Goal: Task Accomplishment & Management: Complete application form

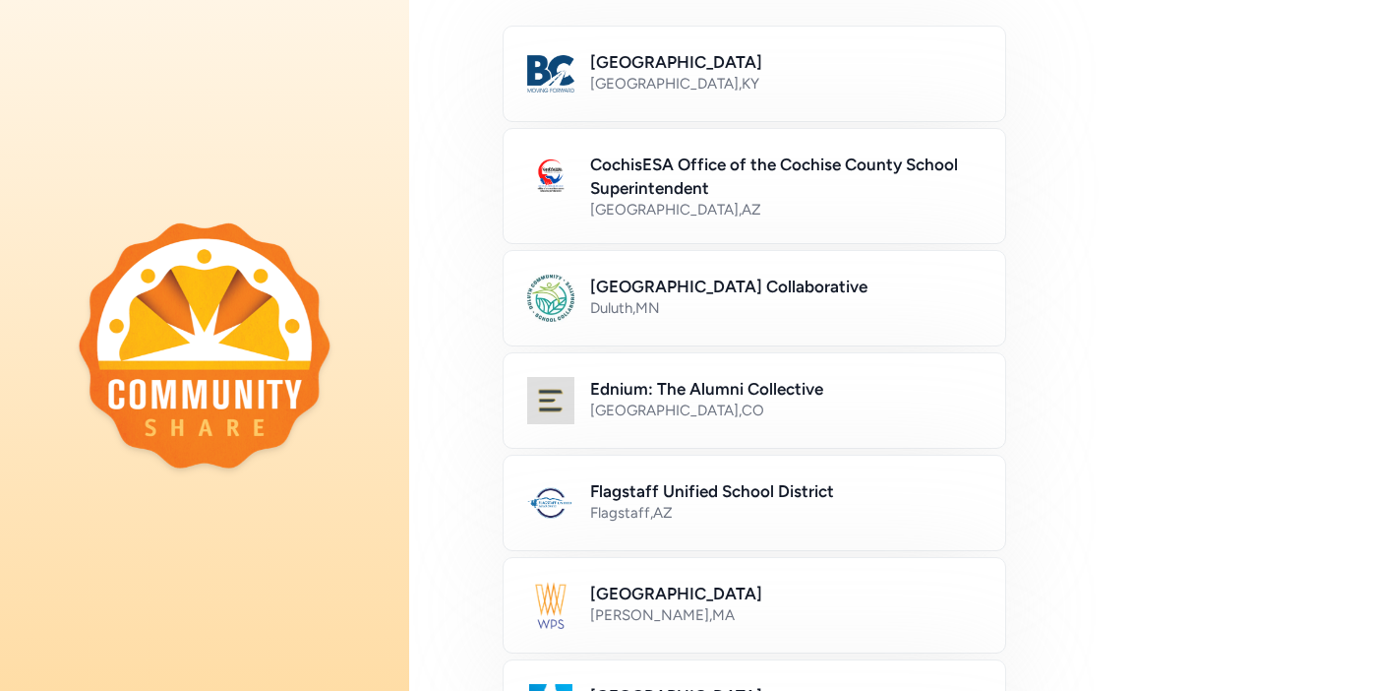
scroll to position [192, 0]
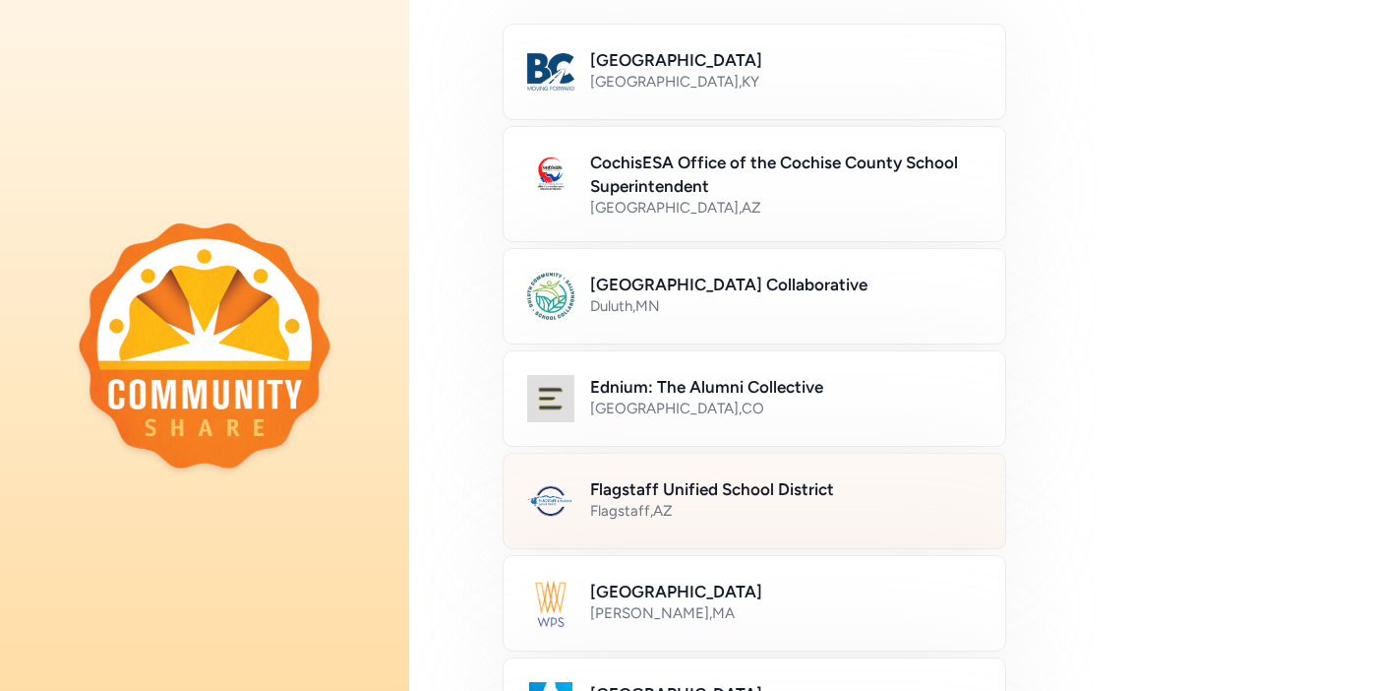
click at [757, 476] on div "Flagstaff Unified School District Flagstaff , AZ" at bounding box center [755, 501] width 504 height 96
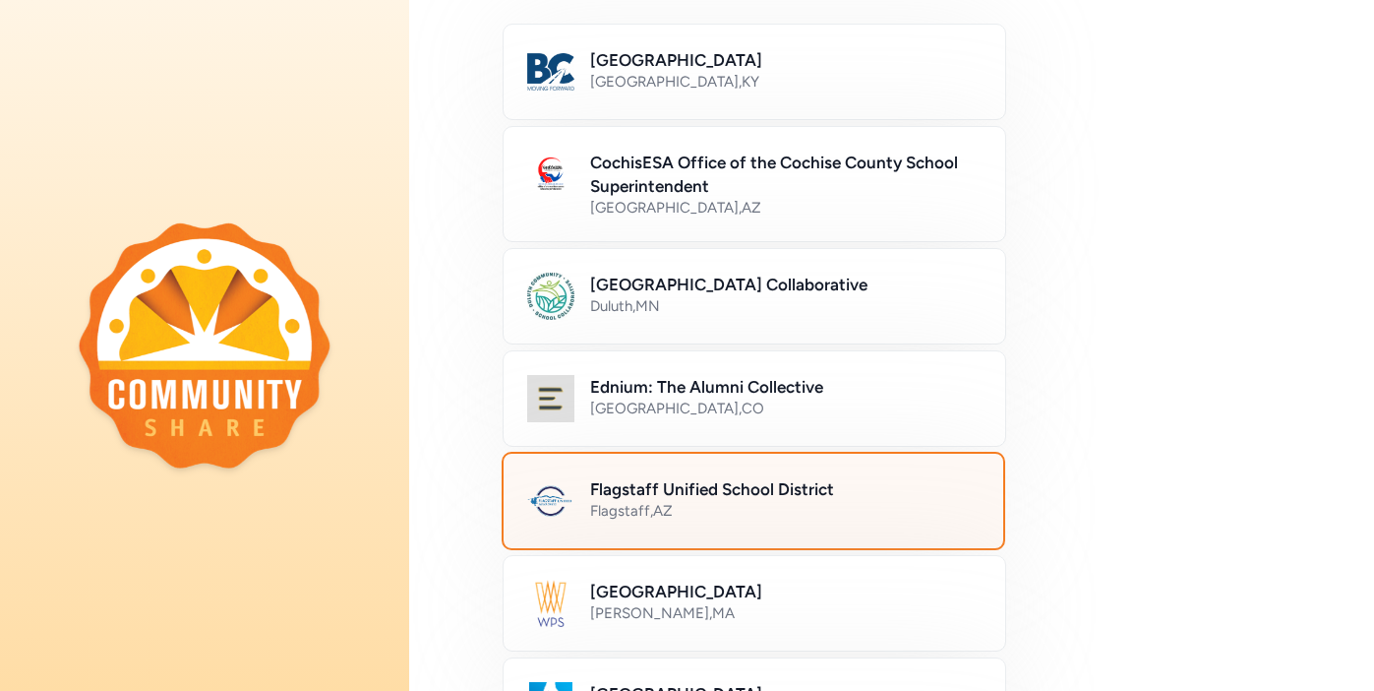
click at [748, 487] on h2 "Flagstaff Unified School District" at bounding box center [785, 489] width 390 height 24
click at [689, 489] on h2 "Flagstaff Unified School District" at bounding box center [785, 489] width 390 height 24
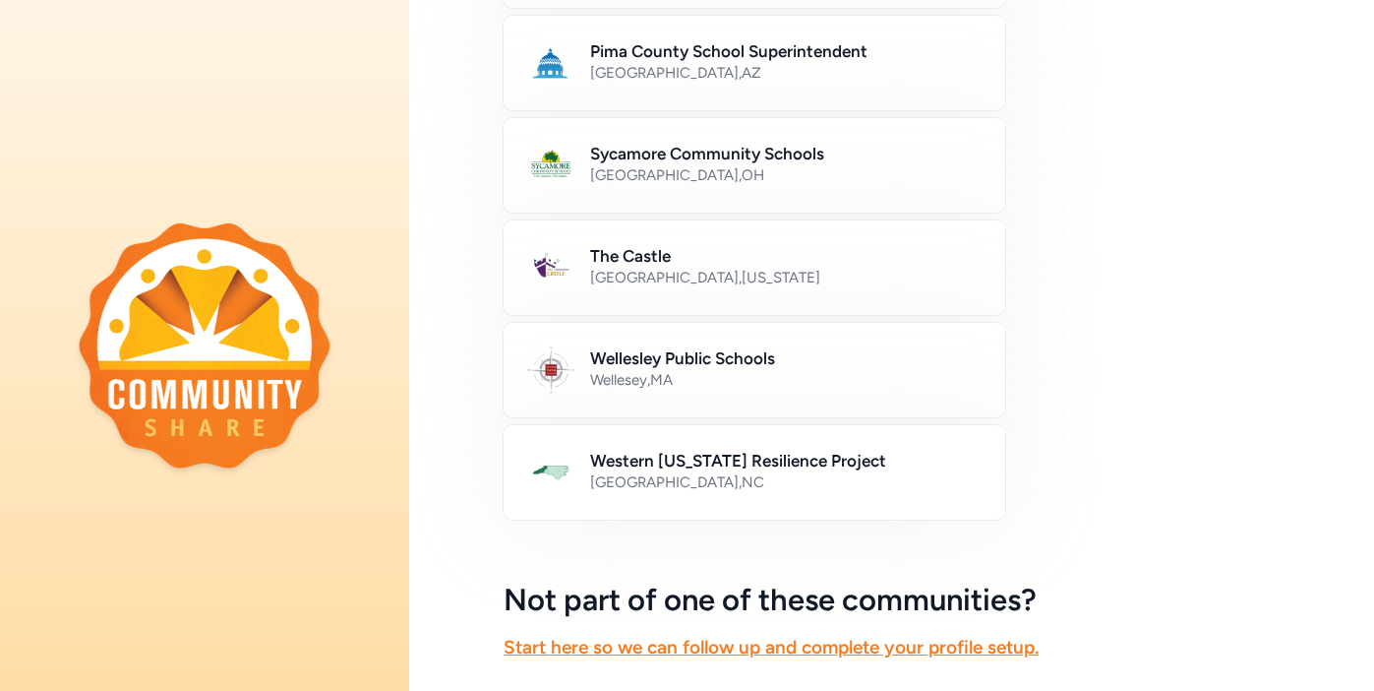
scroll to position [1190, 0]
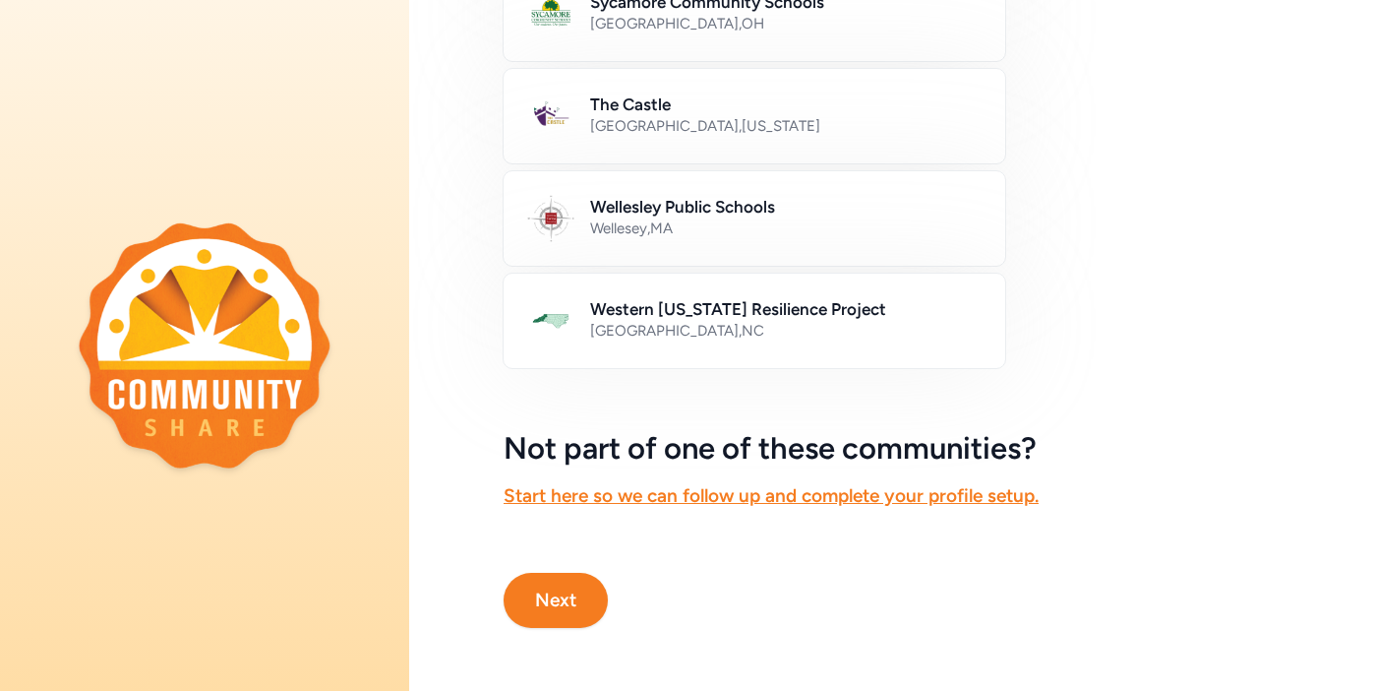
click at [554, 605] on button "Next" at bounding box center [556, 600] width 104 height 55
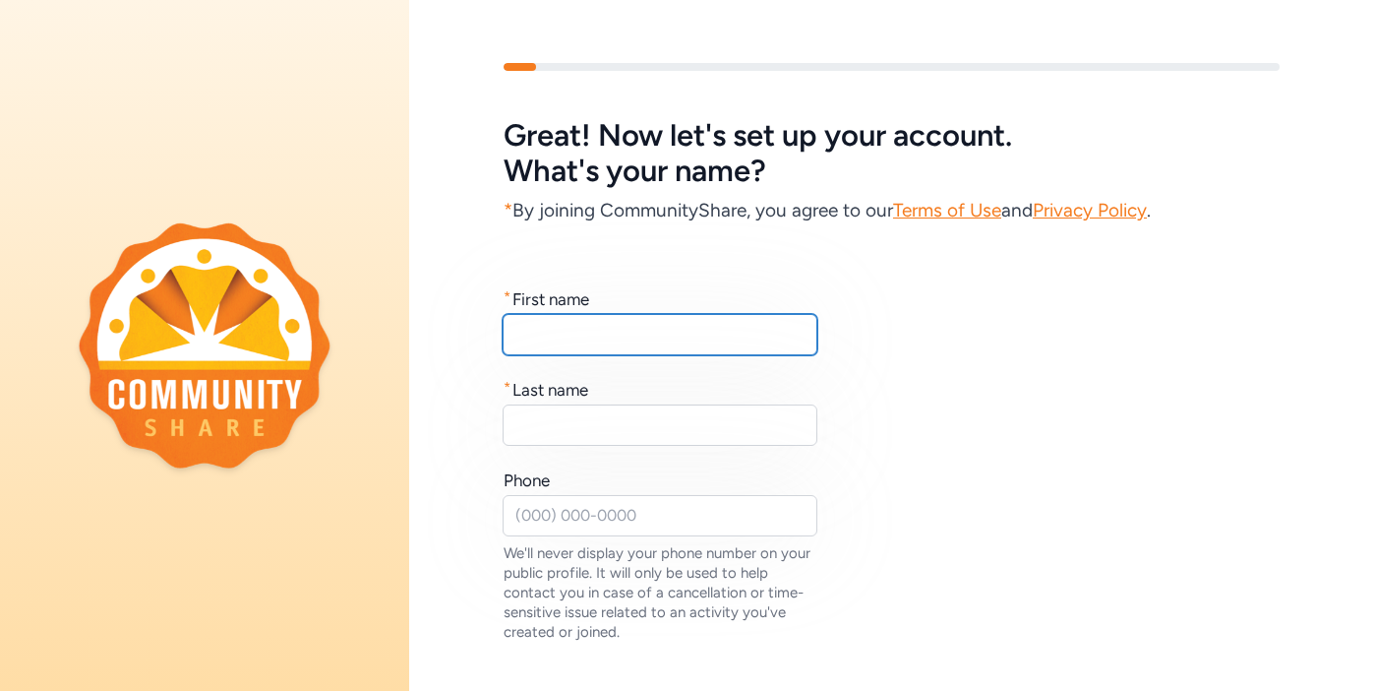
click at [568, 338] on input "text" at bounding box center [660, 334] width 315 height 41
type input "Miguel"
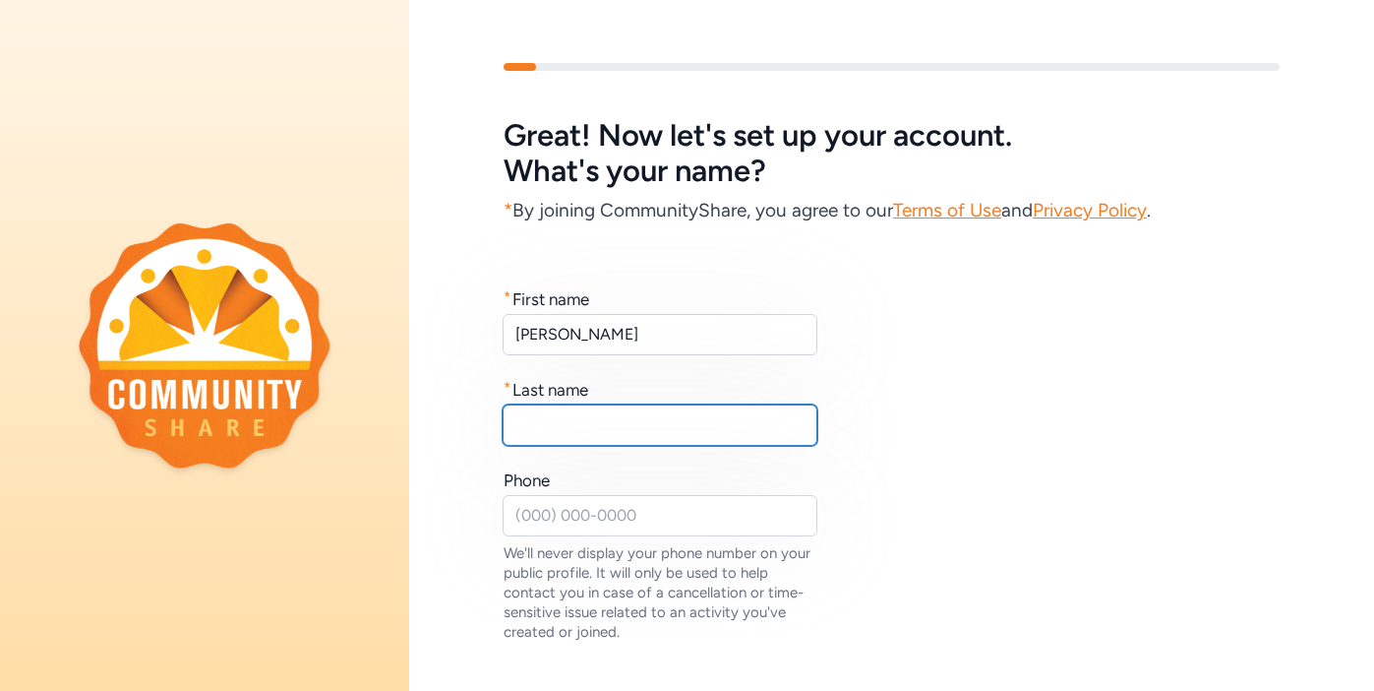
click at [535, 429] on input "text" at bounding box center [660, 424] width 315 height 41
type input "Fernandez"
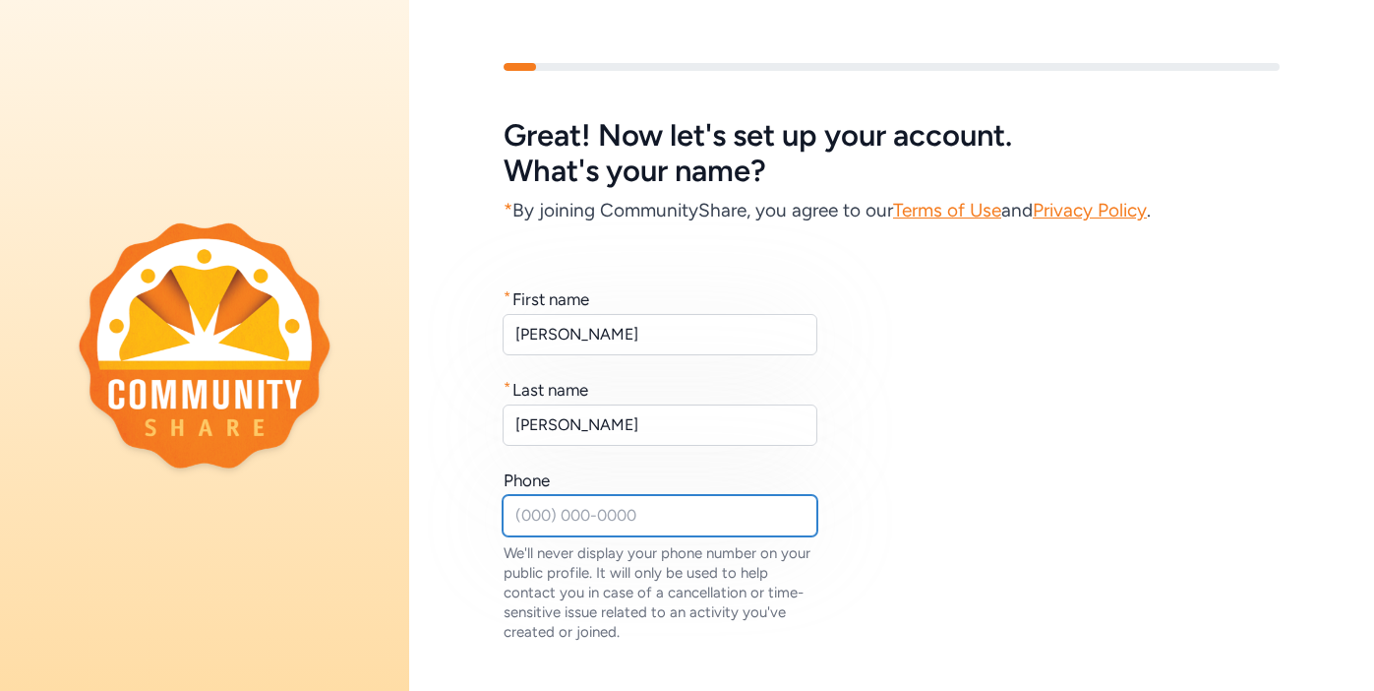
click at [538, 522] on input "text" at bounding box center [660, 515] width 315 height 41
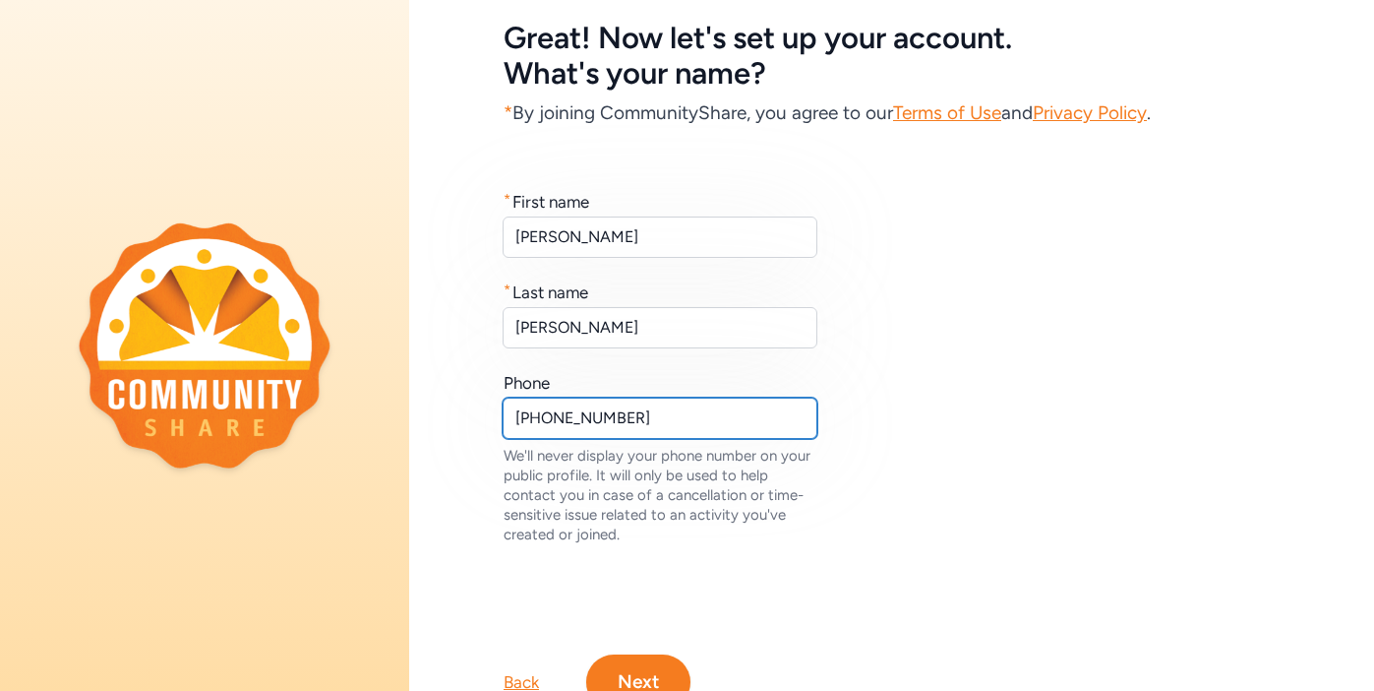
scroll to position [179, 0]
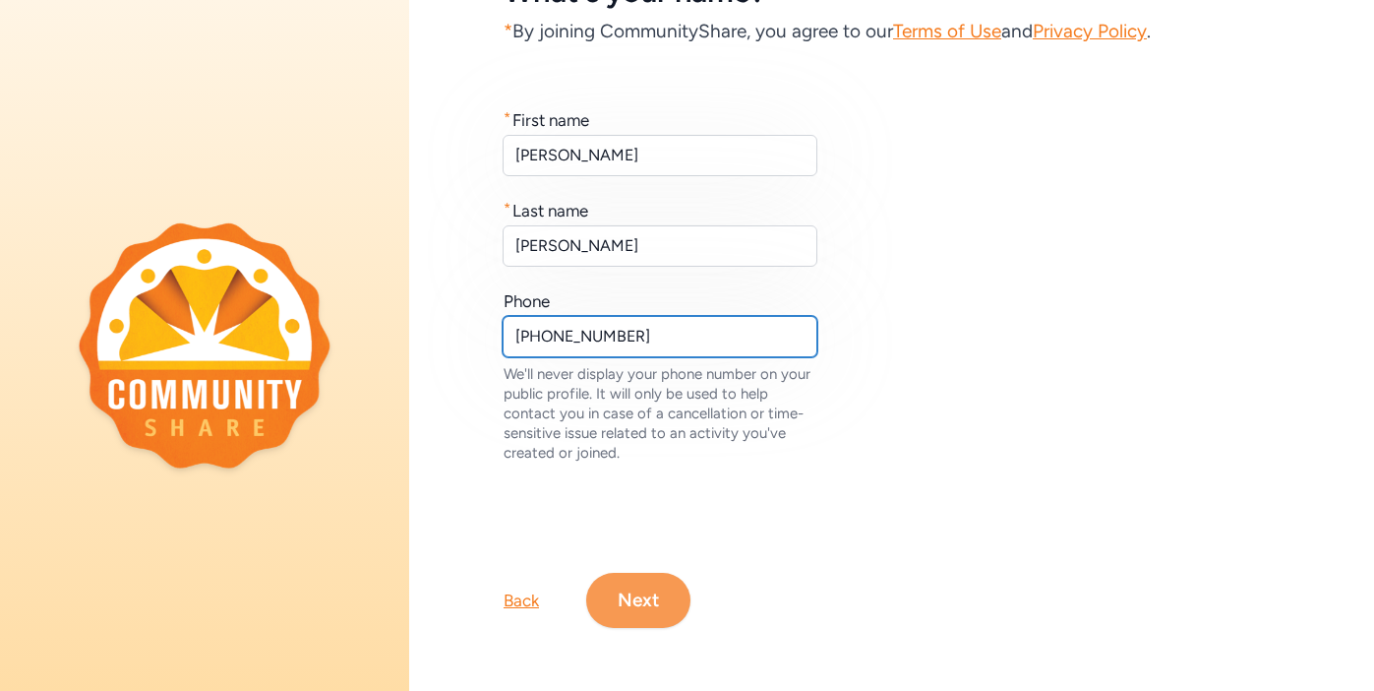
type input "928 773 8200"
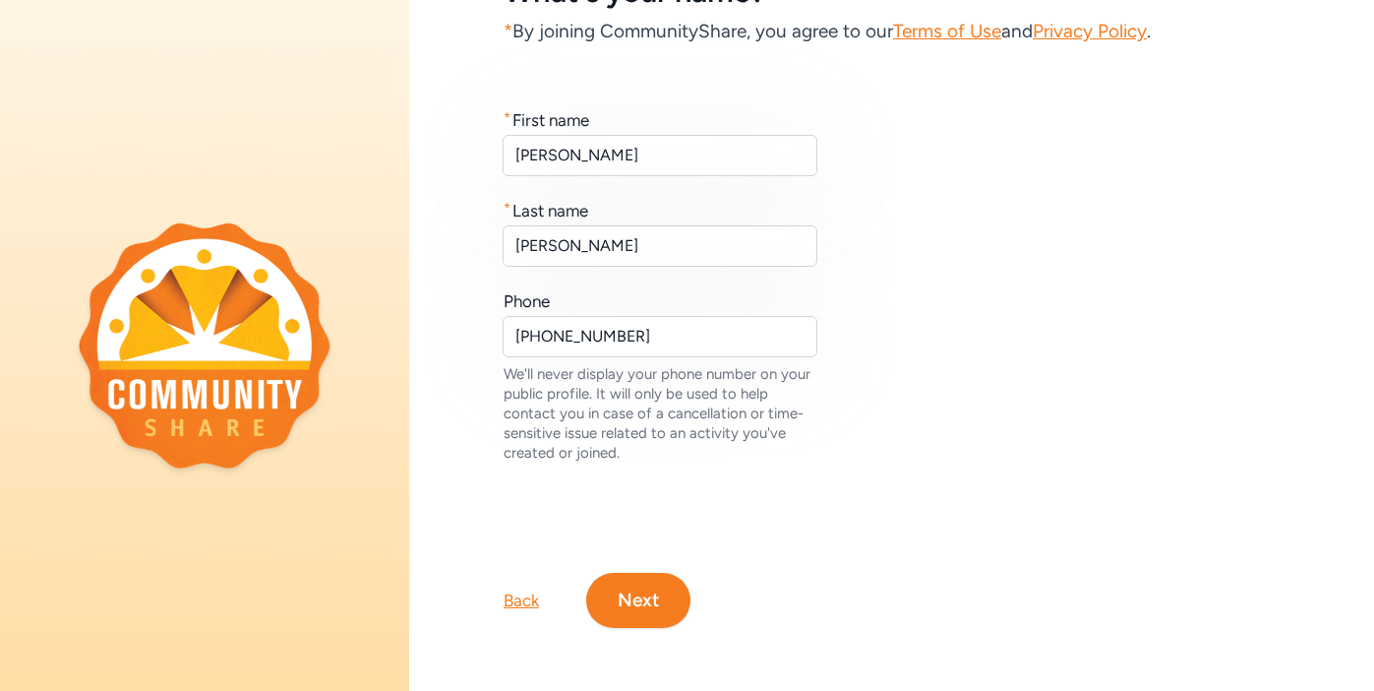
click at [654, 618] on button "Next" at bounding box center [638, 600] width 104 height 55
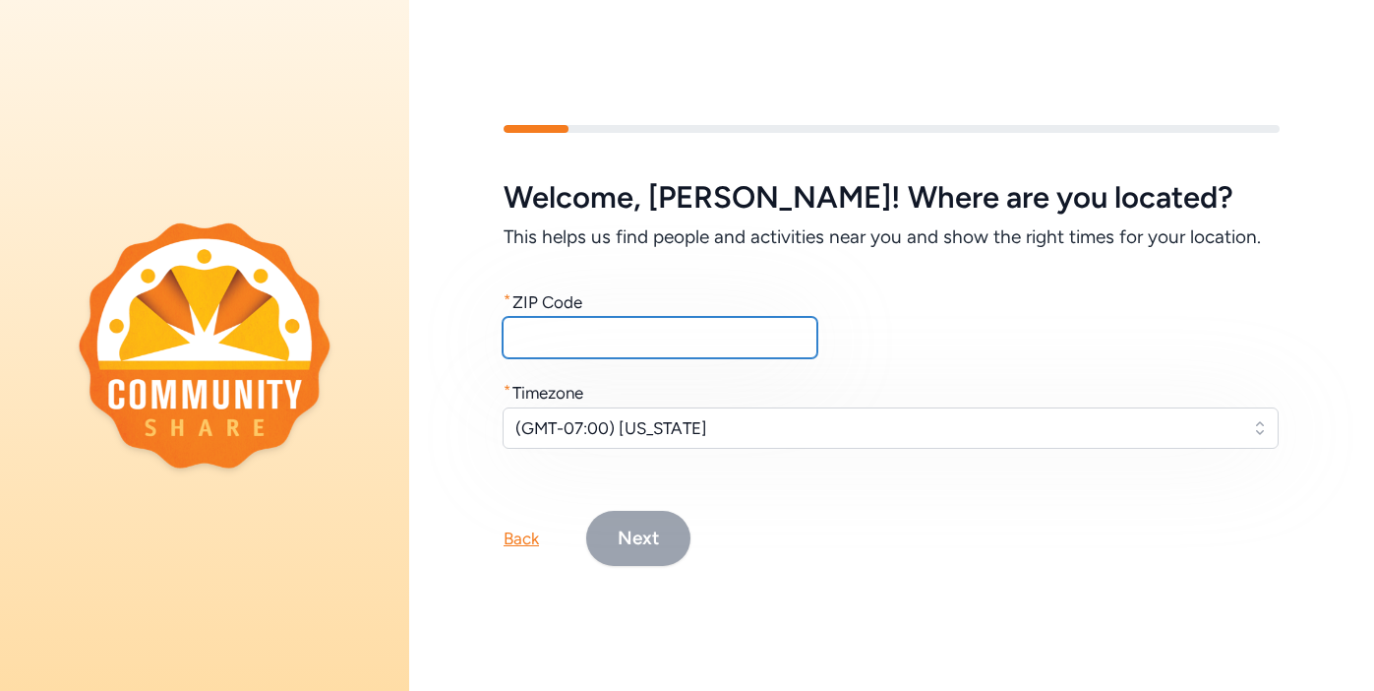
click at [546, 328] on input "text" at bounding box center [660, 337] width 315 height 41
type input "86004"
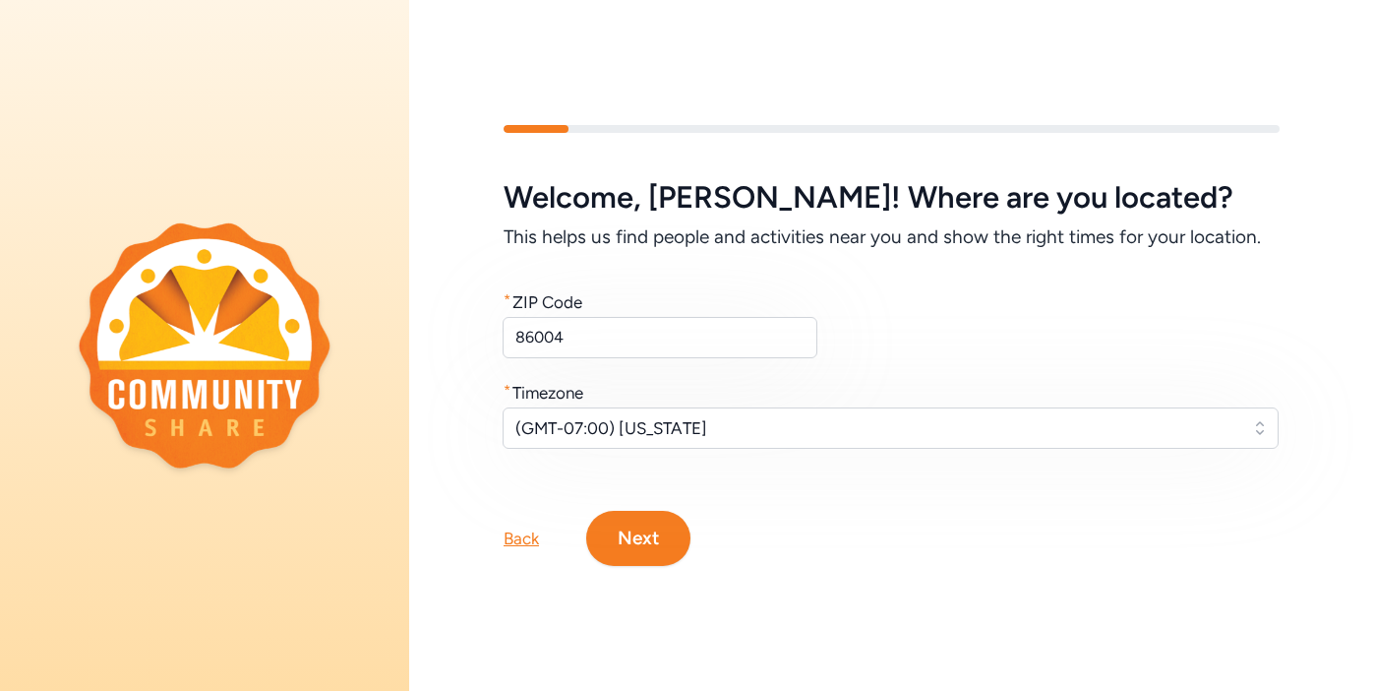
click at [640, 550] on button "Next" at bounding box center [638, 538] width 104 height 55
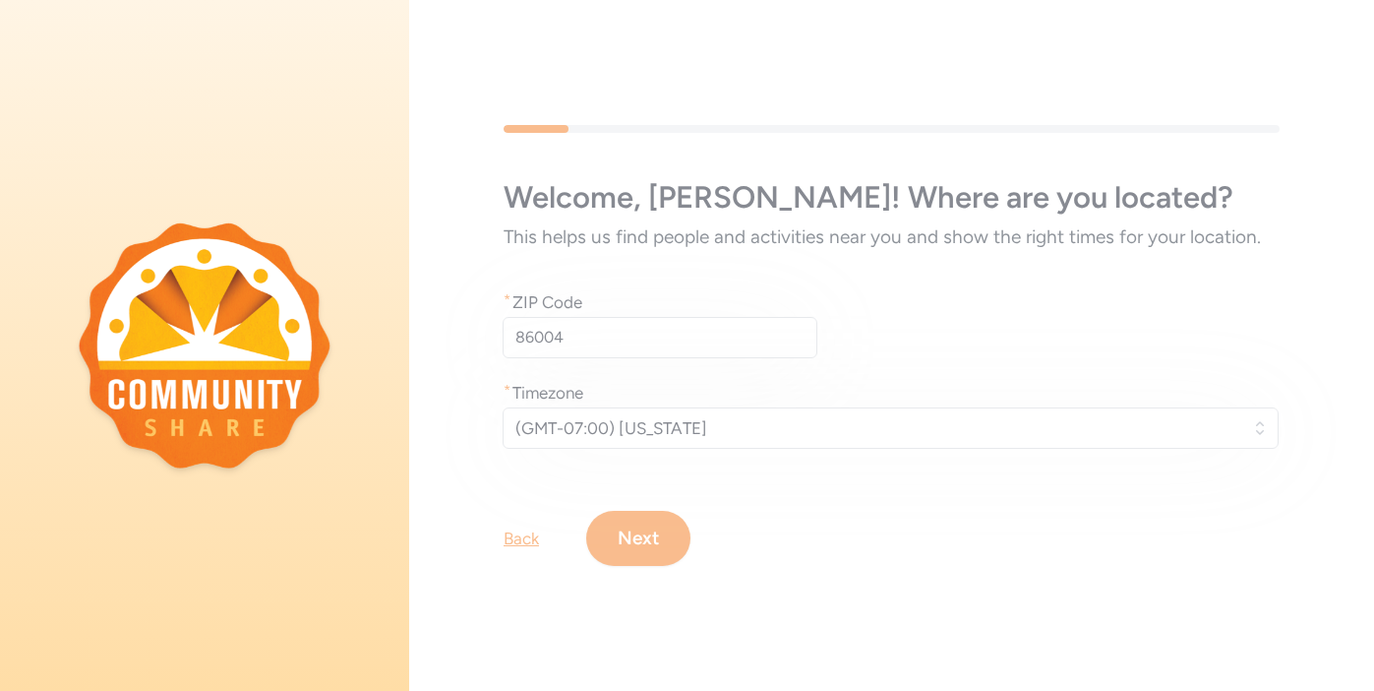
click at [648, 535] on div "Welcome , Miguel ! Where are you located? This helps us find people and activit…" at bounding box center [891, 345] width 965 height 567
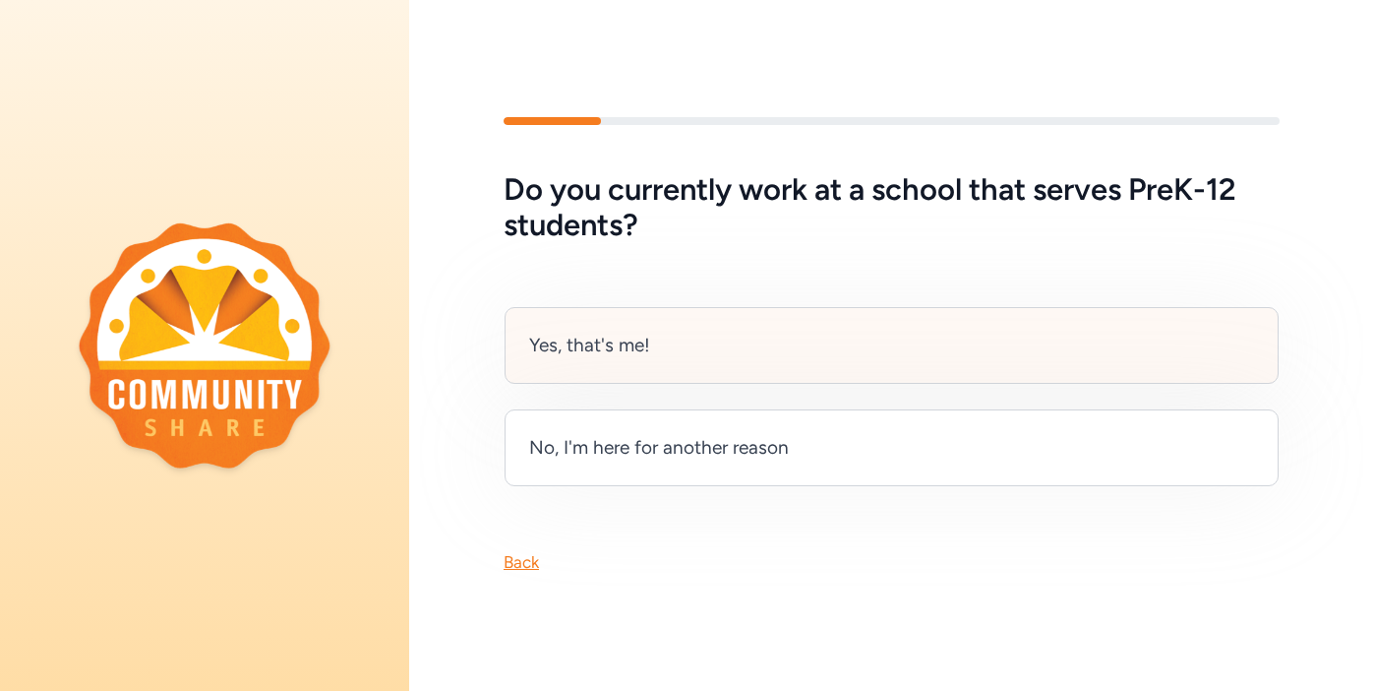
click at [623, 352] on div "Yes, that's me!" at bounding box center [589, 346] width 121 height 28
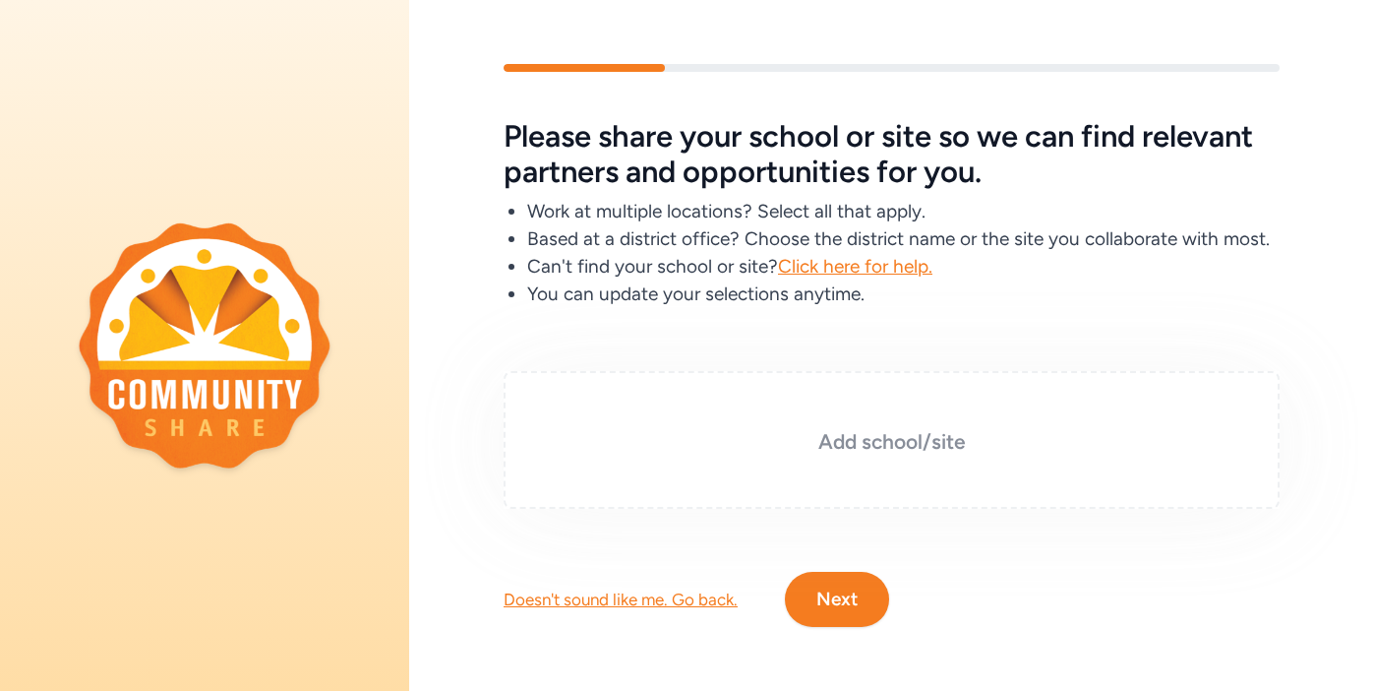
click at [808, 441] on h3 "Add school/site" at bounding box center [892, 442] width 678 height 28
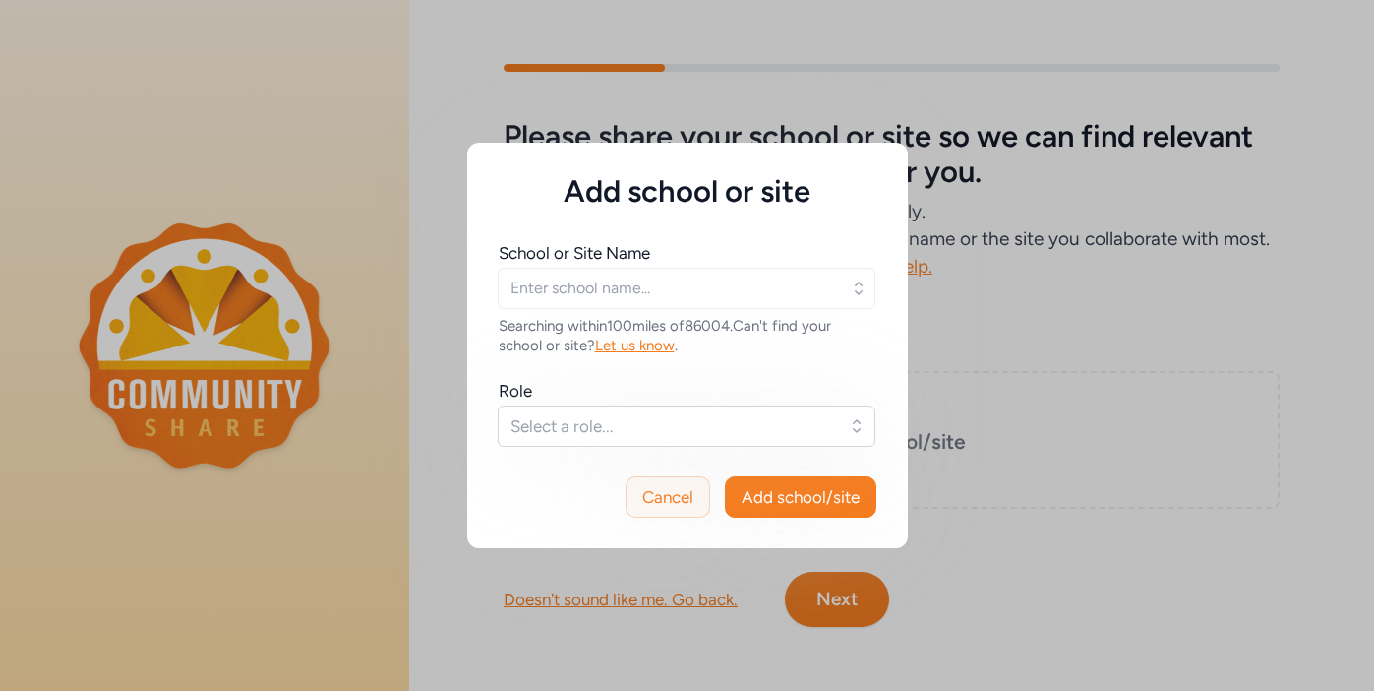
click at [664, 490] on span "Cancel" at bounding box center [667, 497] width 51 height 24
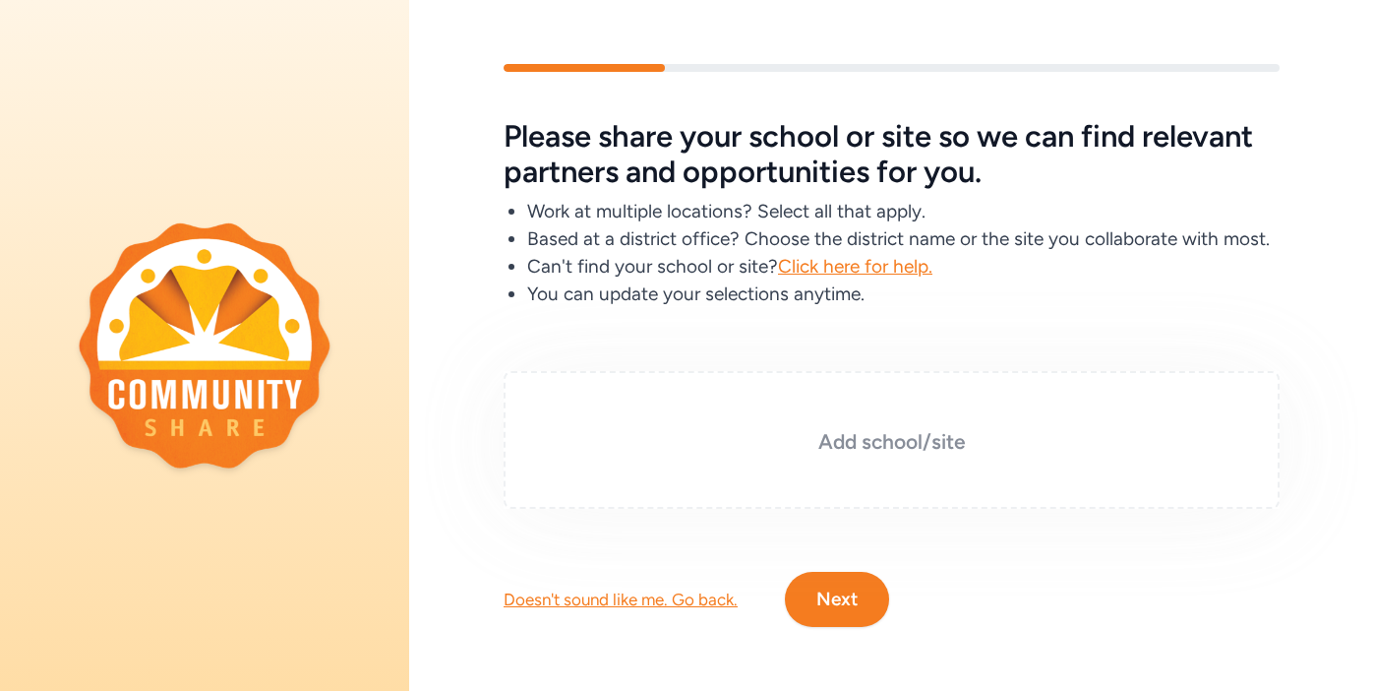
click at [694, 440] on h3 "Add school/site" at bounding box center [892, 442] width 678 height 28
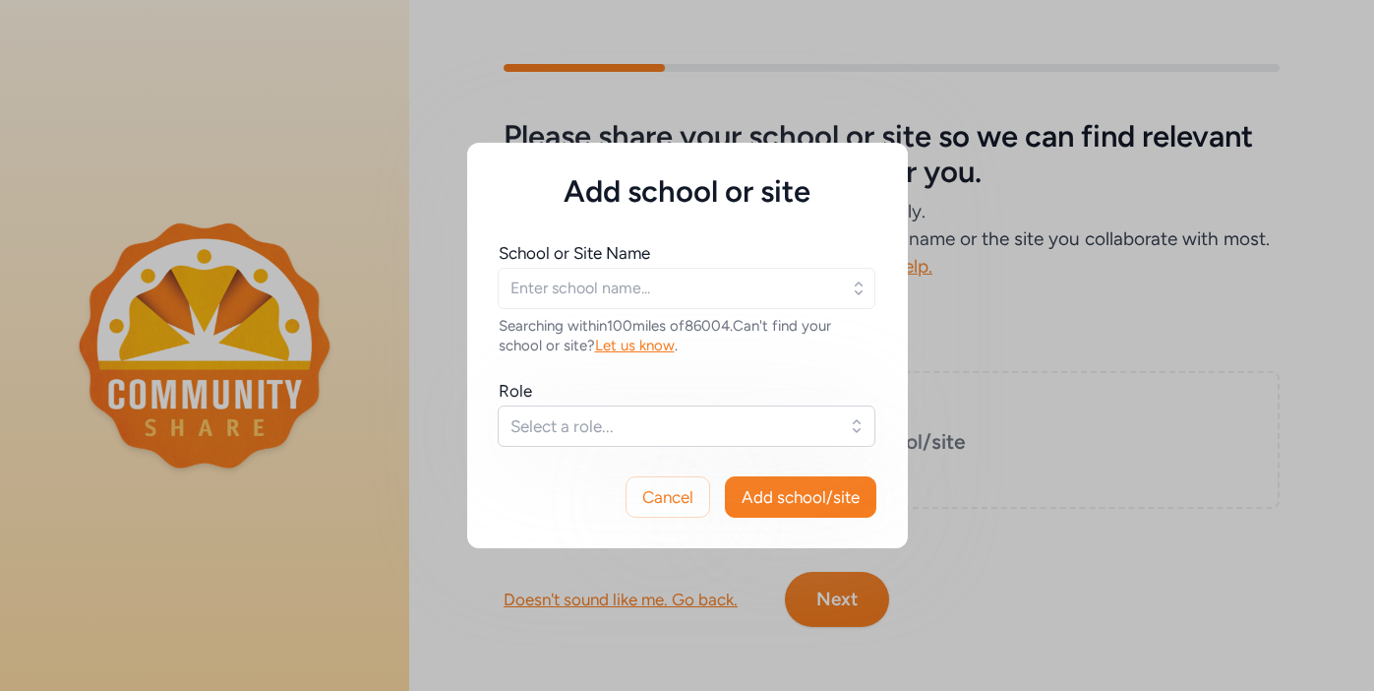
click at [860, 282] on icon "button" at bounding box center [859, 288] width 20 height 20
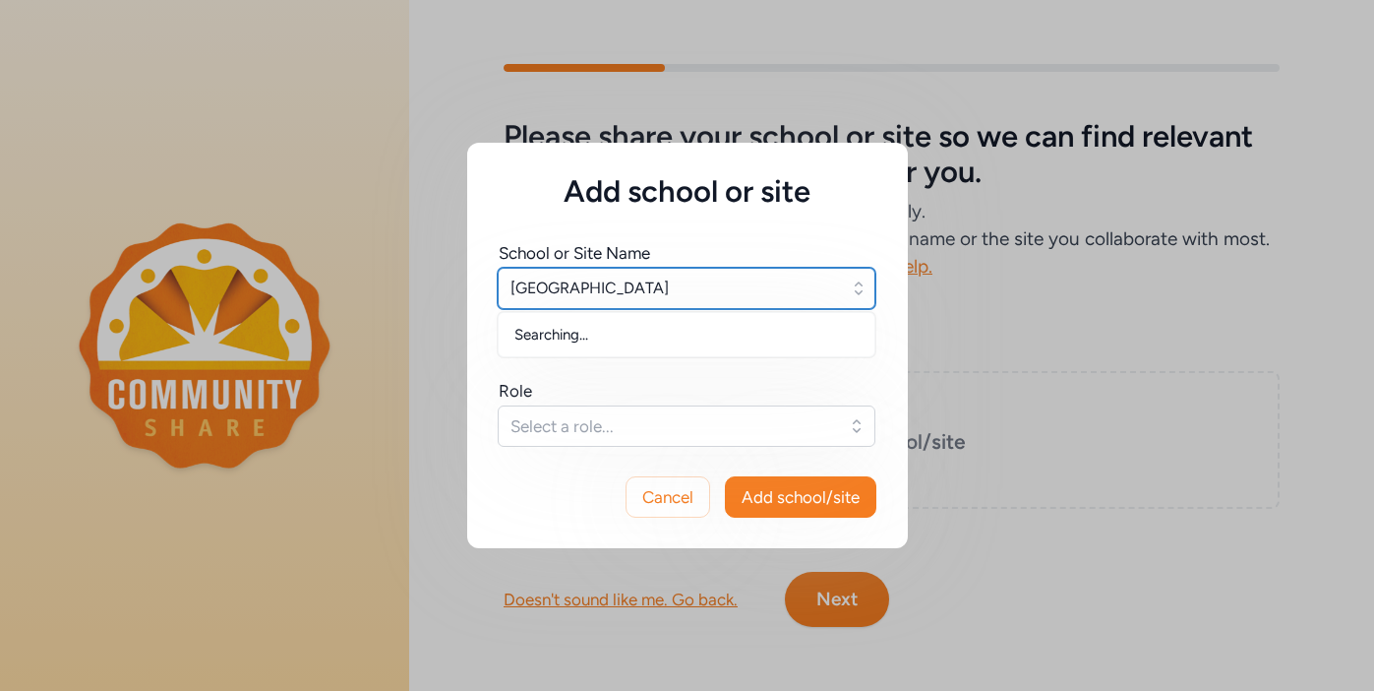
type input "Coconino Highschool"
click at [709, 386] on div "Role" at bounding box center [688, 391] width 378 height 24
click at [563, 289] on input "text" at bounding box center [687, 288] width 378 height 41
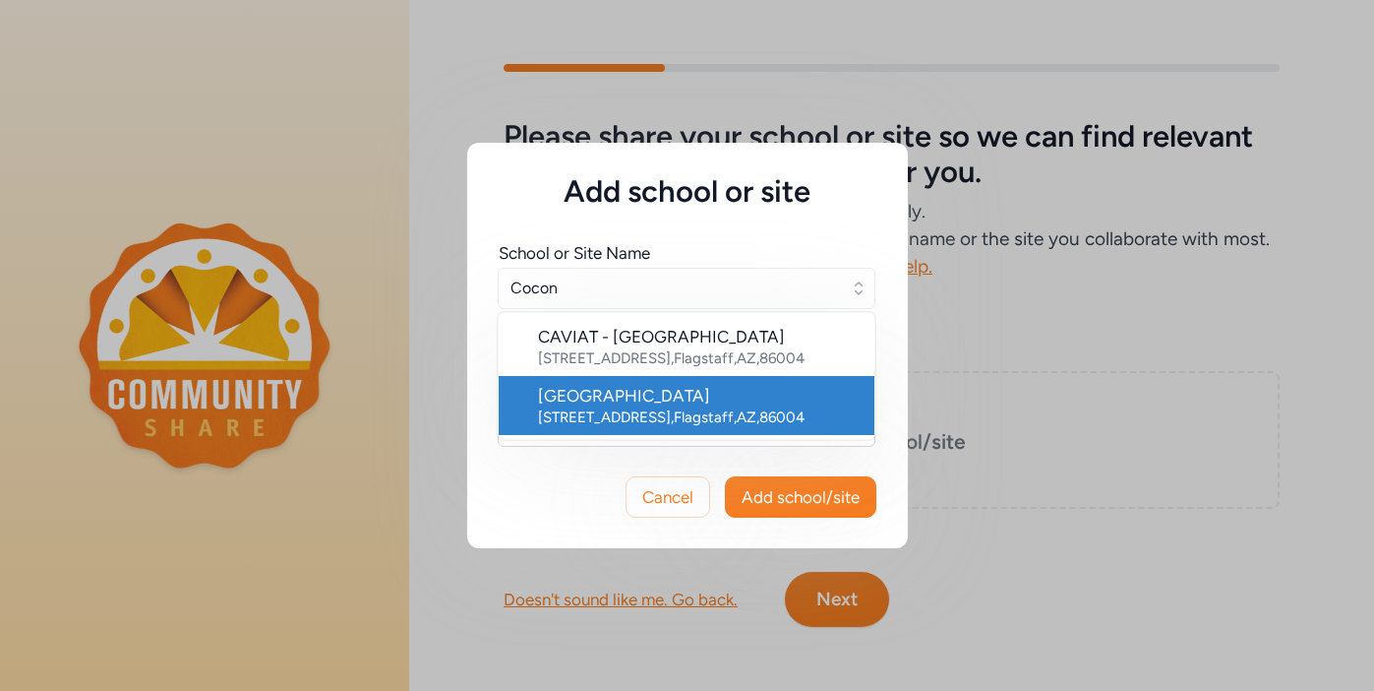
click at [630, 389] on div "Coconino High School" at bounding box center [698, 396] width 321 height 24
type input "Coconino High School"
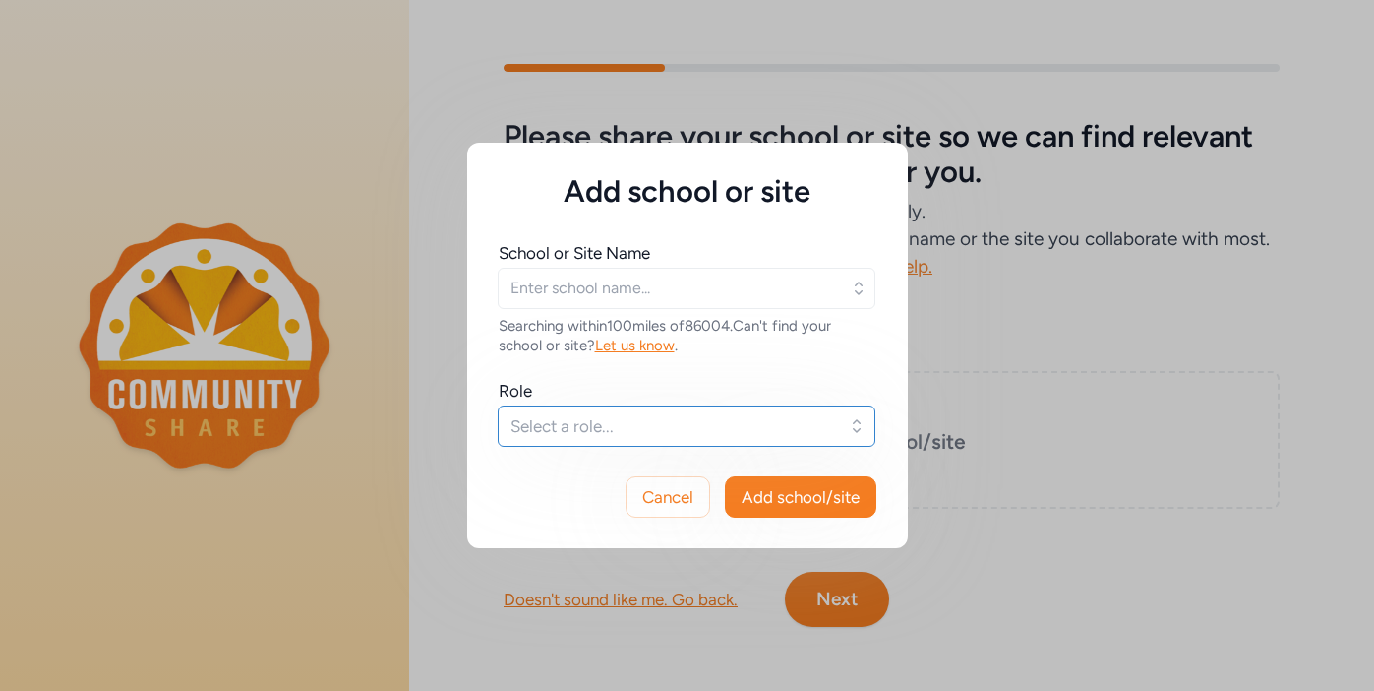
click at [855, 422] on button "Select a role..." at bounding box center [687, 425] width 378 height 41
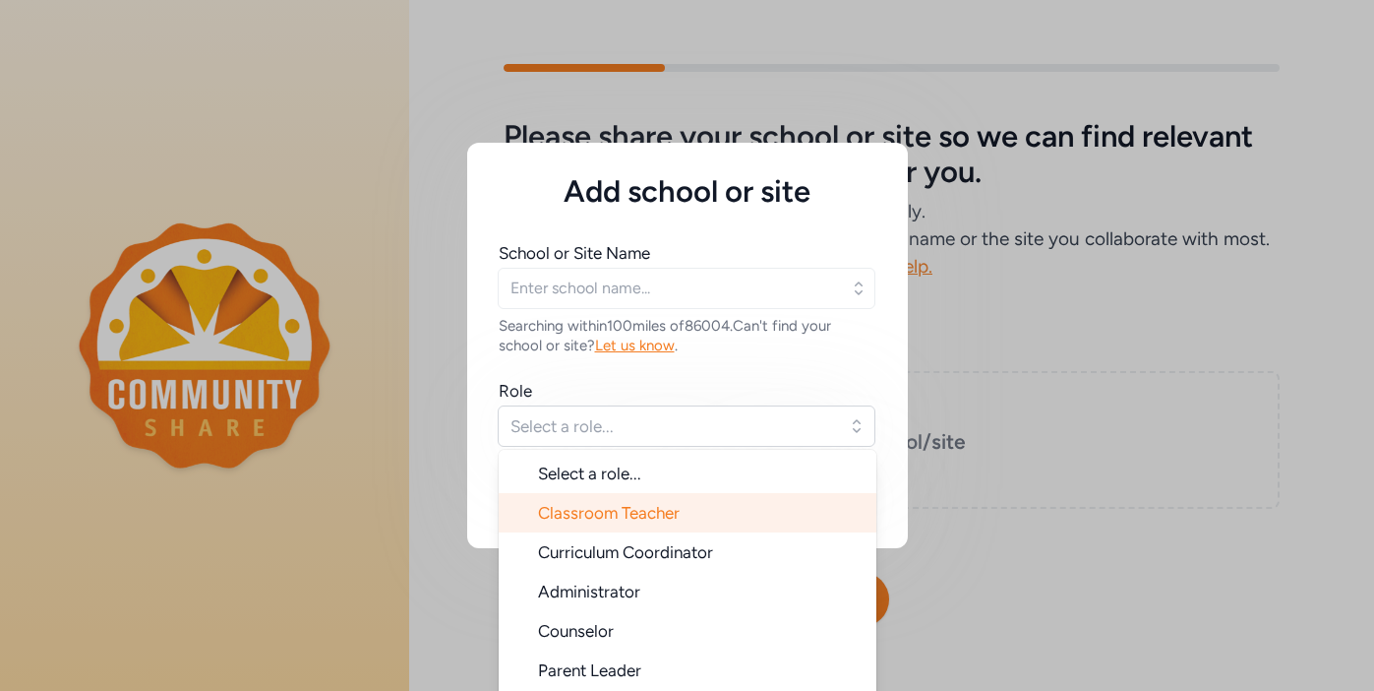
click at [662, 508] on span "Classroom Teacher" at bounding box center [609, 513] width 142 height 20
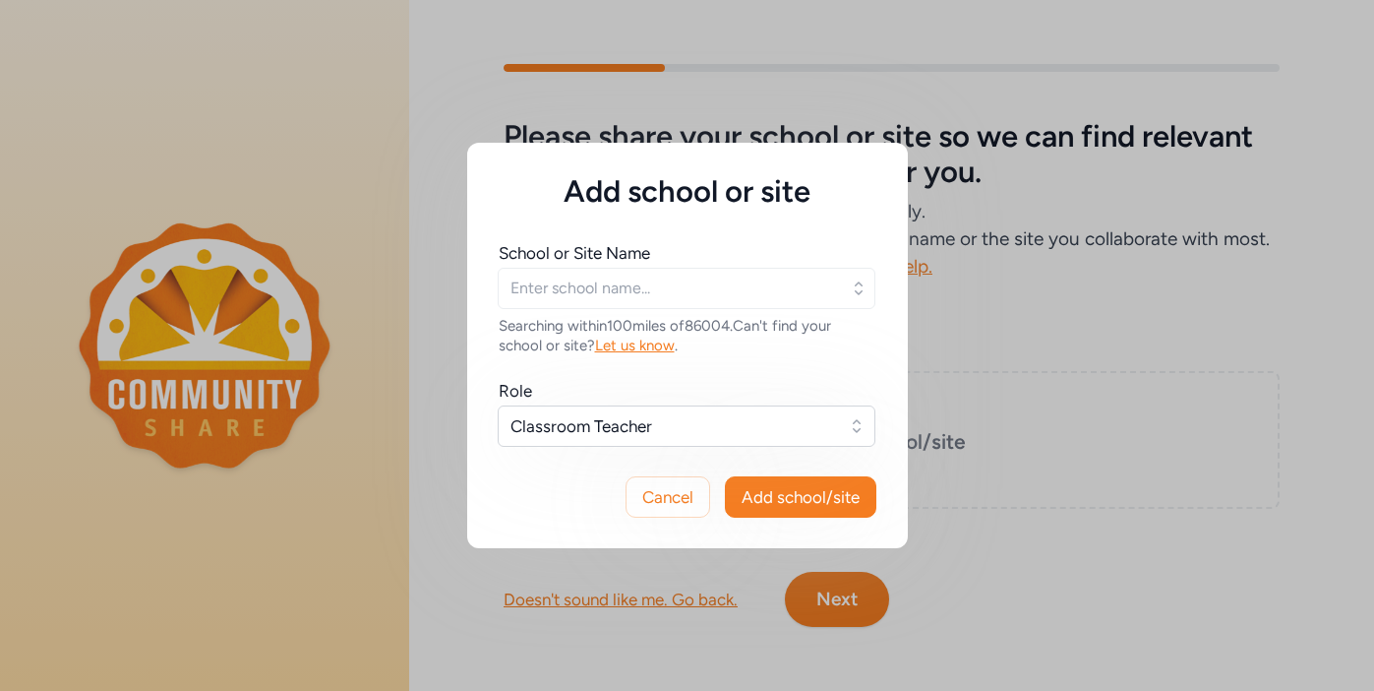
click at [856, 290] on icon "button" at bounding box center [859, 287] width 8 height 13
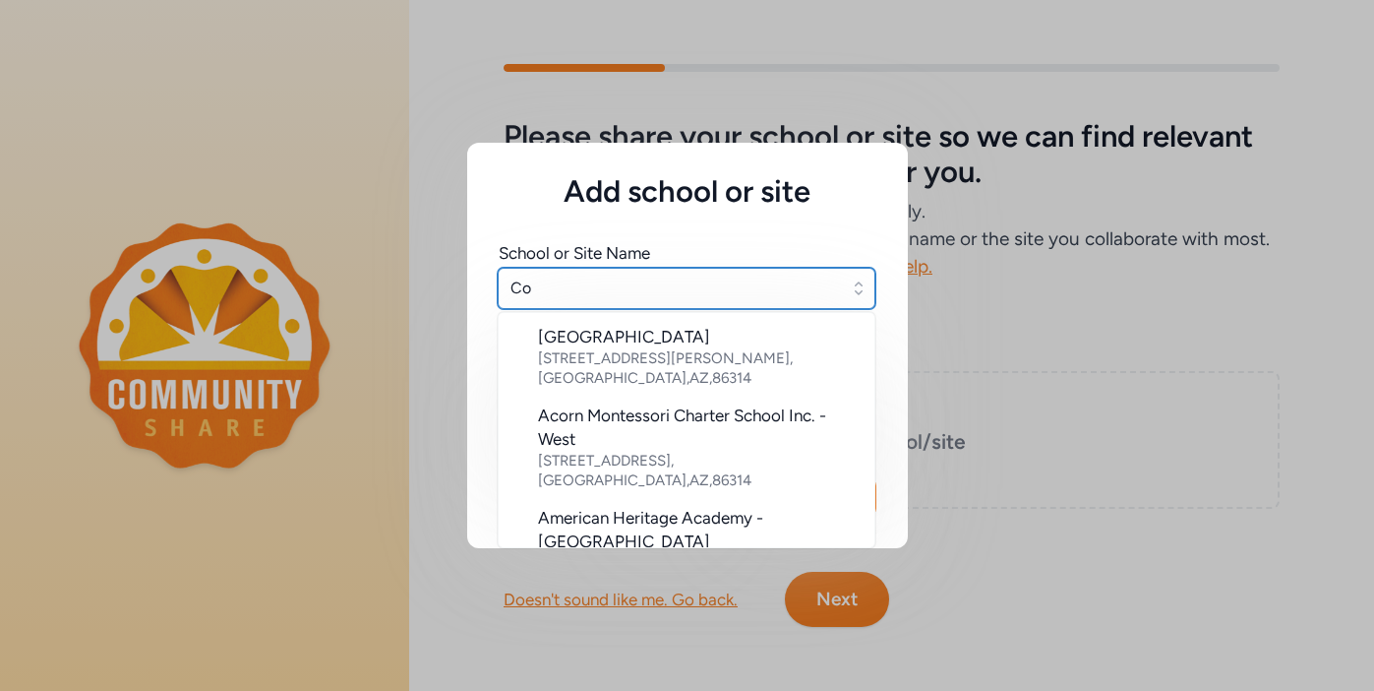
scroll to position [372, 0]
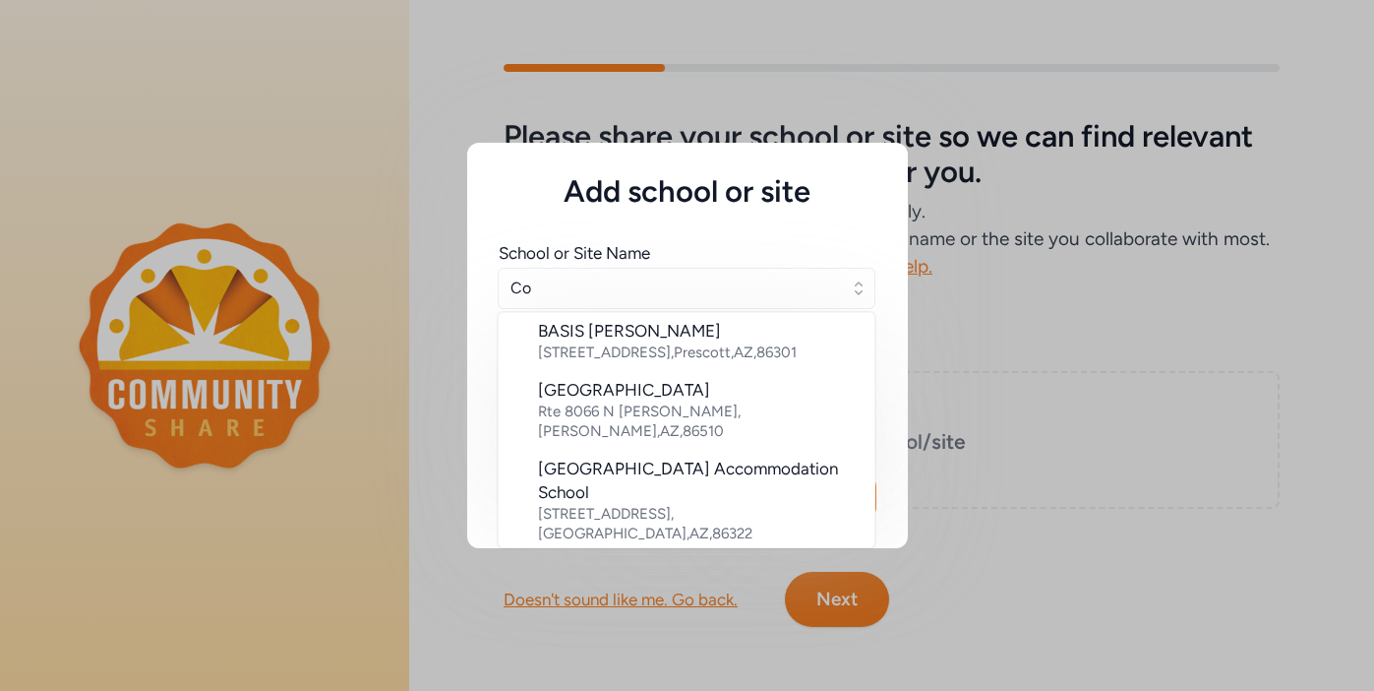
click at [591, 618] on div "Coconino High School" at bounding box center [698, 630] width 321 height 24
type input "Coconino High School"
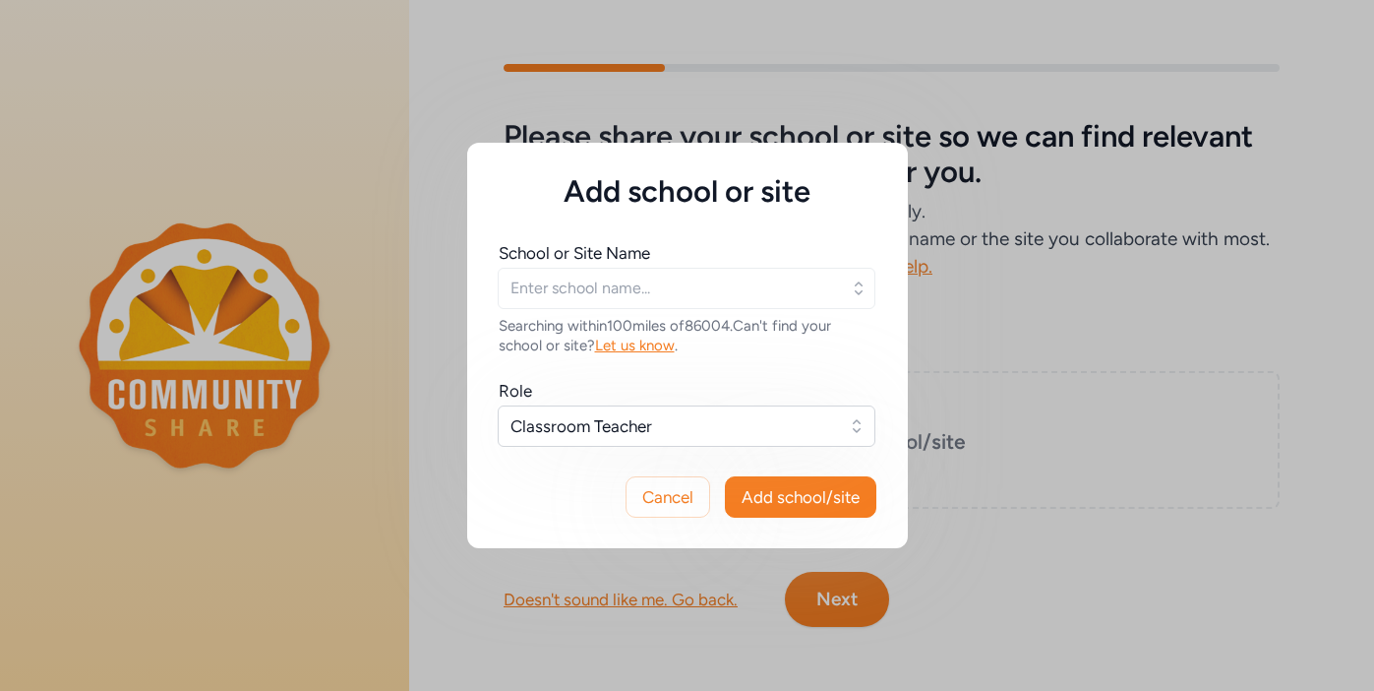
click at [832, 602] on div "Add school or site School or Site Name Searching within 100 miles of 86004 . Ca…" at bounding box center [687, 345] width 1374 height 691
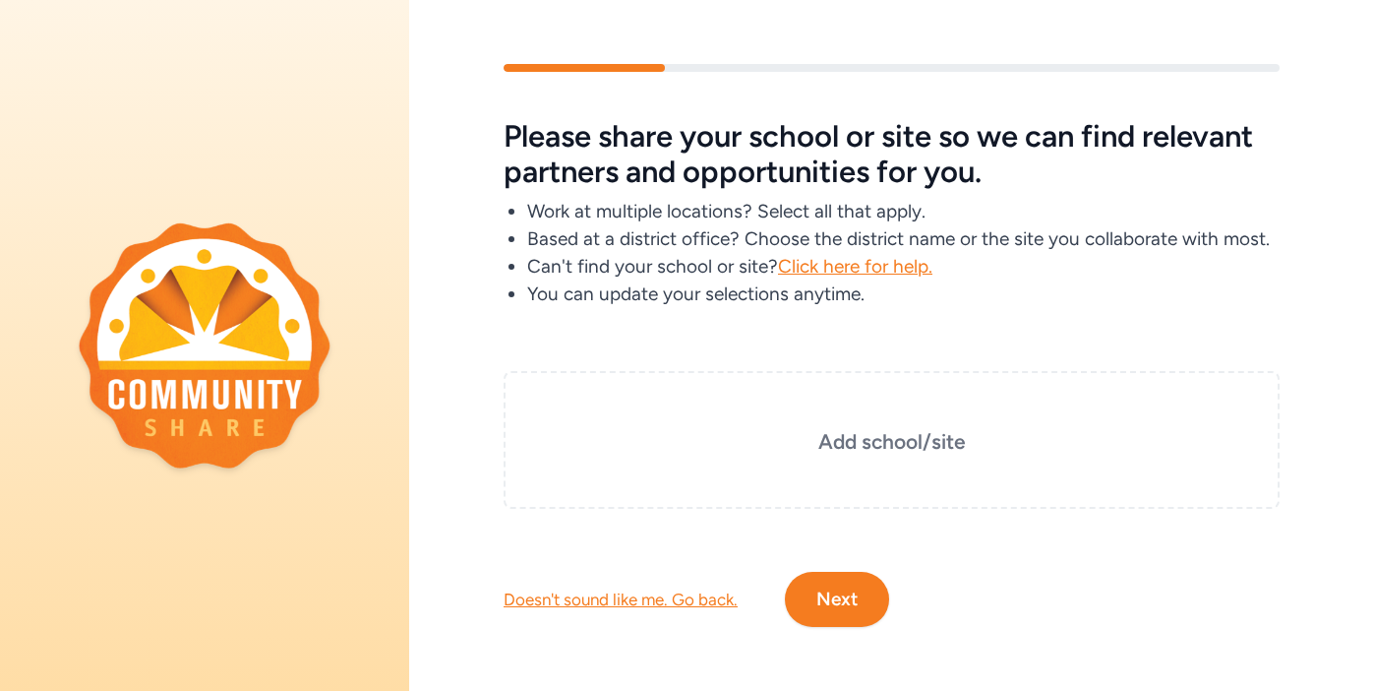
click at [844, 603] on button "Next" at bounding box center [837, 599] width 104 height 55
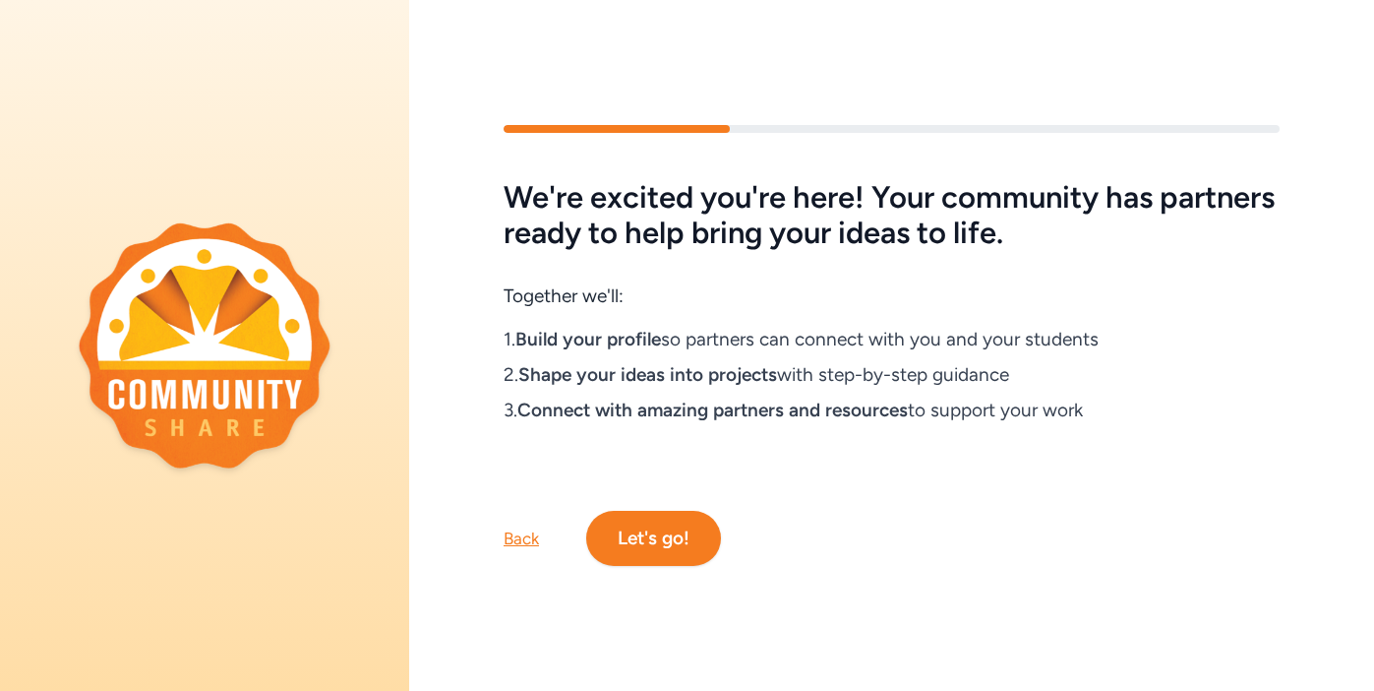
click at [659, 530] on button "Let's go!" at bounding box center [653, 538] width 135 height 55
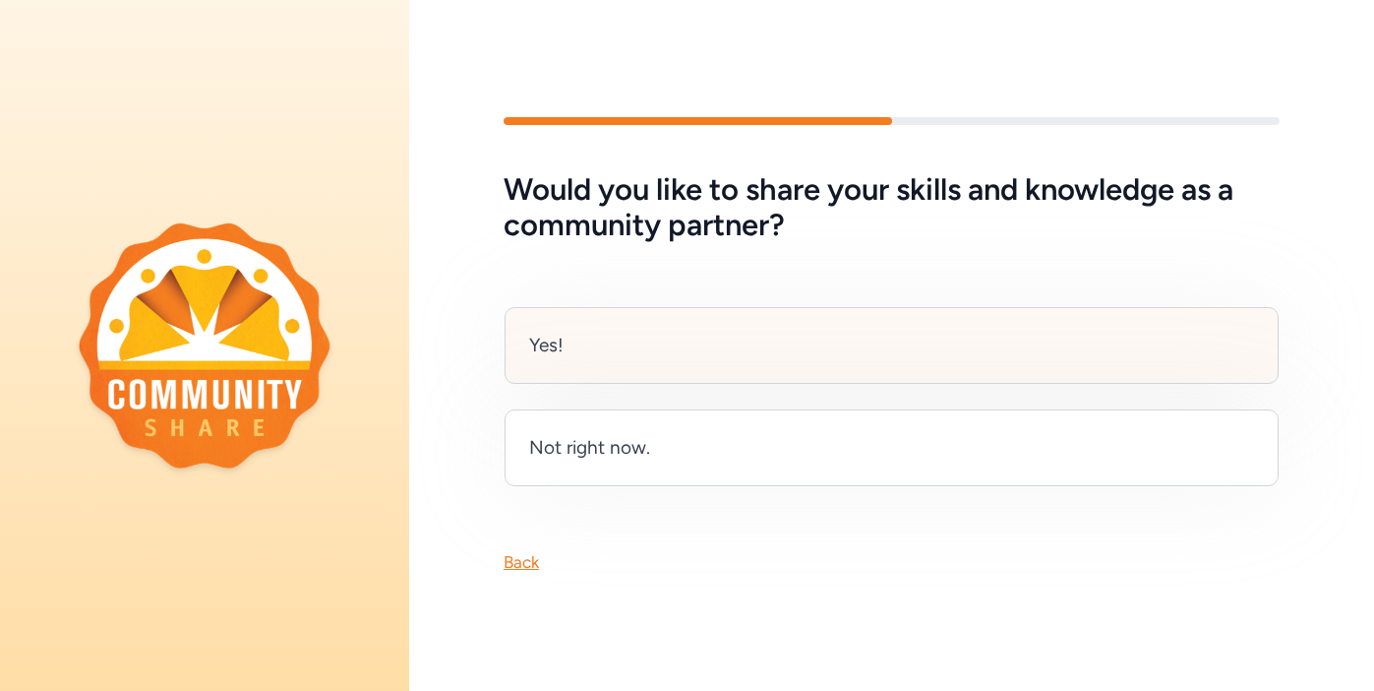
click at [558, 348] on div "Yes!" at bounding box center [546, 346] width 34 height 28
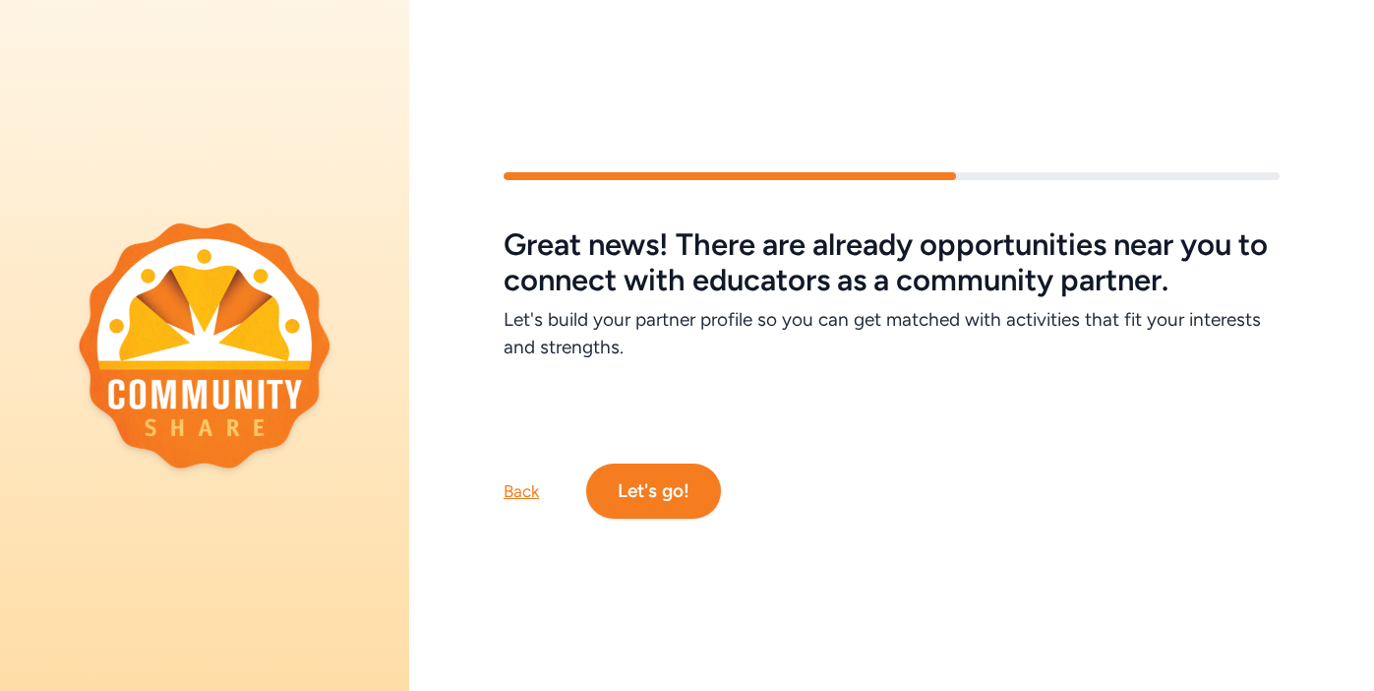
click at [659, 484] on button "Let's go!" at bounding box center [653, 490] width 135 height 55
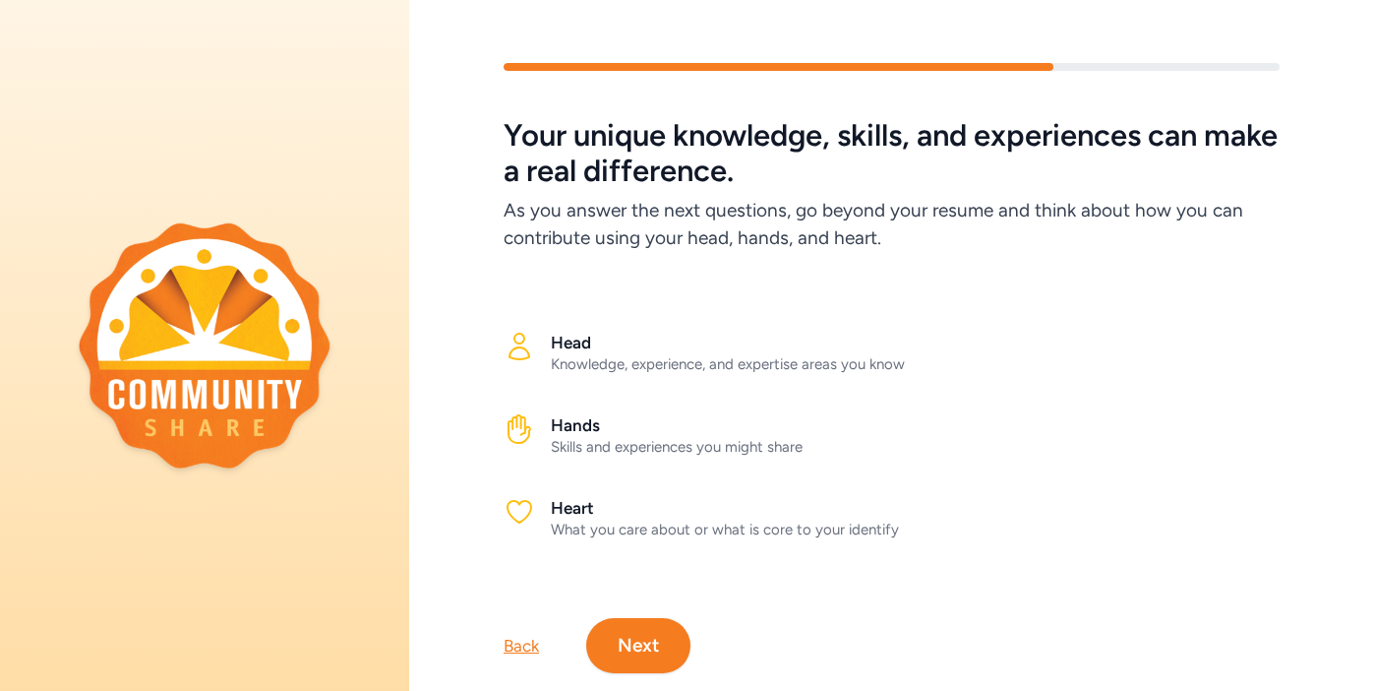
scroll to position [45, 0]
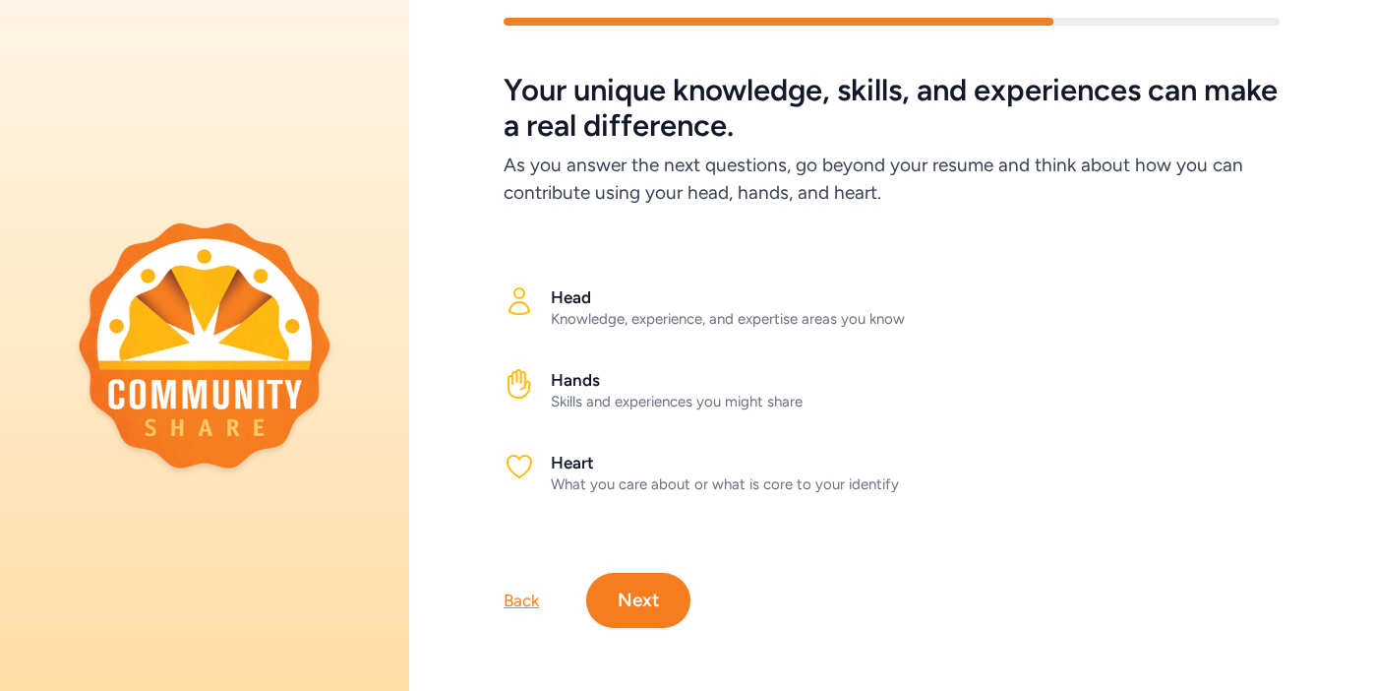
click at [645, 607] on button "Next" at bounding box center [638, 600] width 104 height 55
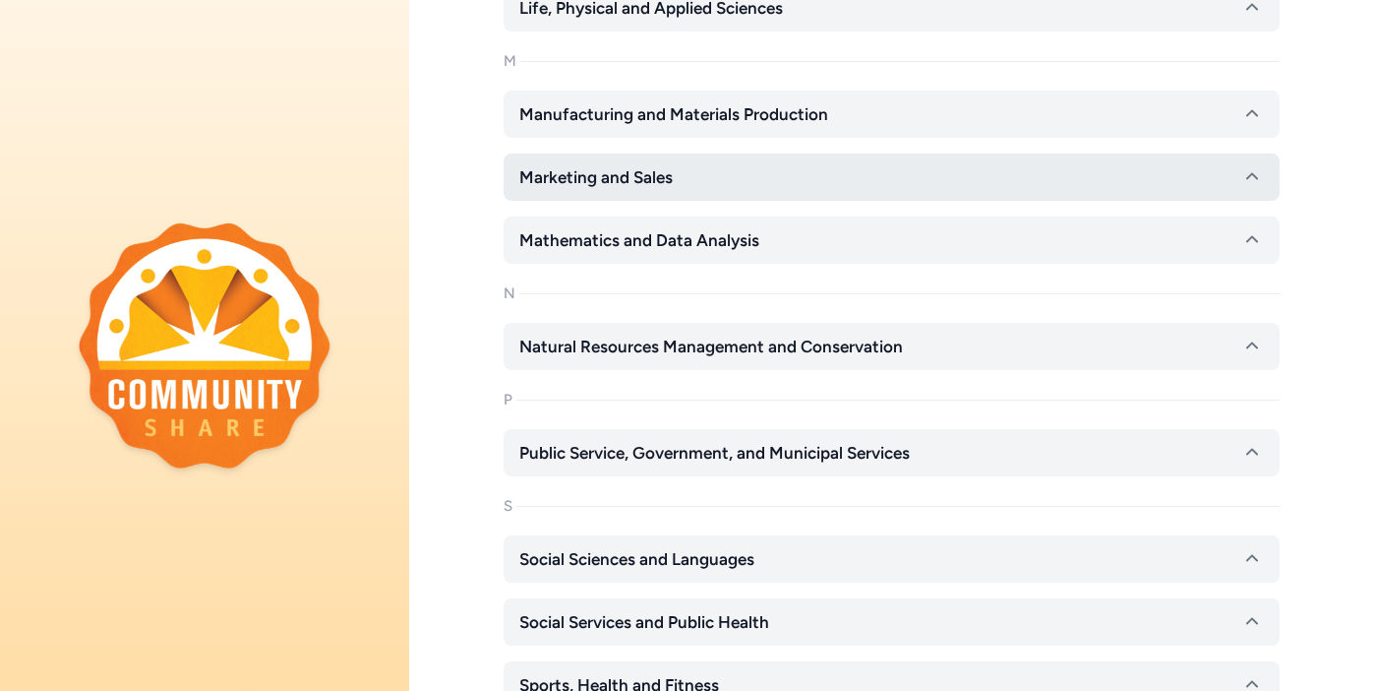
scroll to position [1624, 0]
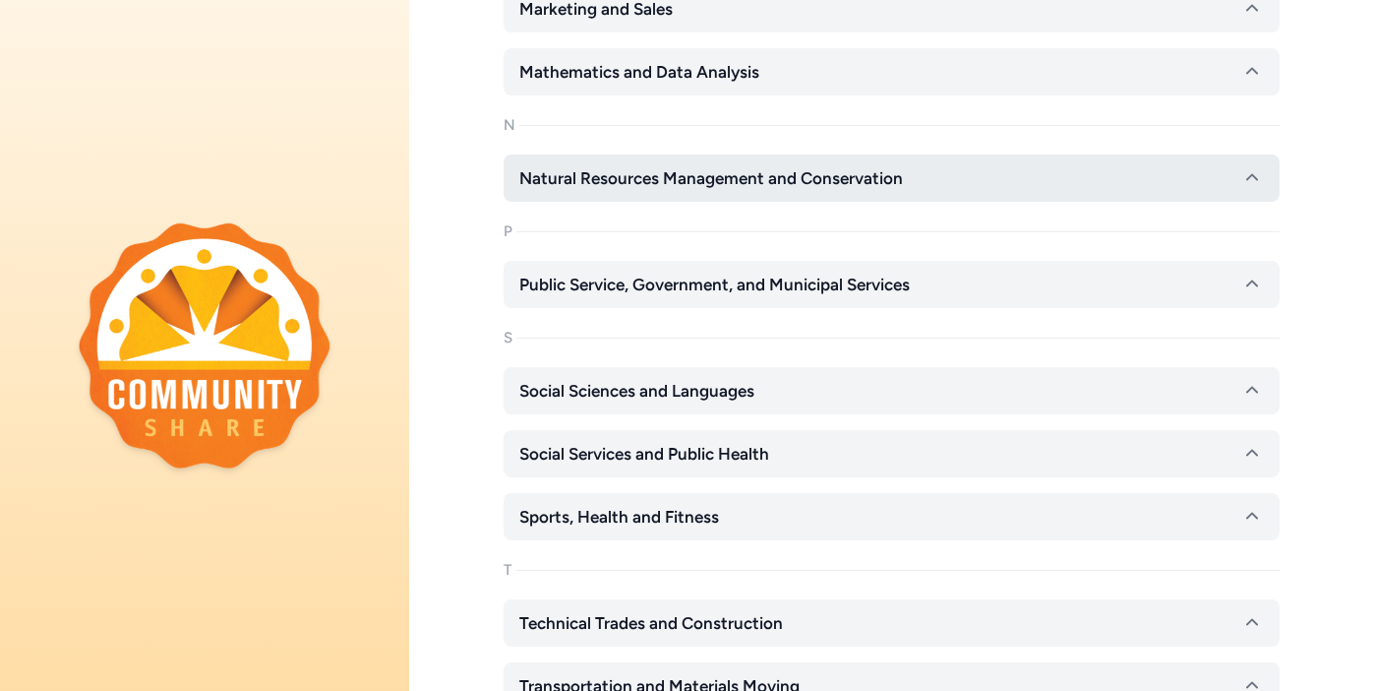
click at [1246, 184] on icon "button" at bounding box center [1253, 178] width 24 height 24
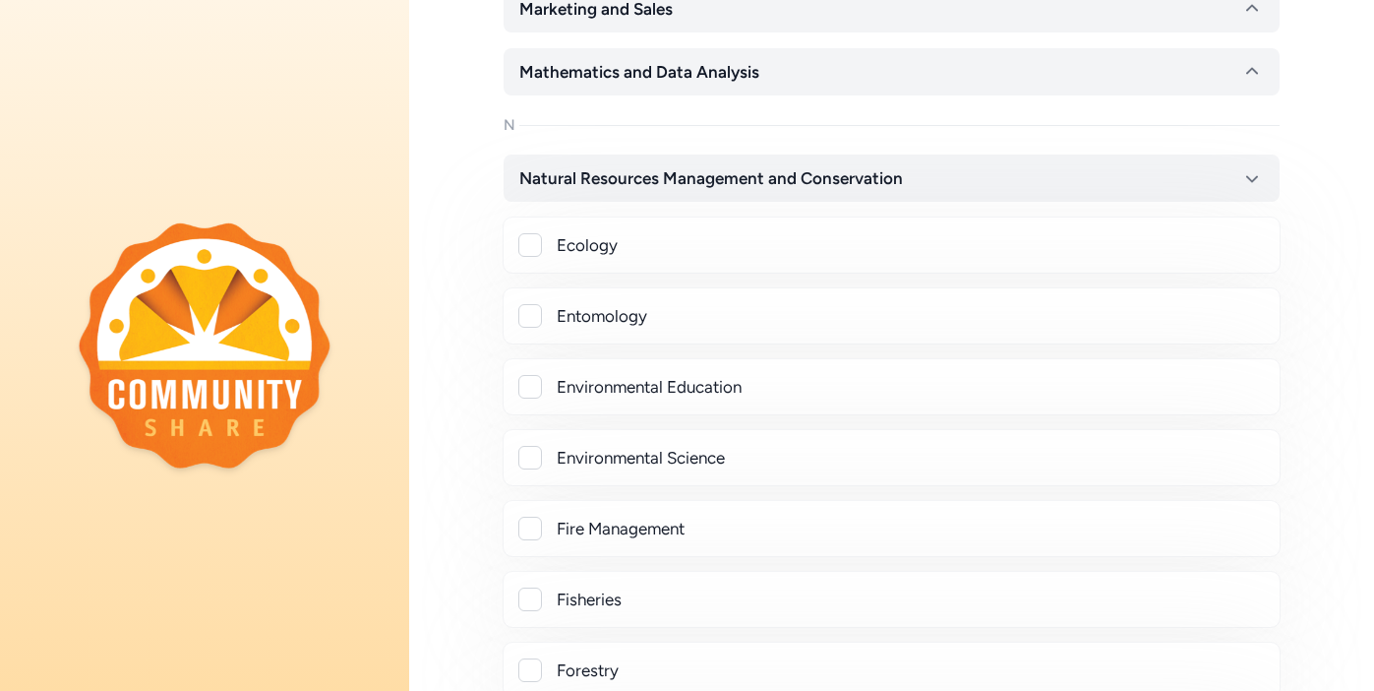
click at [532, 251] on div at bounding box center [530, 245] width 24 height 24
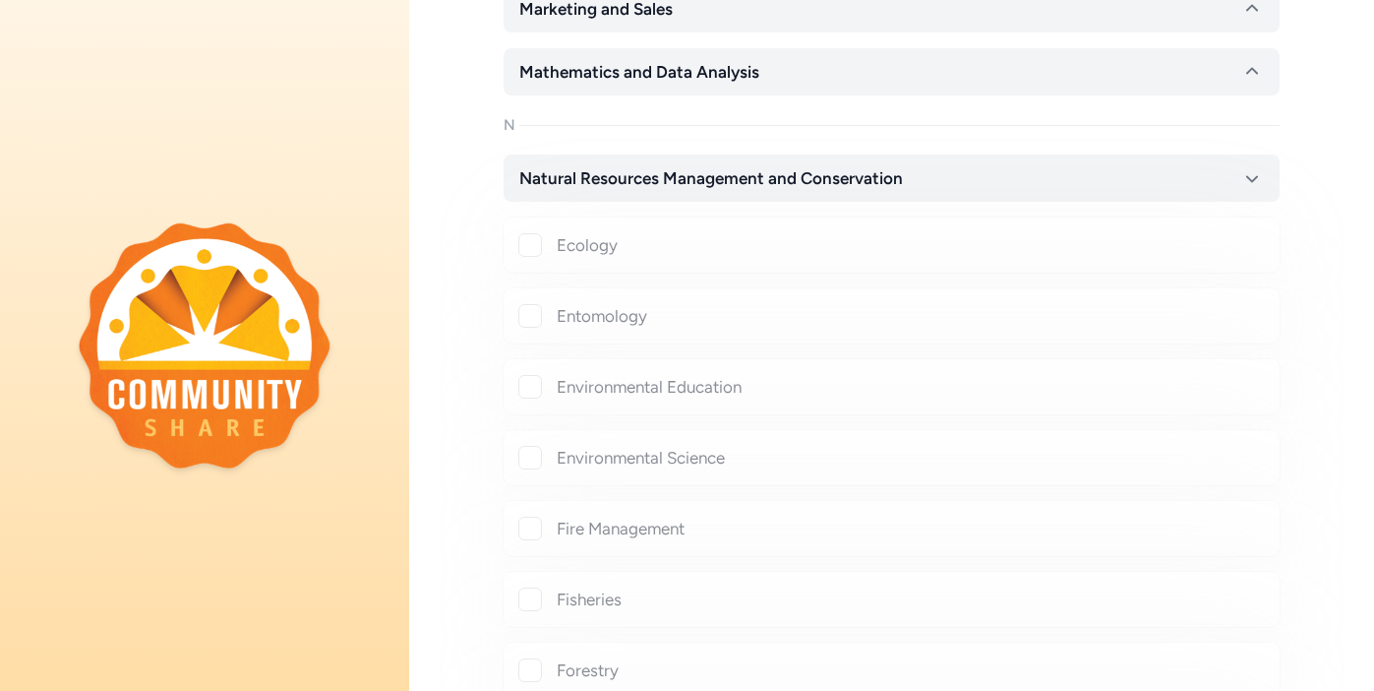
checkbox input "true"
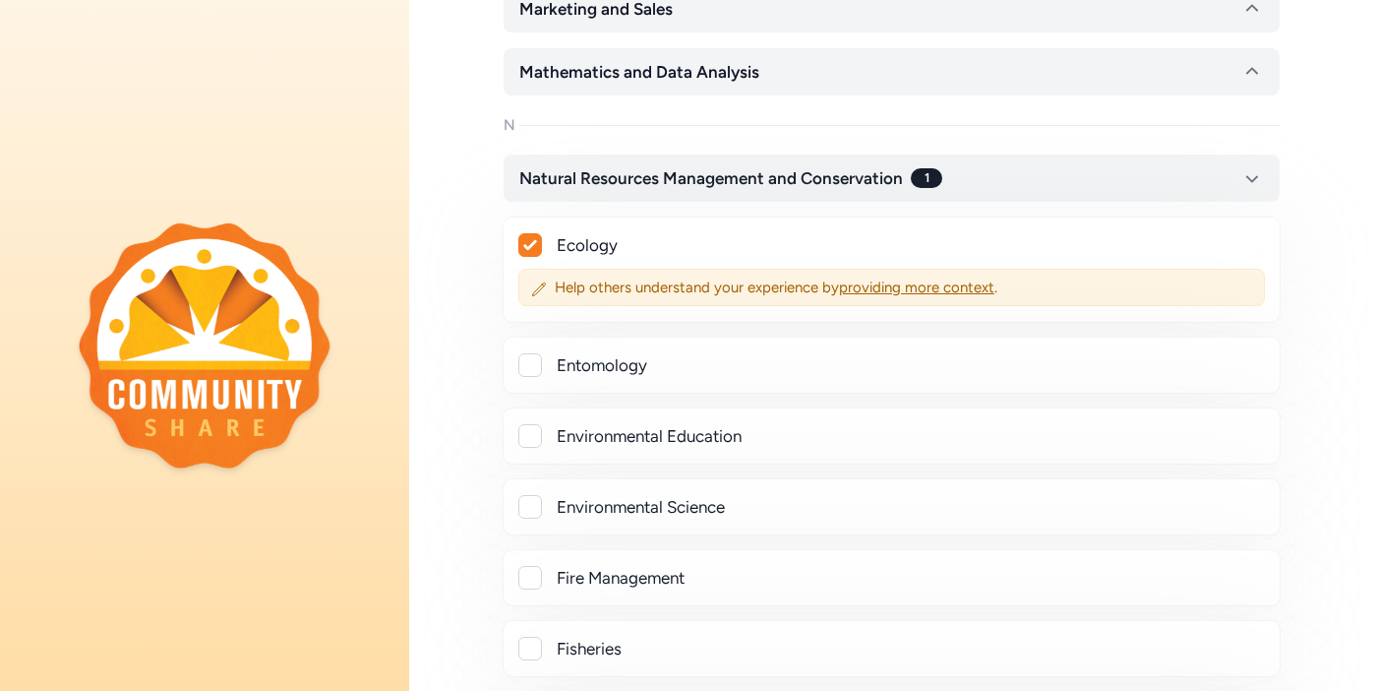
click at [537, 506] on div at bounding box center [530, 507] width 24 height 24
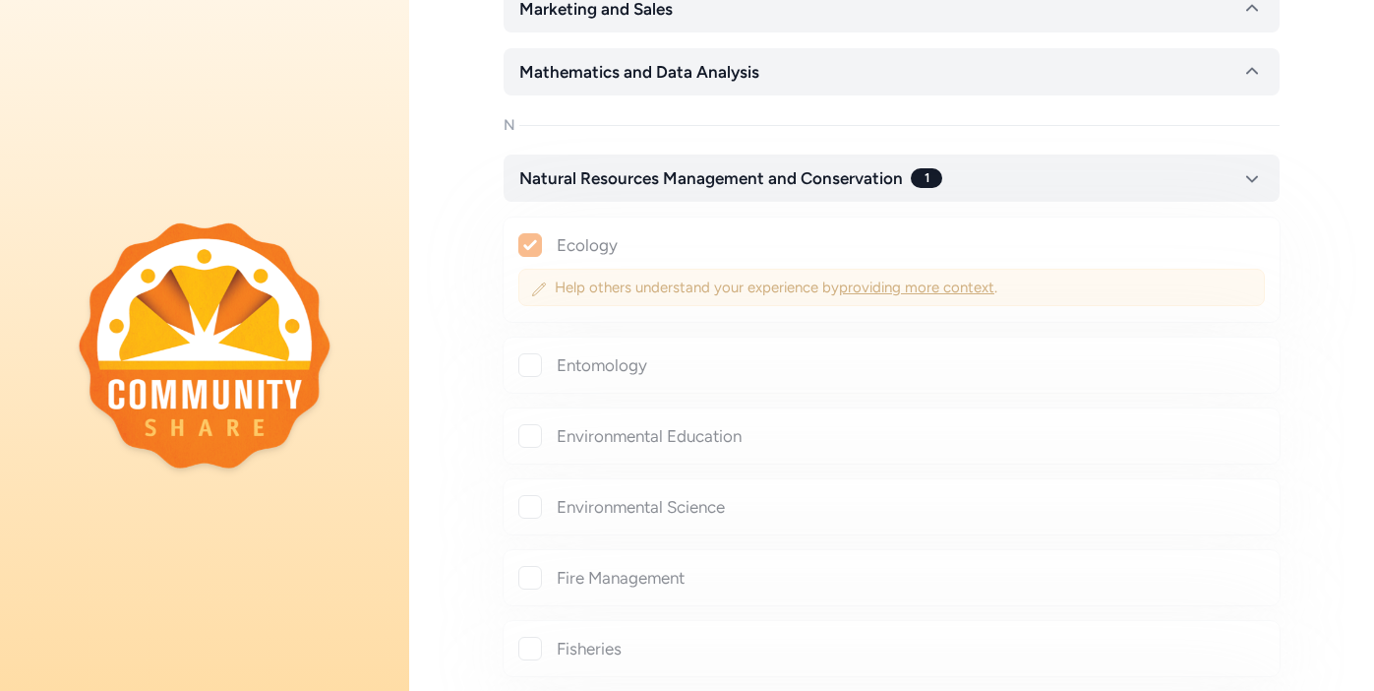
checkbox input "true"
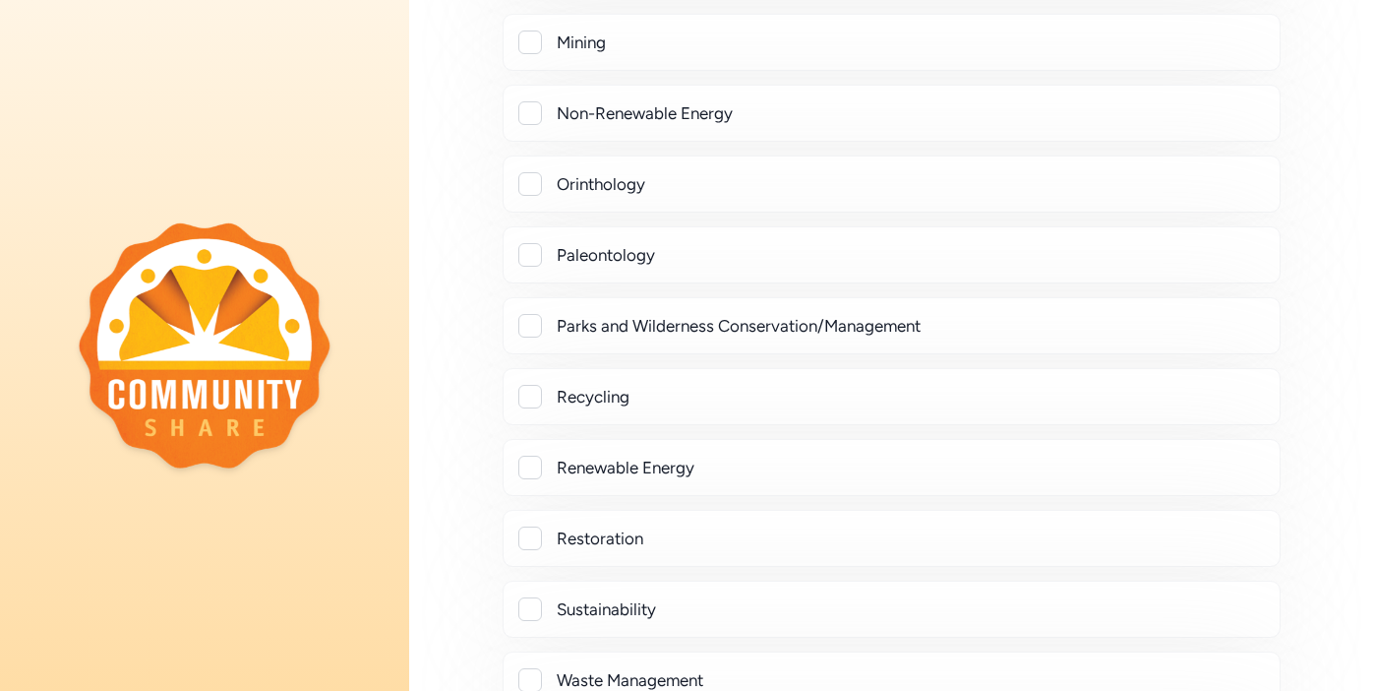
scroll to position [2569, 0]
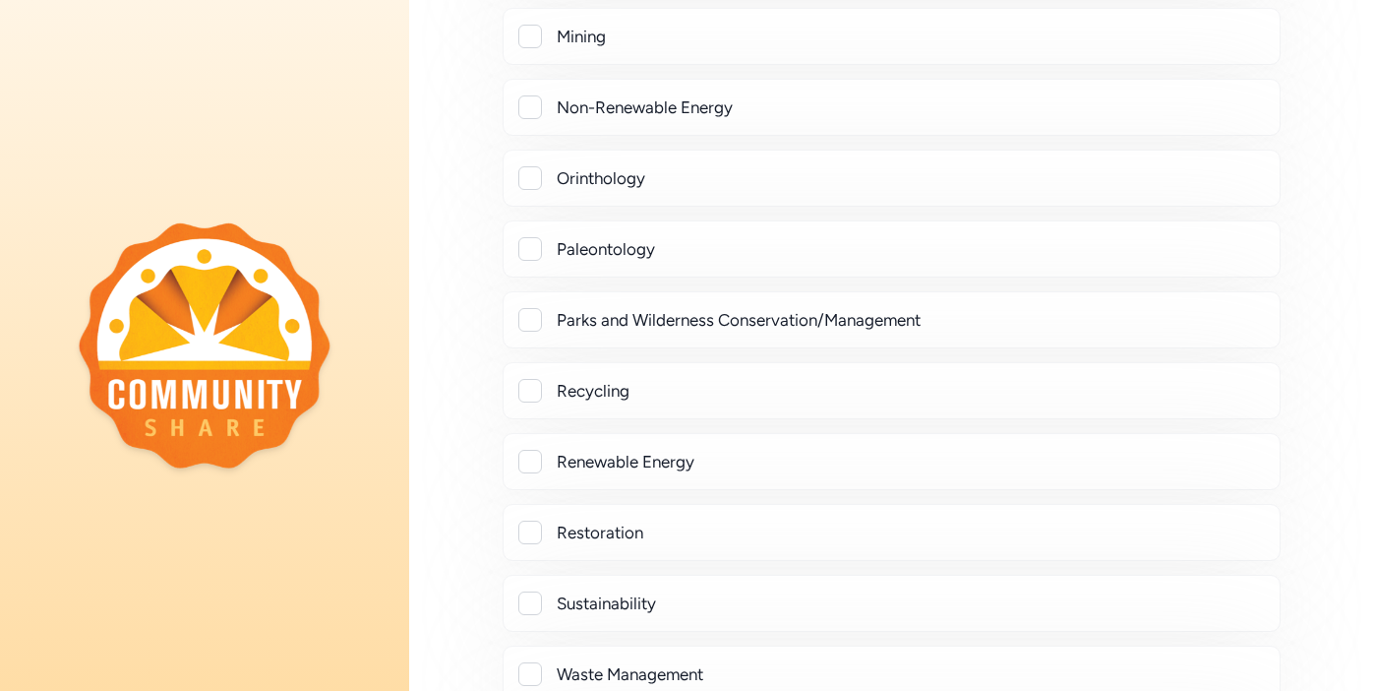
click at [531, 252] on div at bounding box center [530, 249] width 24 height 24
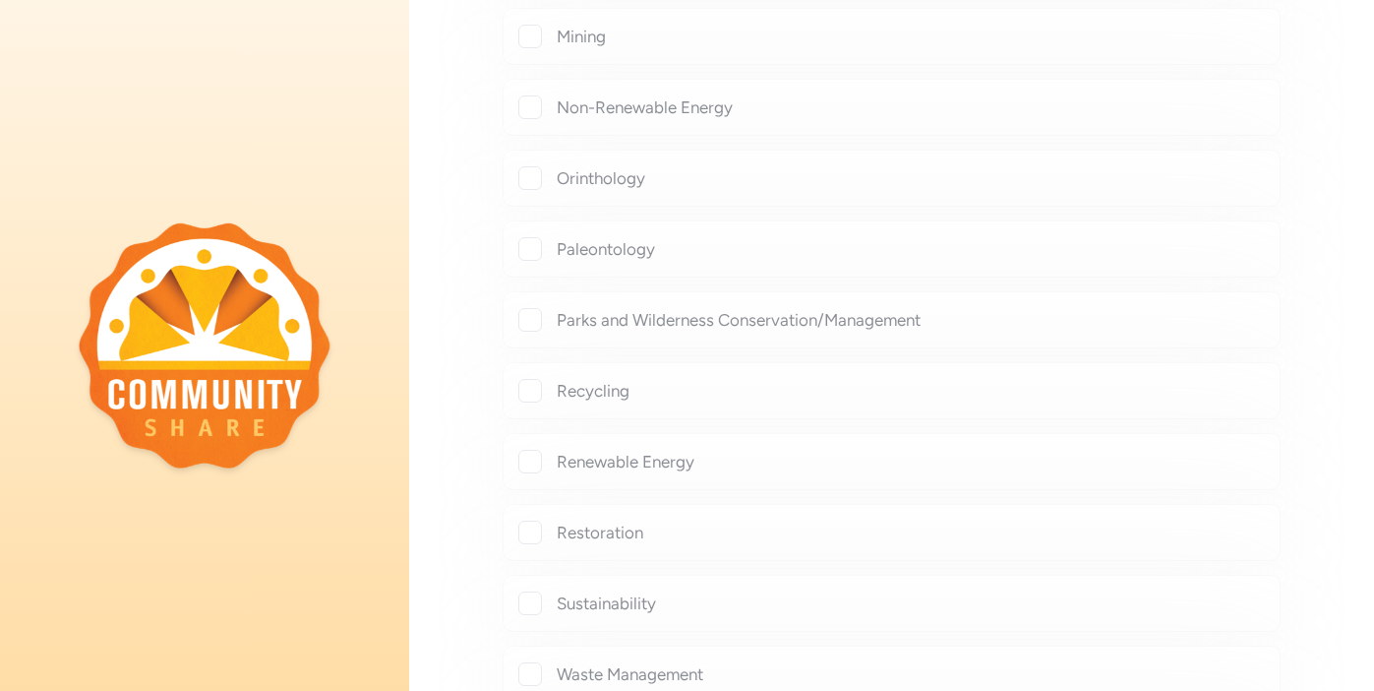
checkbox input "true"
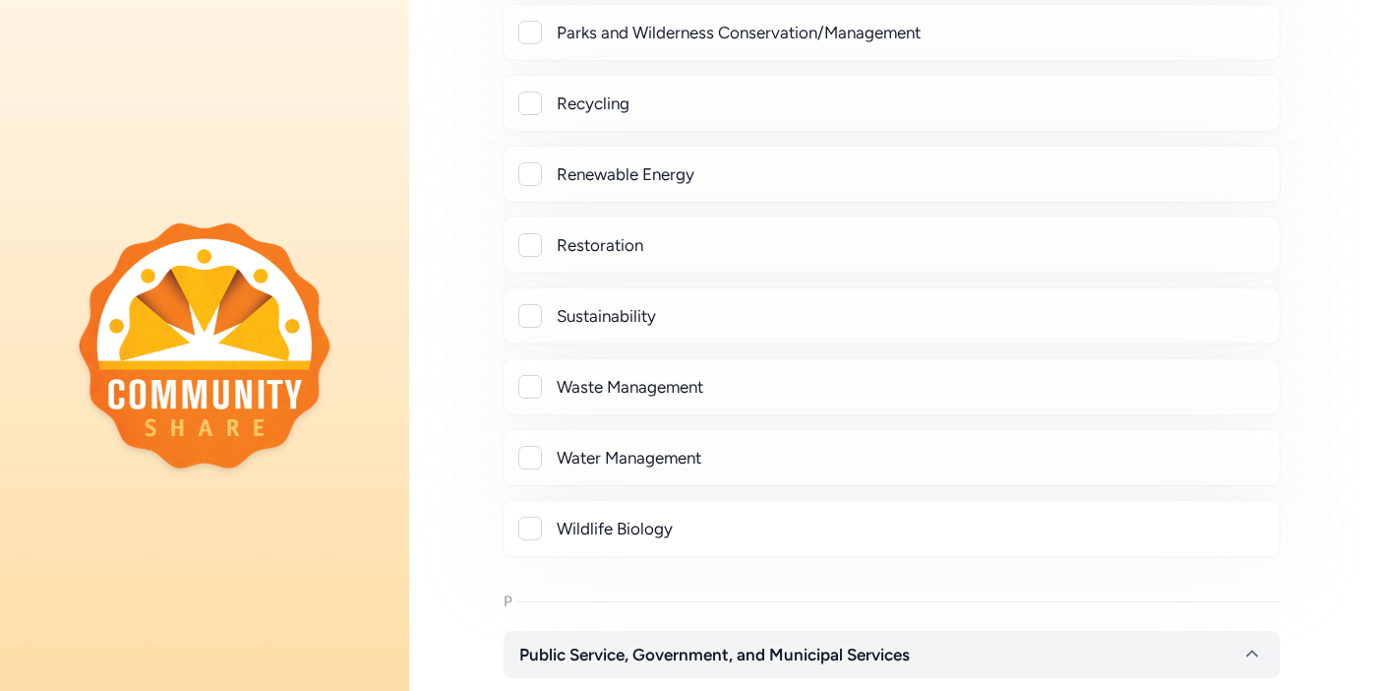
scroll to position [2987, 0]
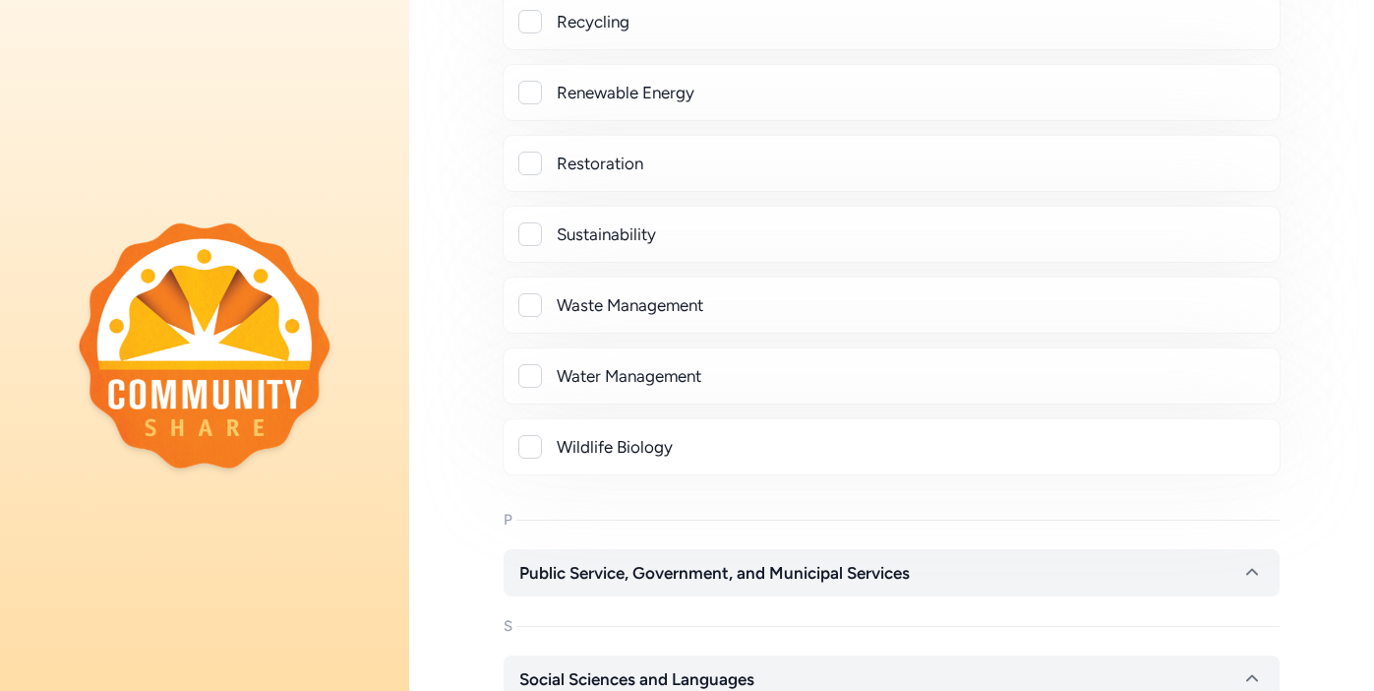
click at [529, 447] on div at bounding box center [530, 447] width 24 height 24
checkbox input "true"
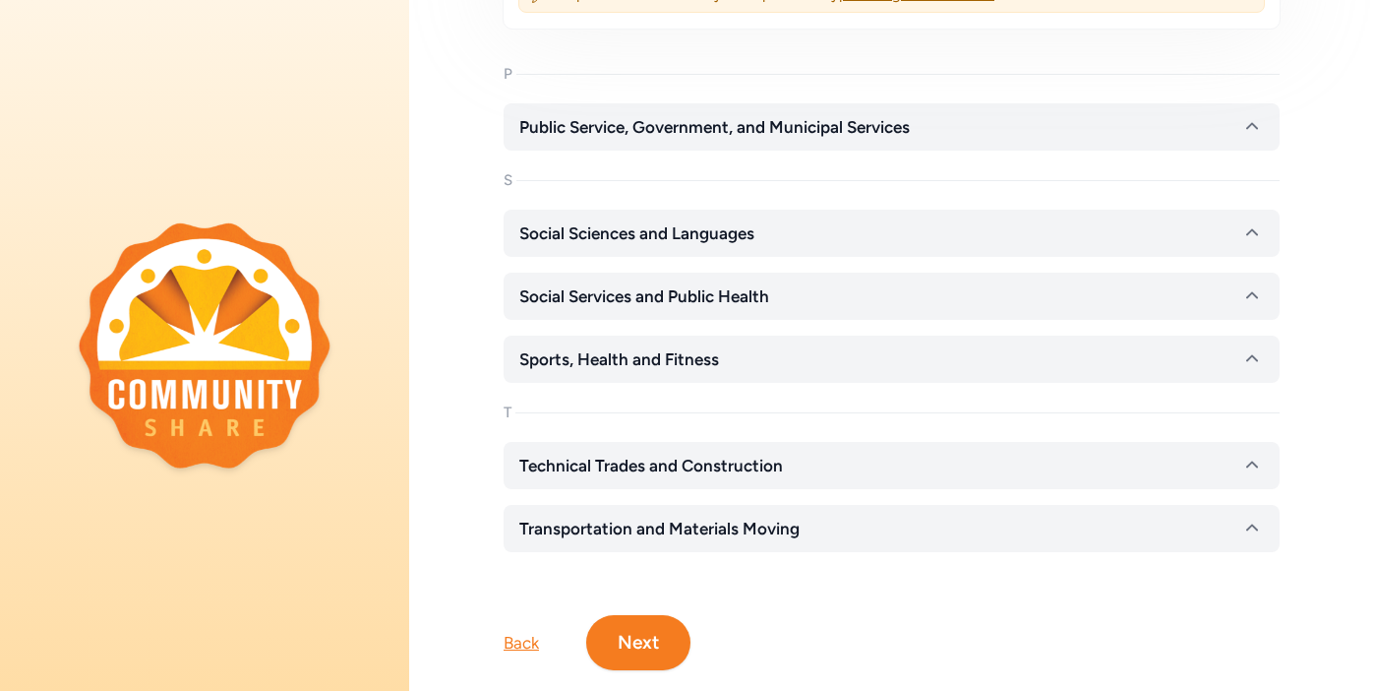
scroll to position [3524, 0]
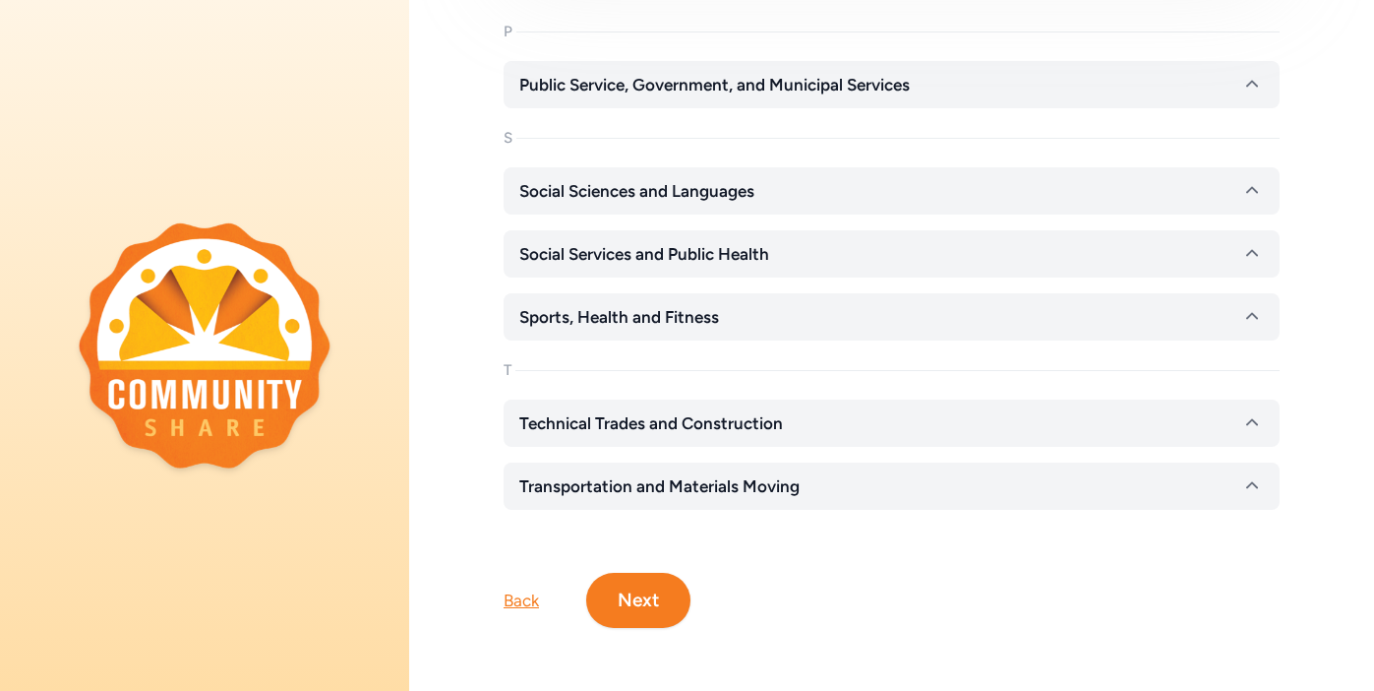
click at [646, 595] on button "Next" at bounding box center [638, 600] width 104 height 55
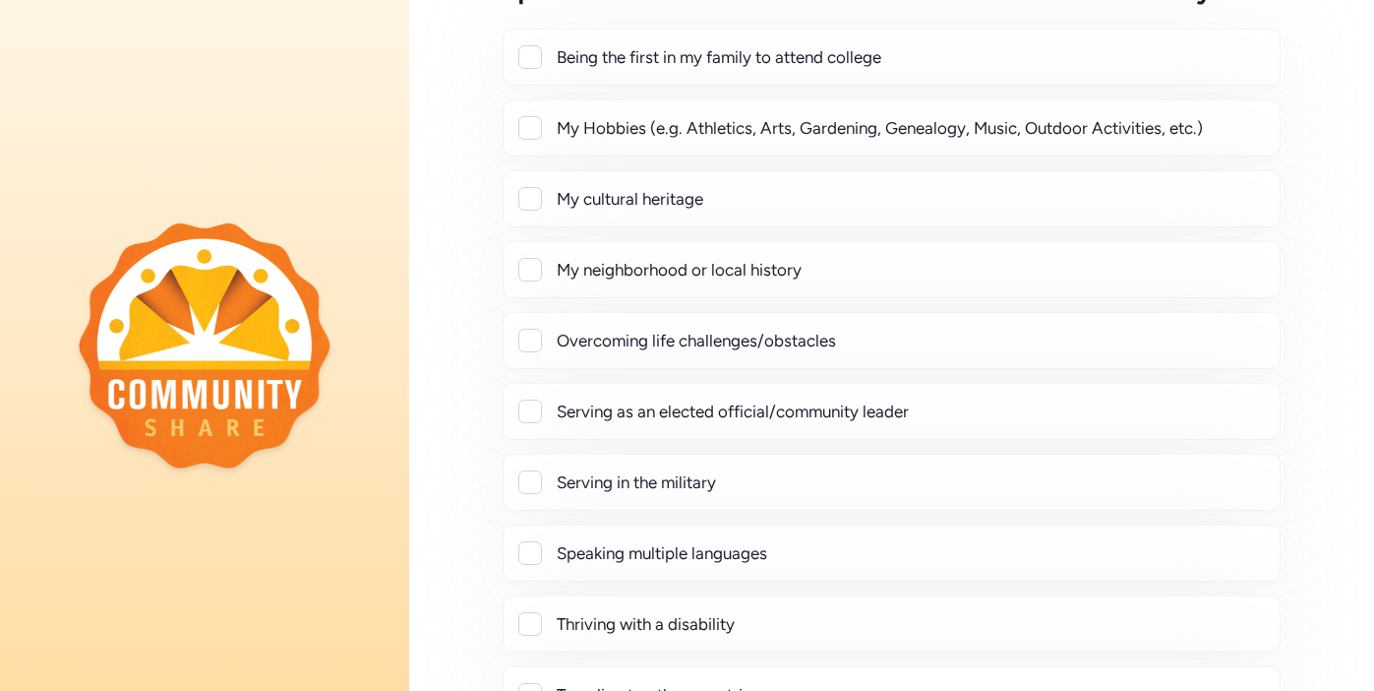
scroll to position [135, 0]
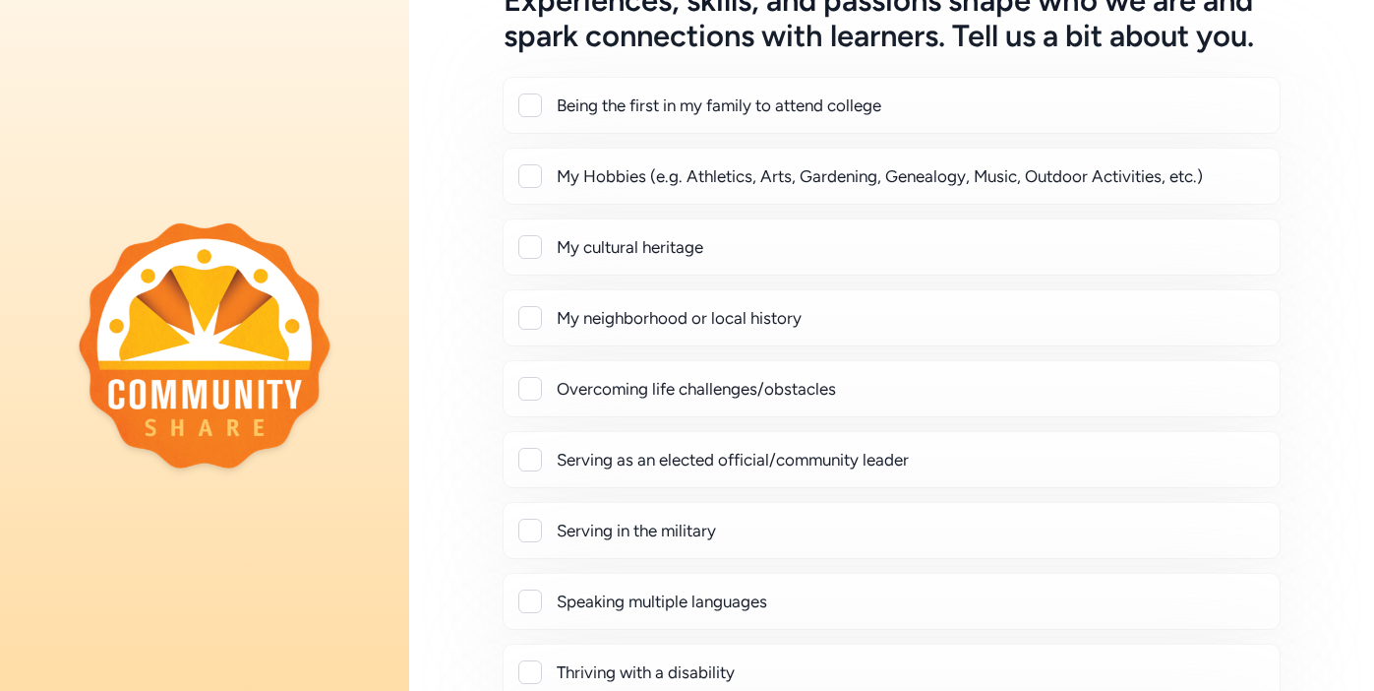
click at [532, 315] on div at bounding box center [530, 318] width 24 height 24
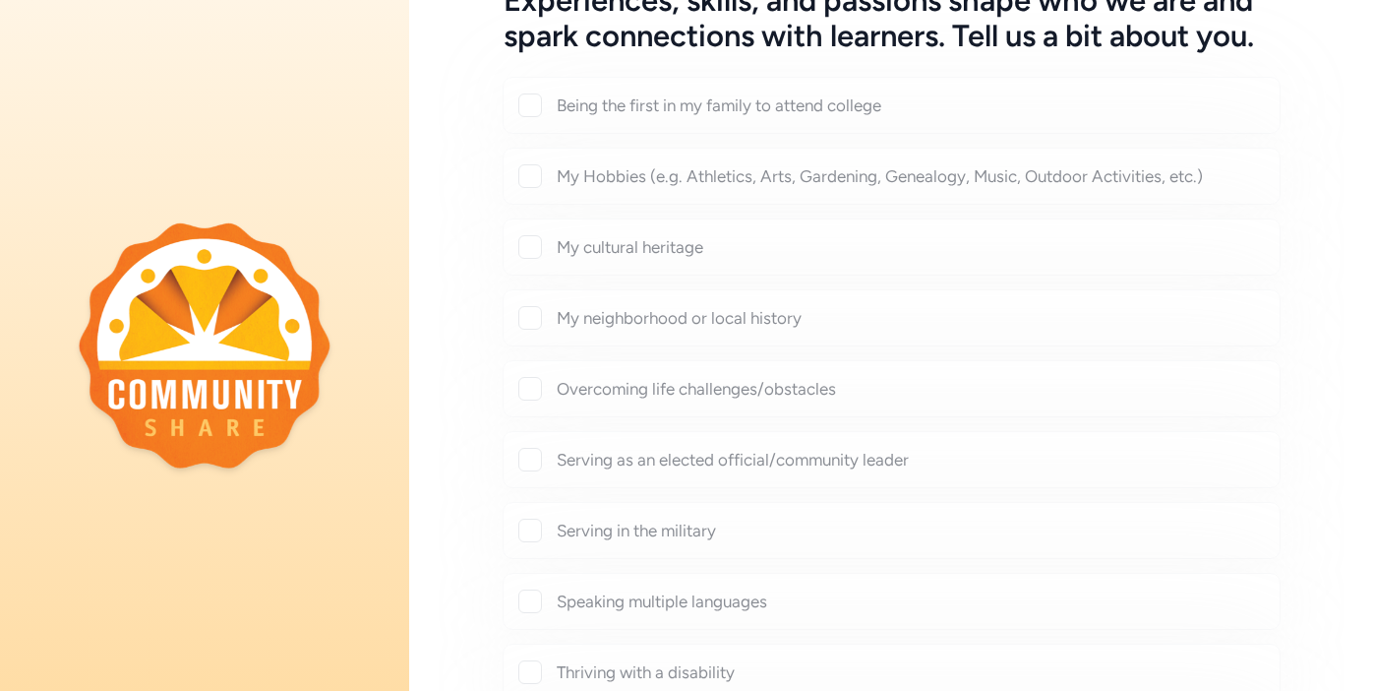
checkbox input "true"
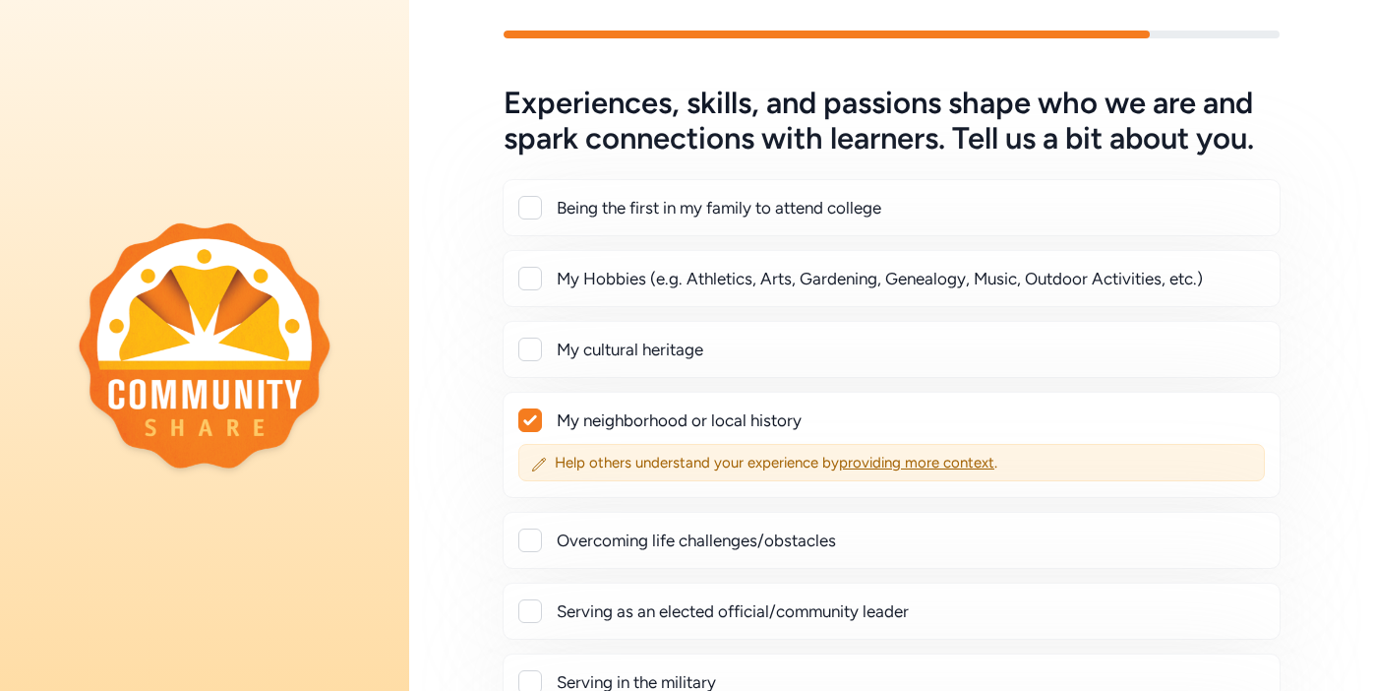
scroll to position [0, 0]
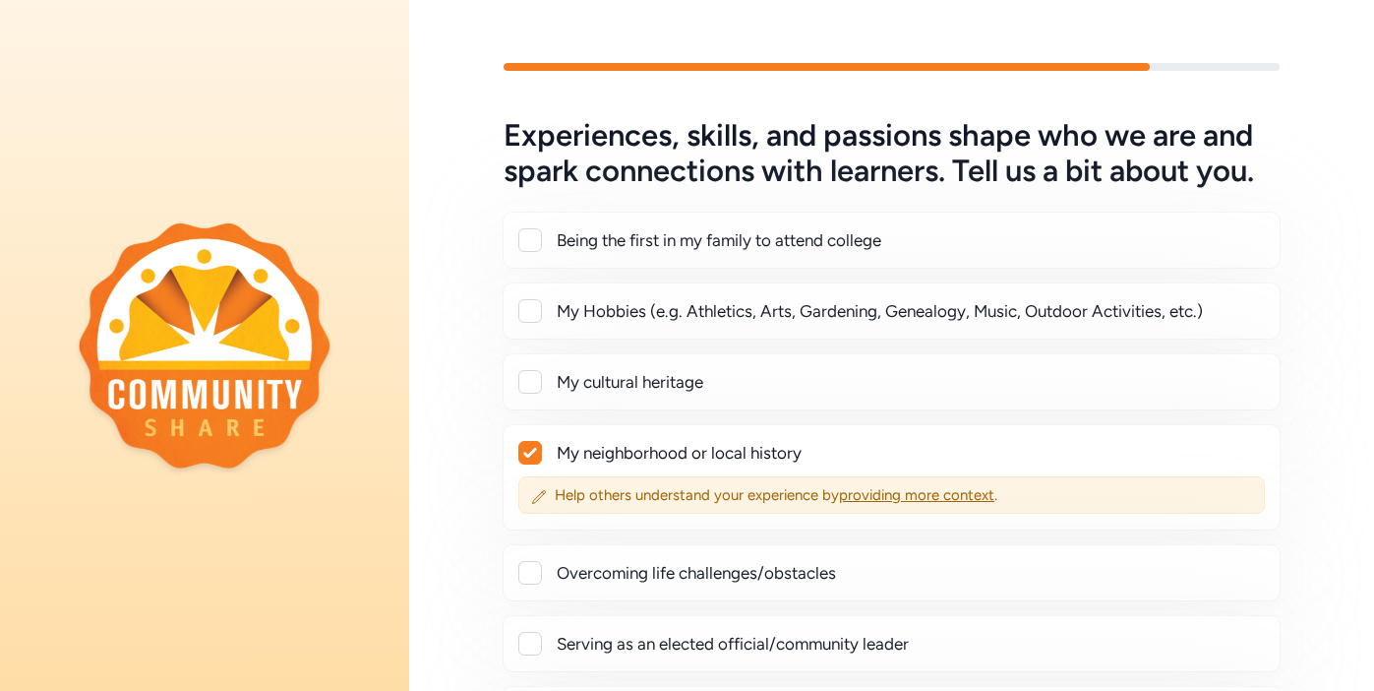
click at [539, 317] on div at bounding box center [530, 311] width 24 height 24
checkbox input "true"
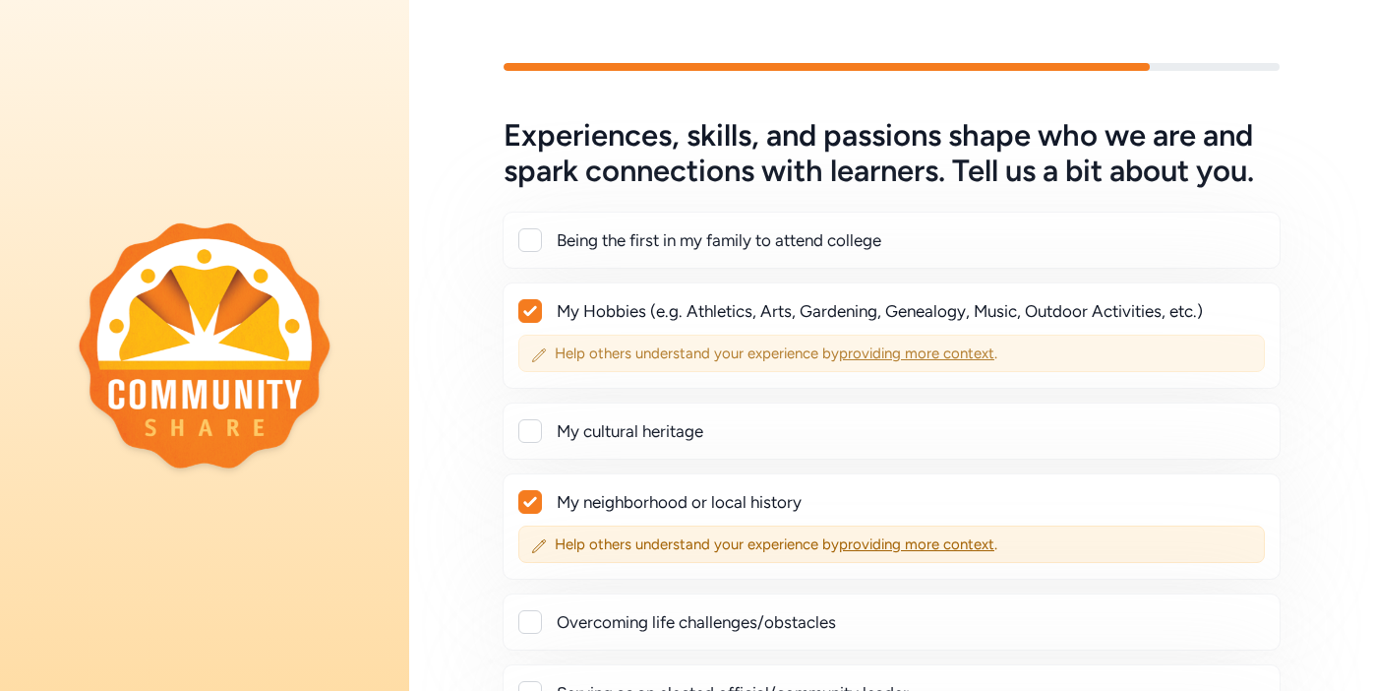
scroll to position [541, 0]
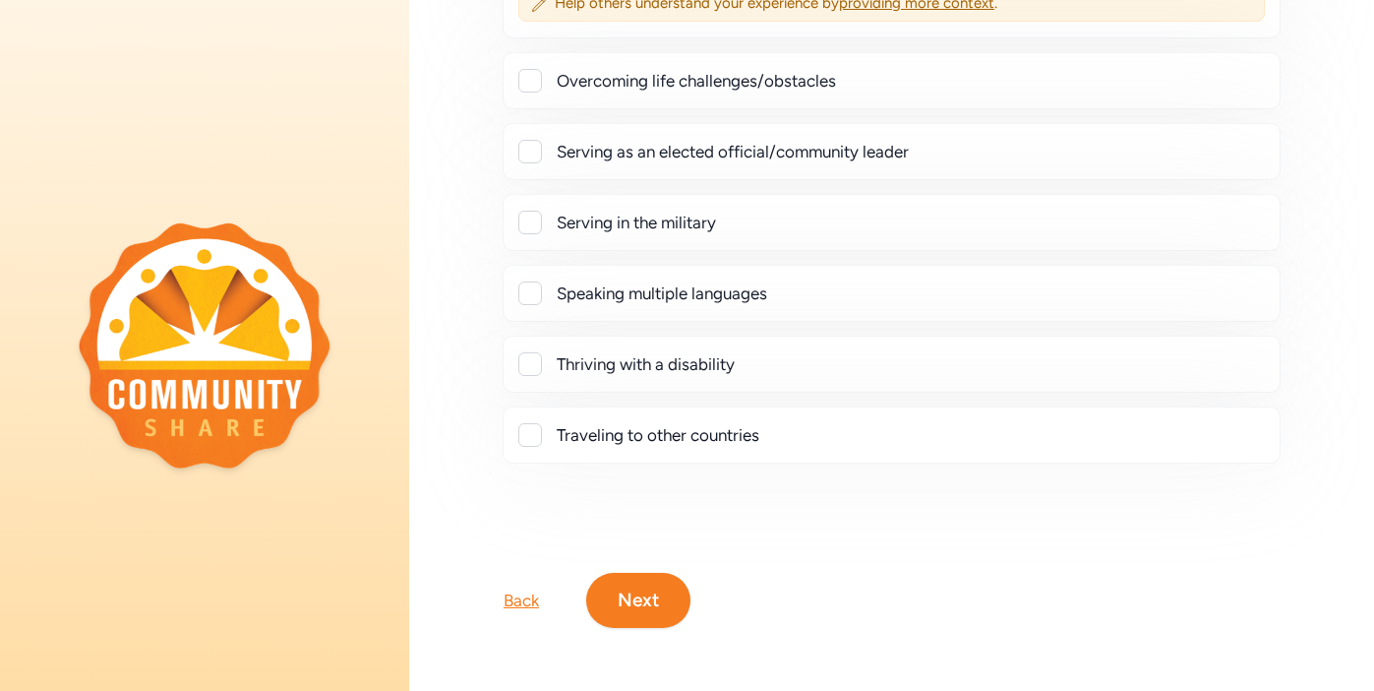
click at [651, 600] on button "Next" at bounding box center [638, 600] width 104 height 55
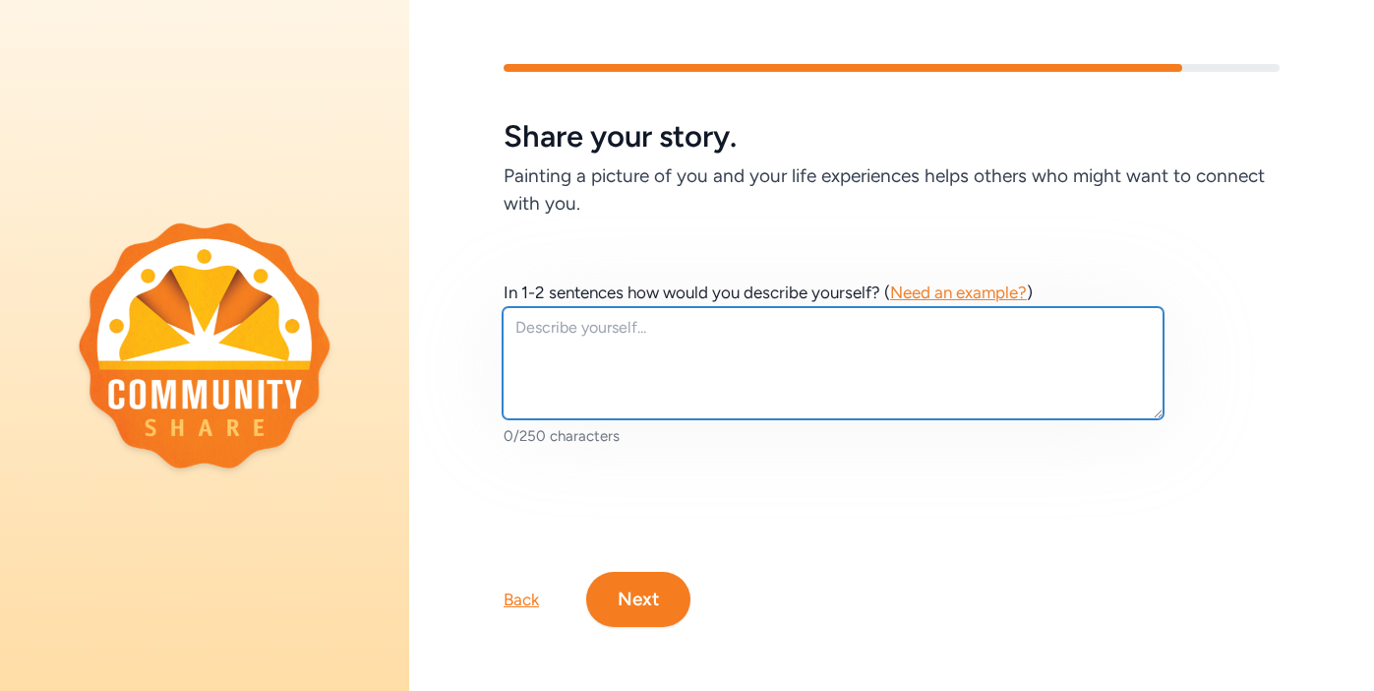
click at [609, 357] on textarea at bounding box center [833, 363] width 661 height 112
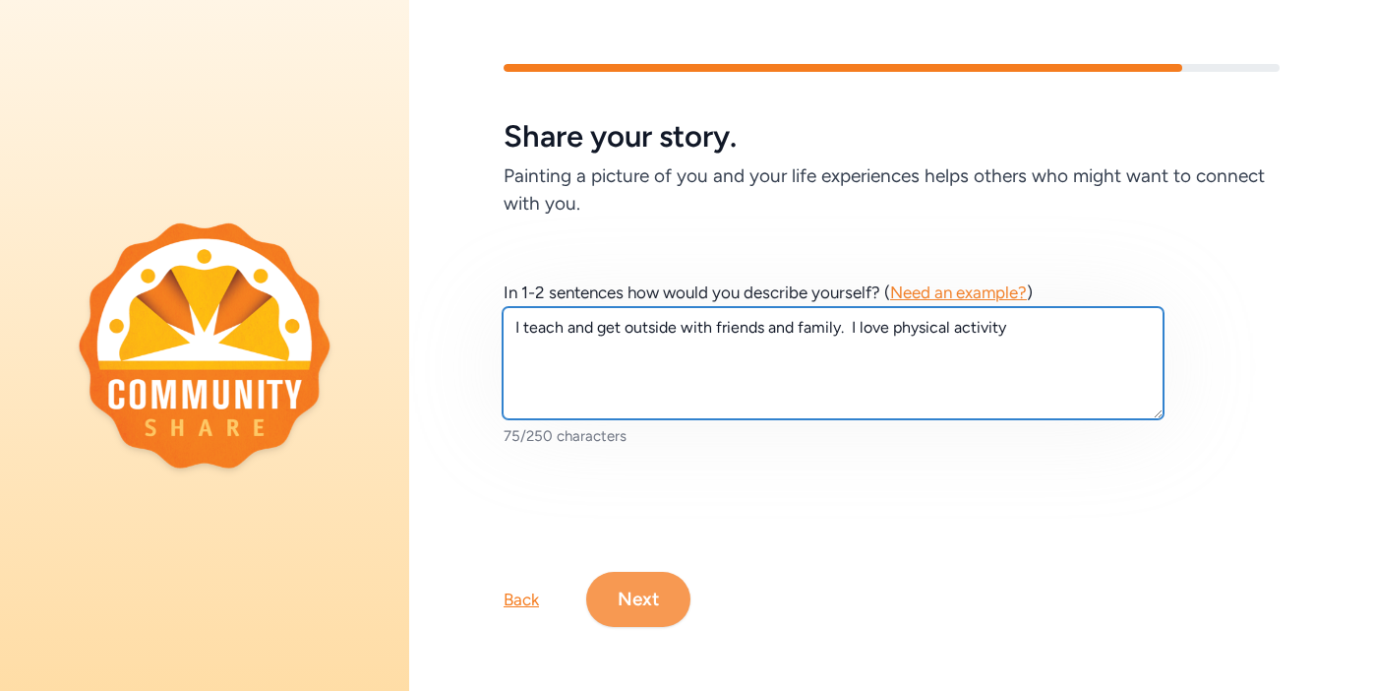
type textarea "I teach and get outside with friends and family. I love physical activity"
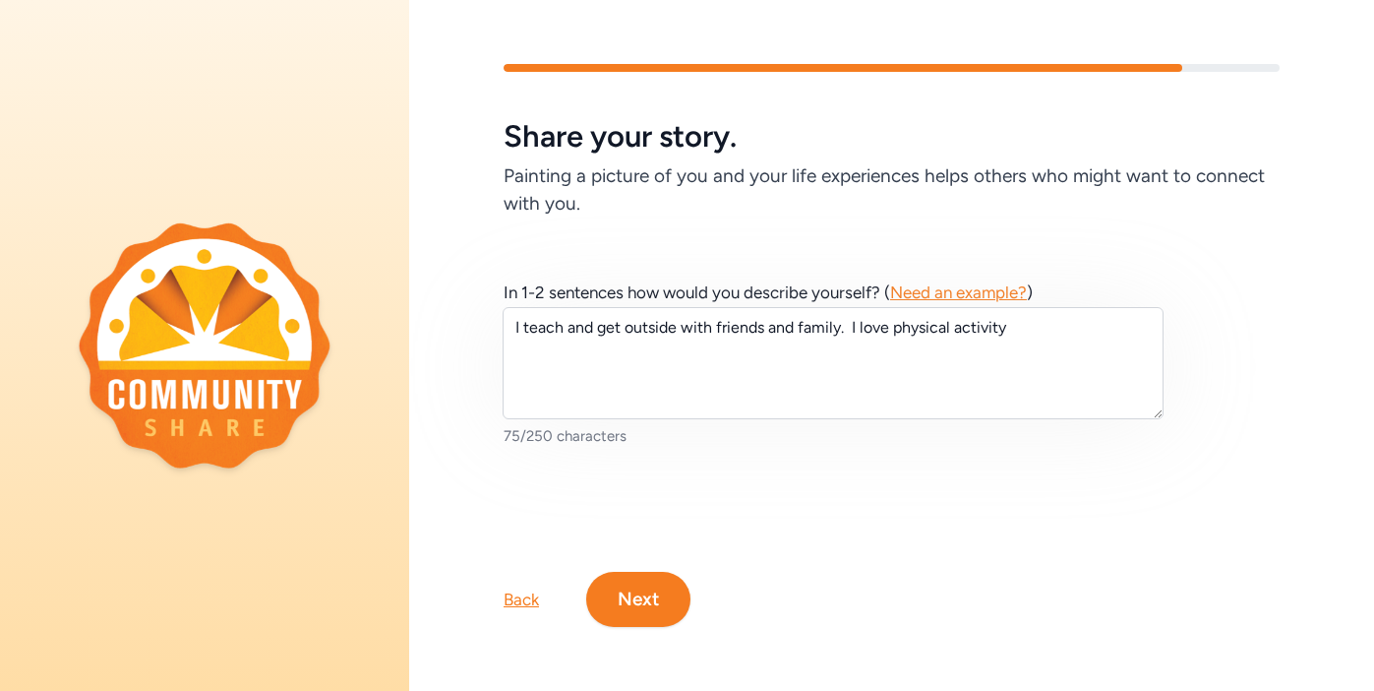
click at [621, 608] on button "Next" at bounding box center [638, 599] width 104 height 55
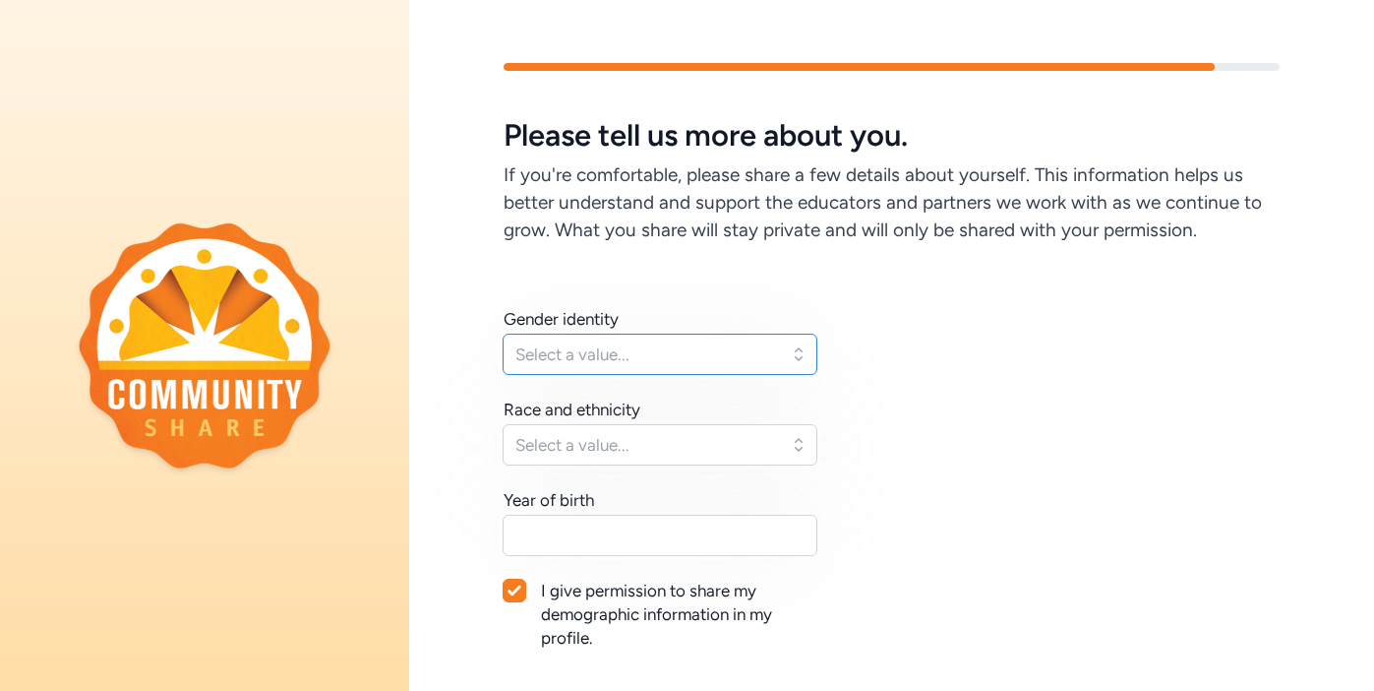
click at [801, 358] on button "Select a value..." at bounding box center [660, 354] width 315 height 41
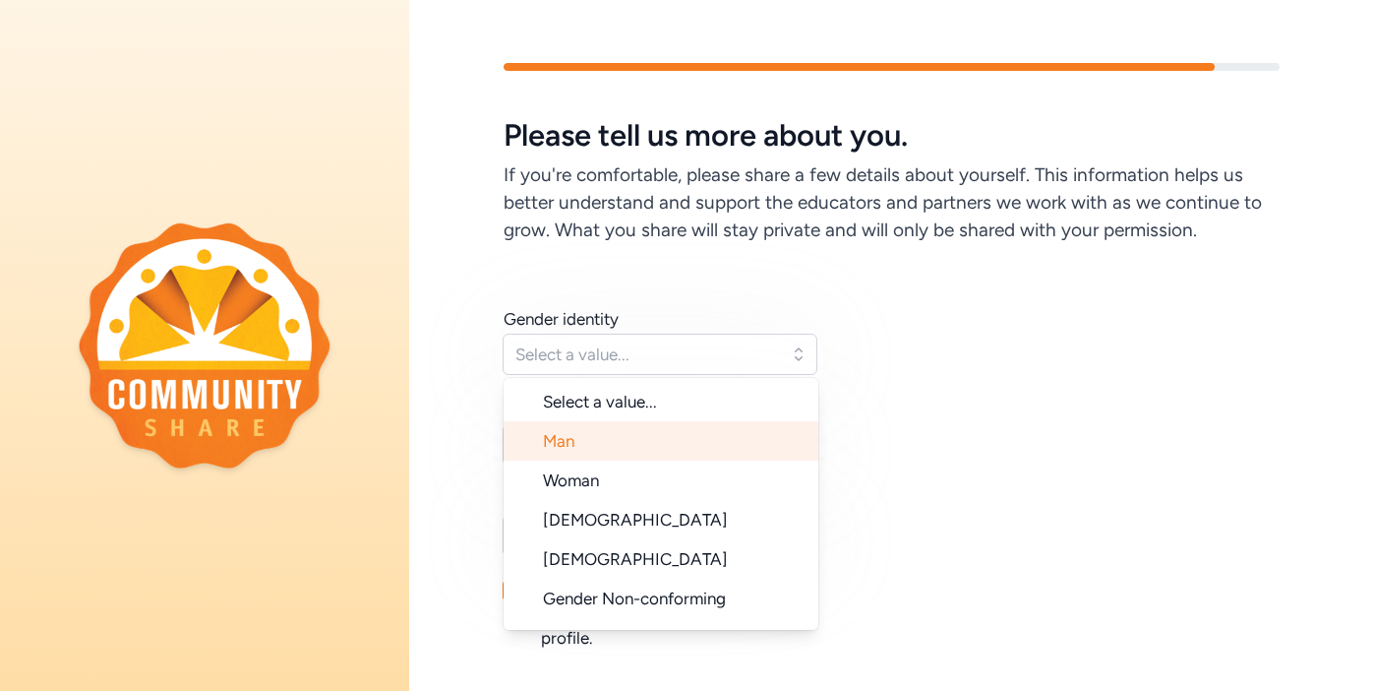
click at [675, 445] on li "Man" at bounding box center [661, 440] width 315 height 39
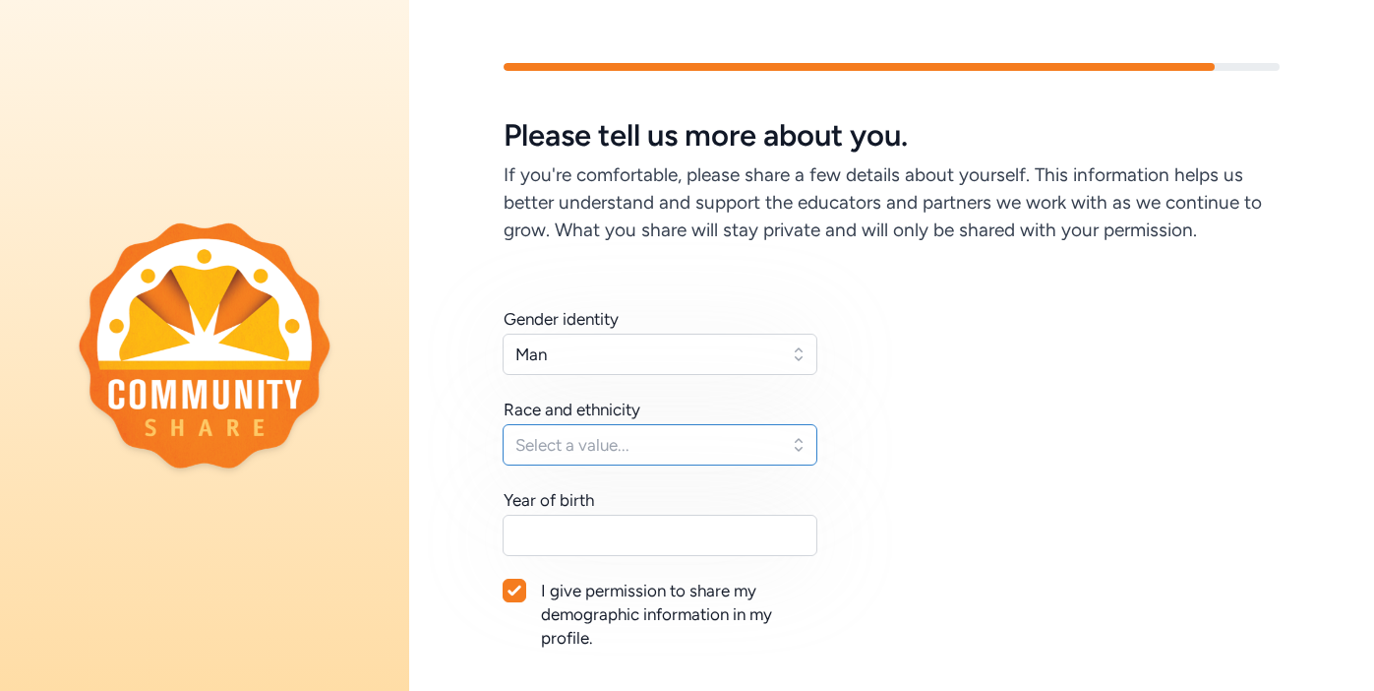
click at [806, 444] on button "Select a value..." at bounding box center [660, 444] width 315 height 41
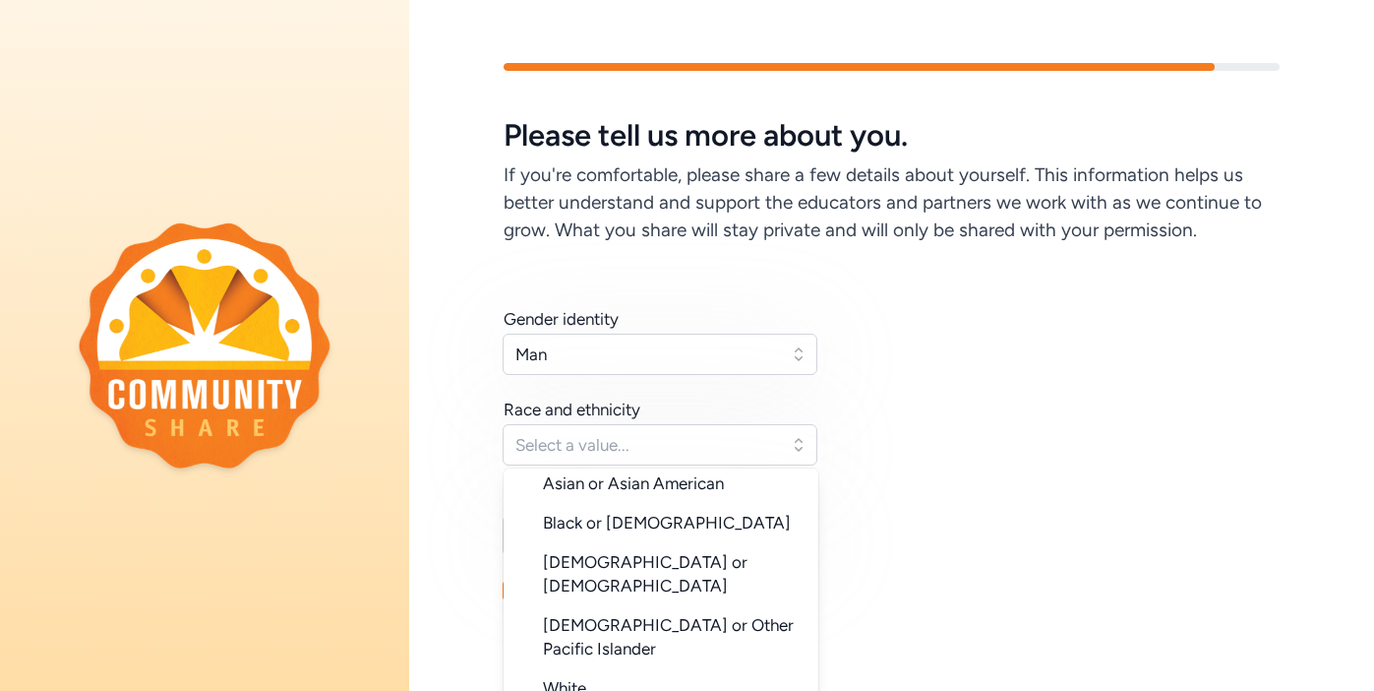
scroll to position [192, 0]
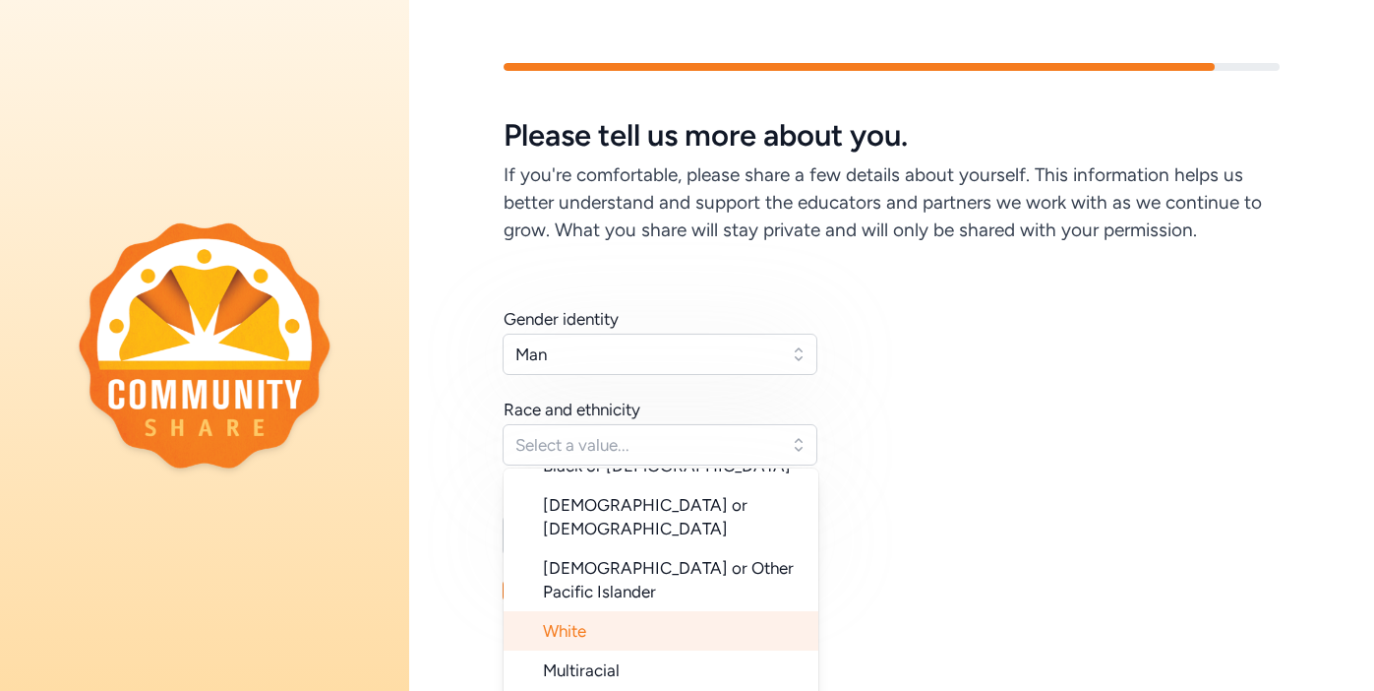
click at [605, 611] on li "White" at bounding box center [661, 630] width 315 height 39
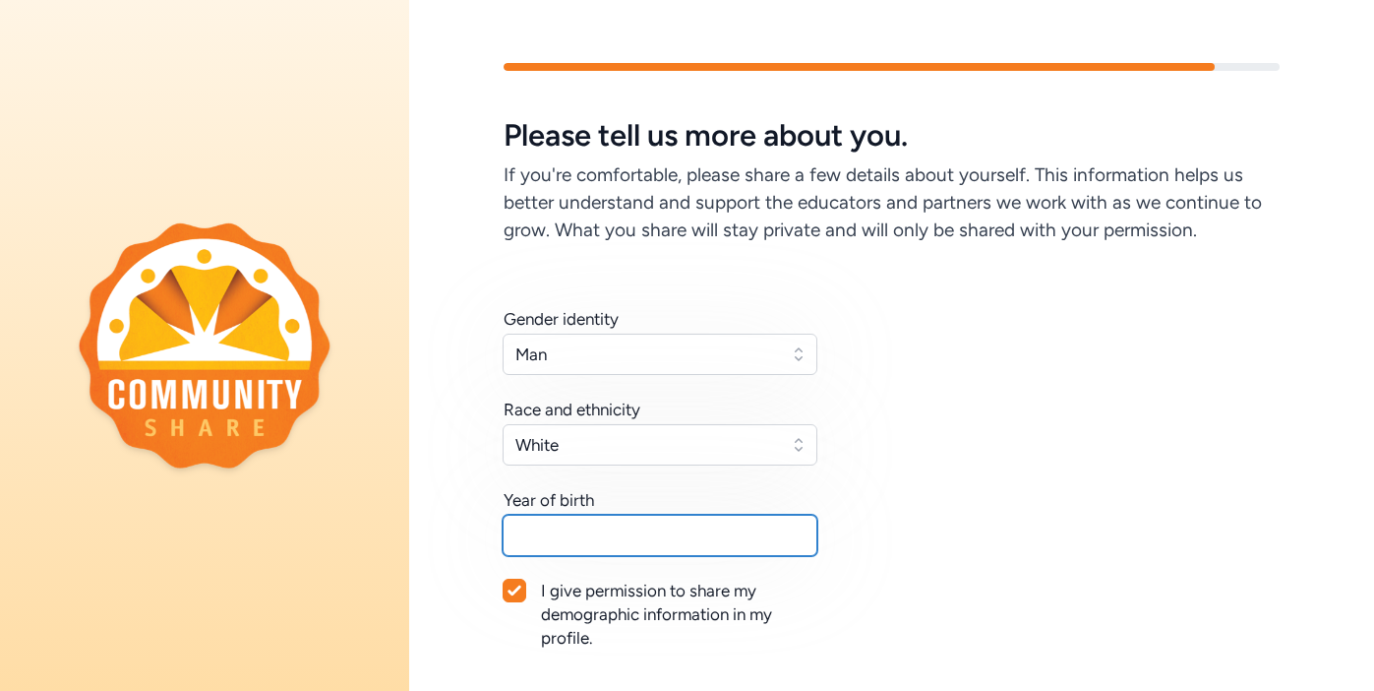
click at [569, 537] on input "text" at bounding box center [660, 535] width 315 height 41
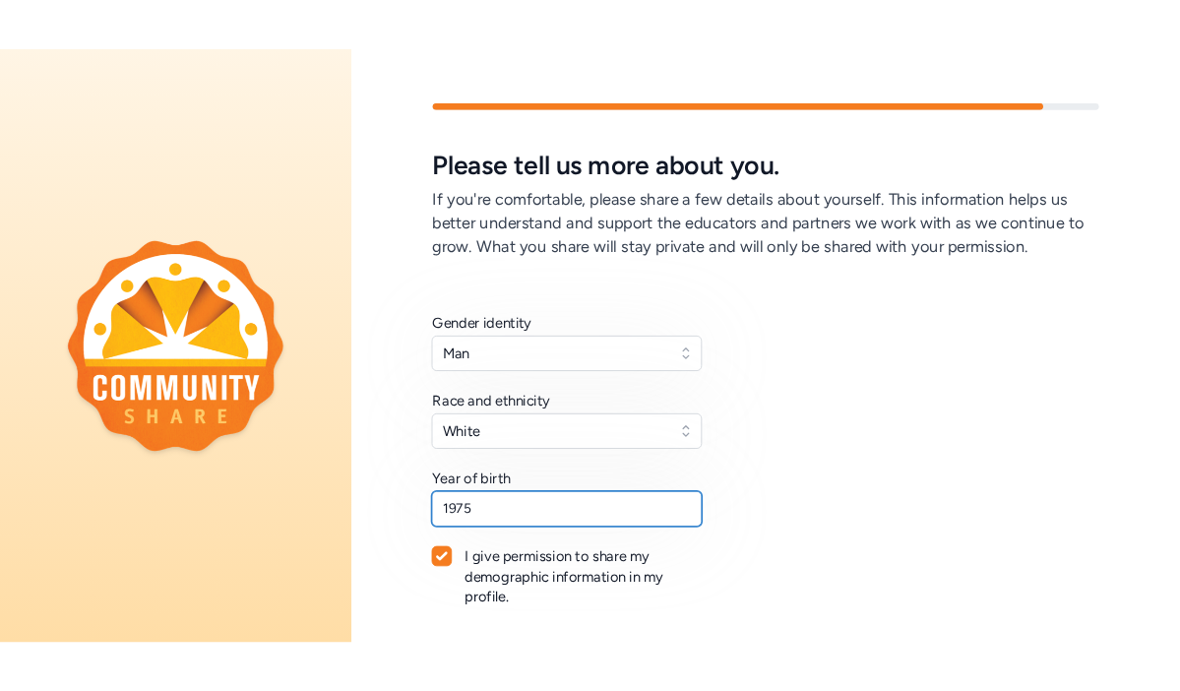
scroll to position [187, 0]
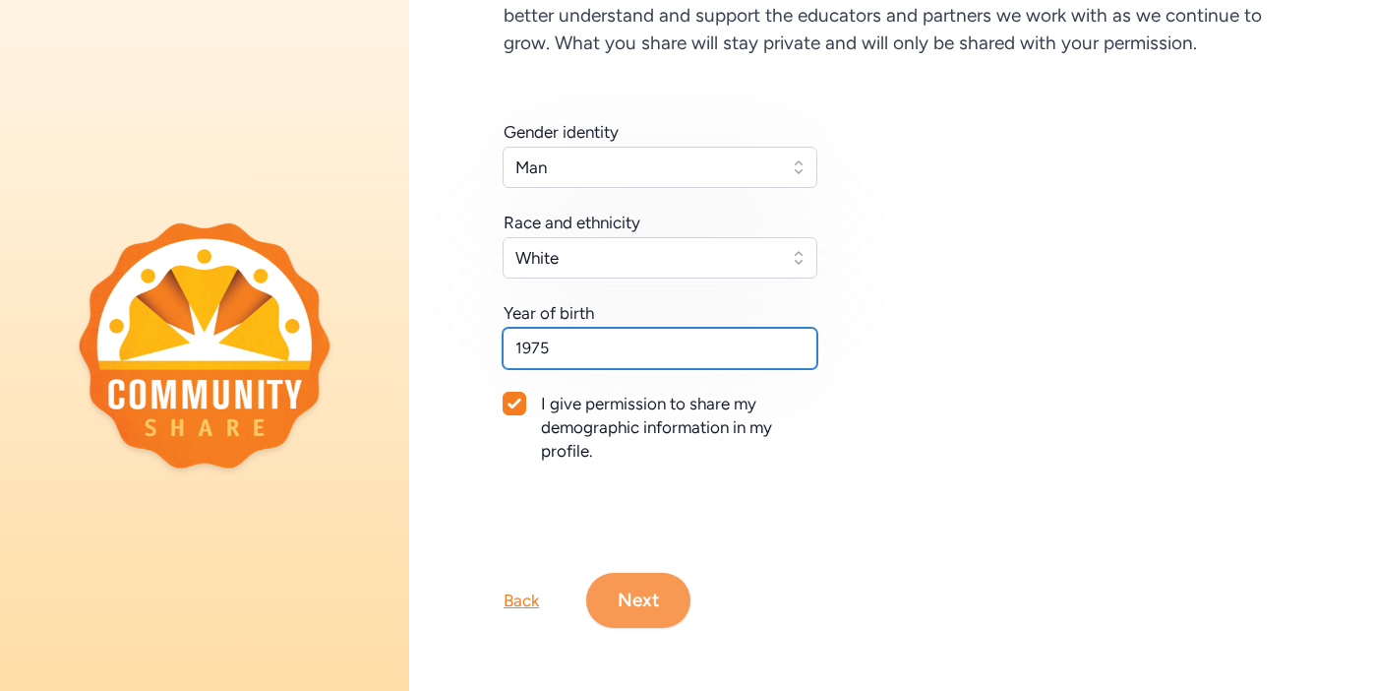
type input "1975"
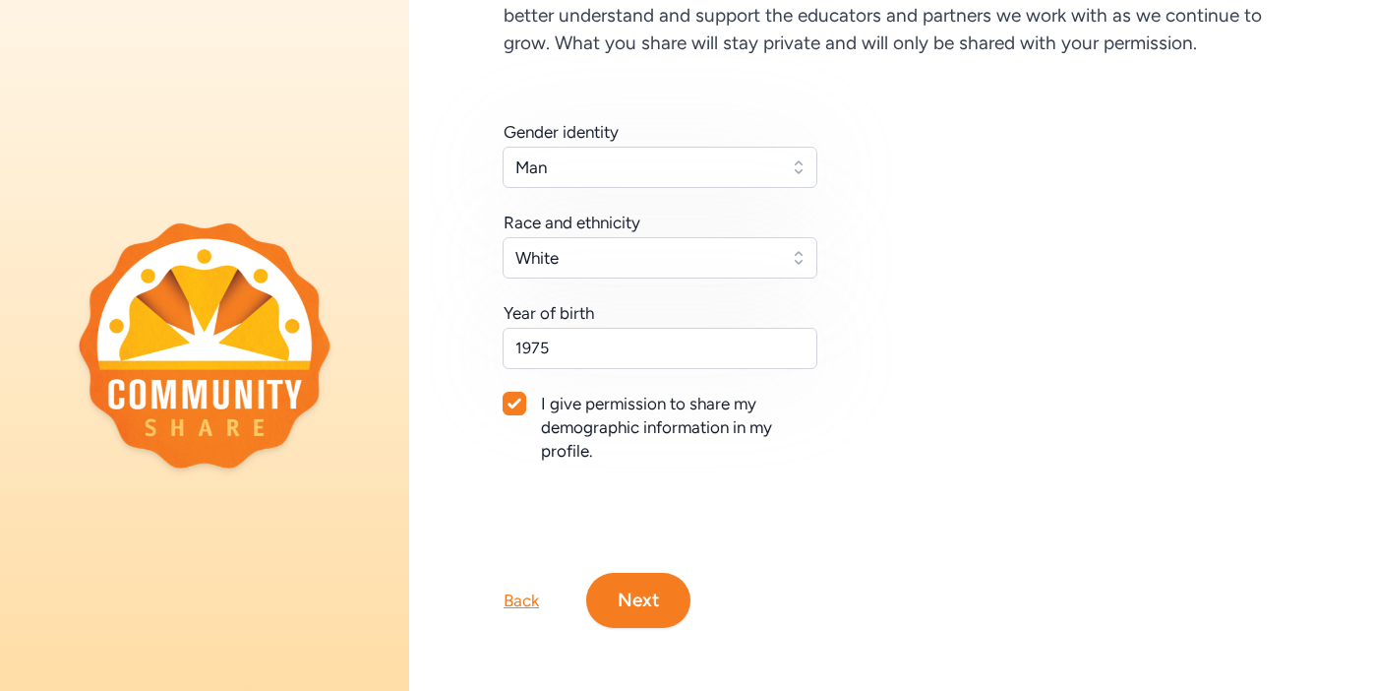
click at [644, 592] on button "Next" at bounding box center [638, 600] width 104 height 55
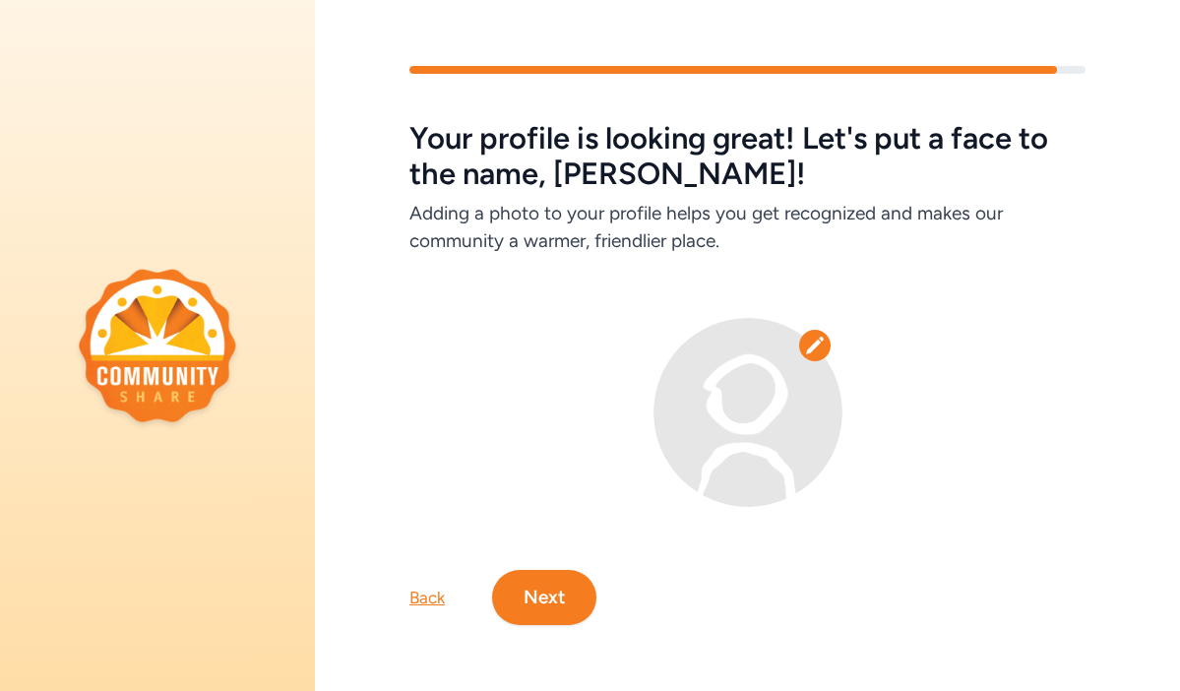
click at [556, 596] on button "Next" at bounding box center [544, 597] width 104 height 55
click at [556, 596] on div "Your profile is looking great! Let's put a face to the name, Miguel! Adding a p…" at bounding box center [747, 345] width 865 height 685
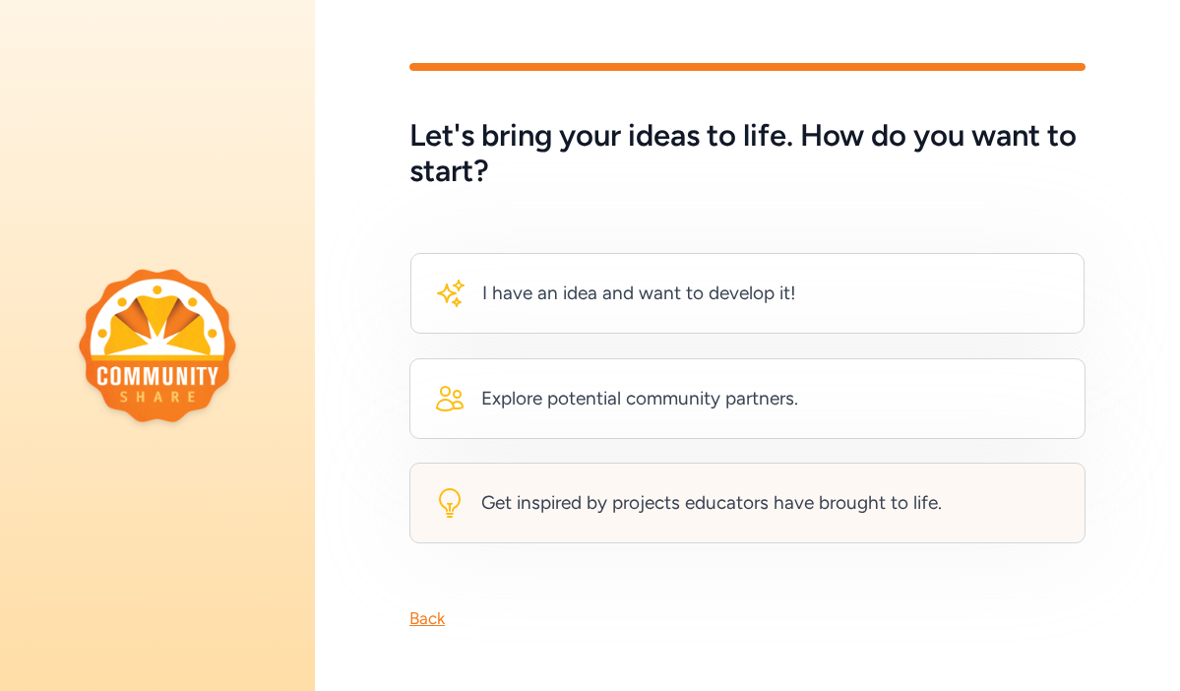
scroll to position [2, 0]
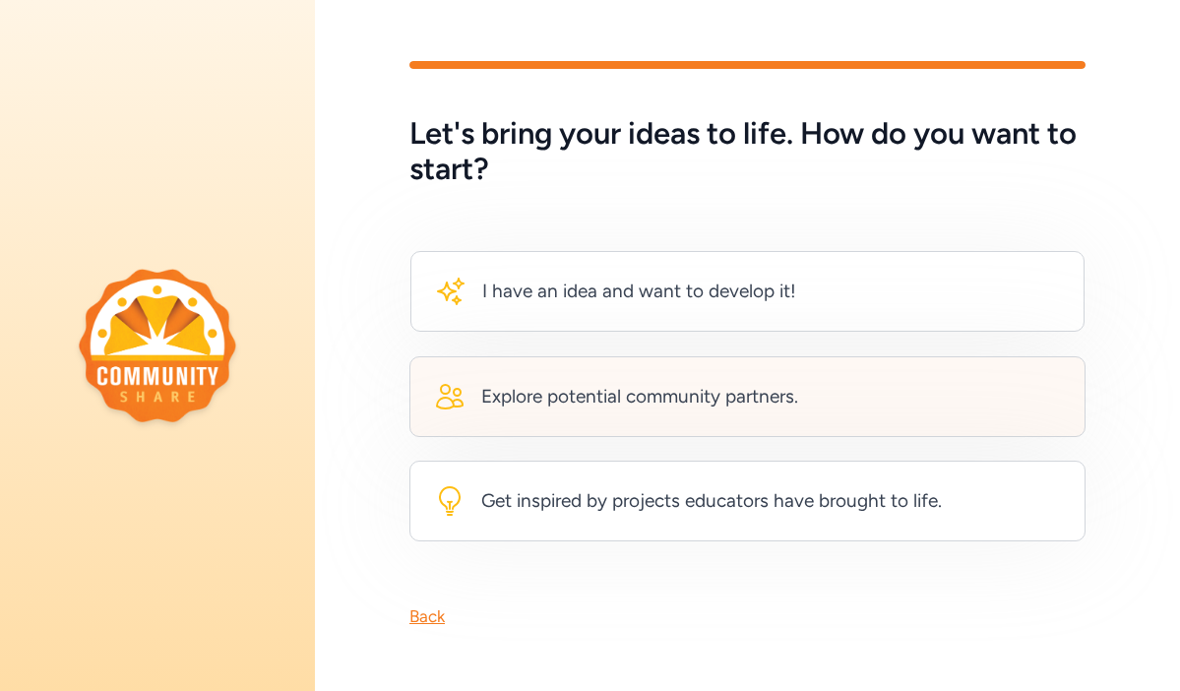
click at [625, 404] on div "Explore potential community partners." at bounding box center [639, 397] width 317 height 28
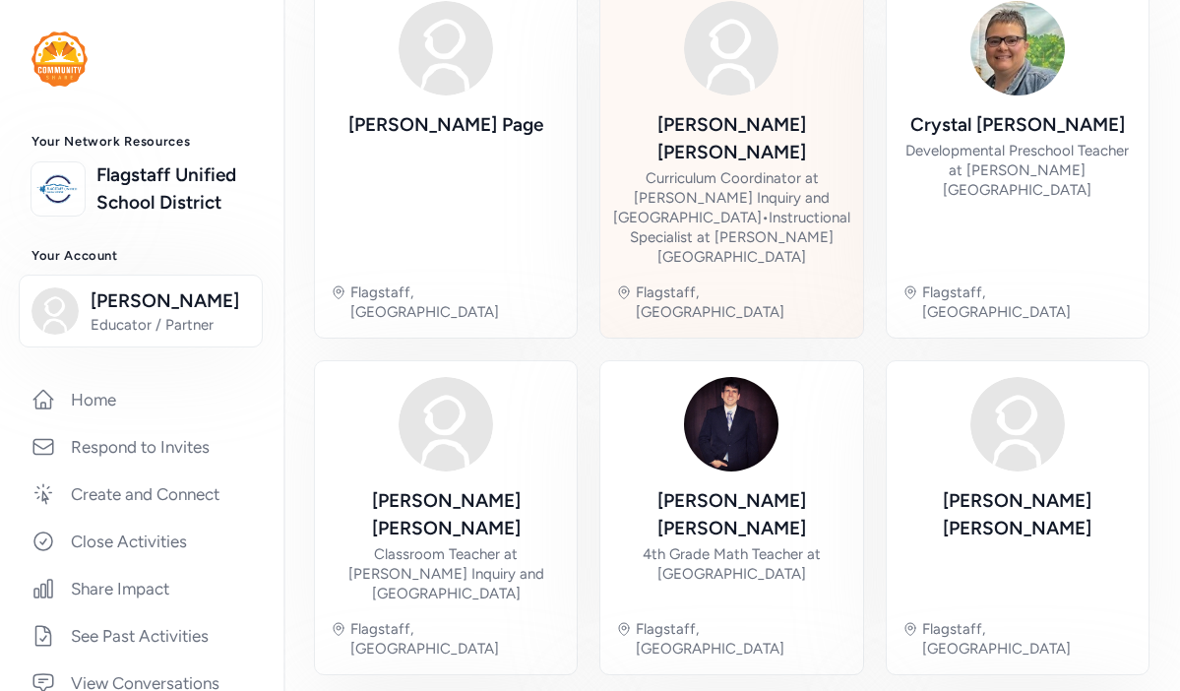
scroll to position [1349, 0]
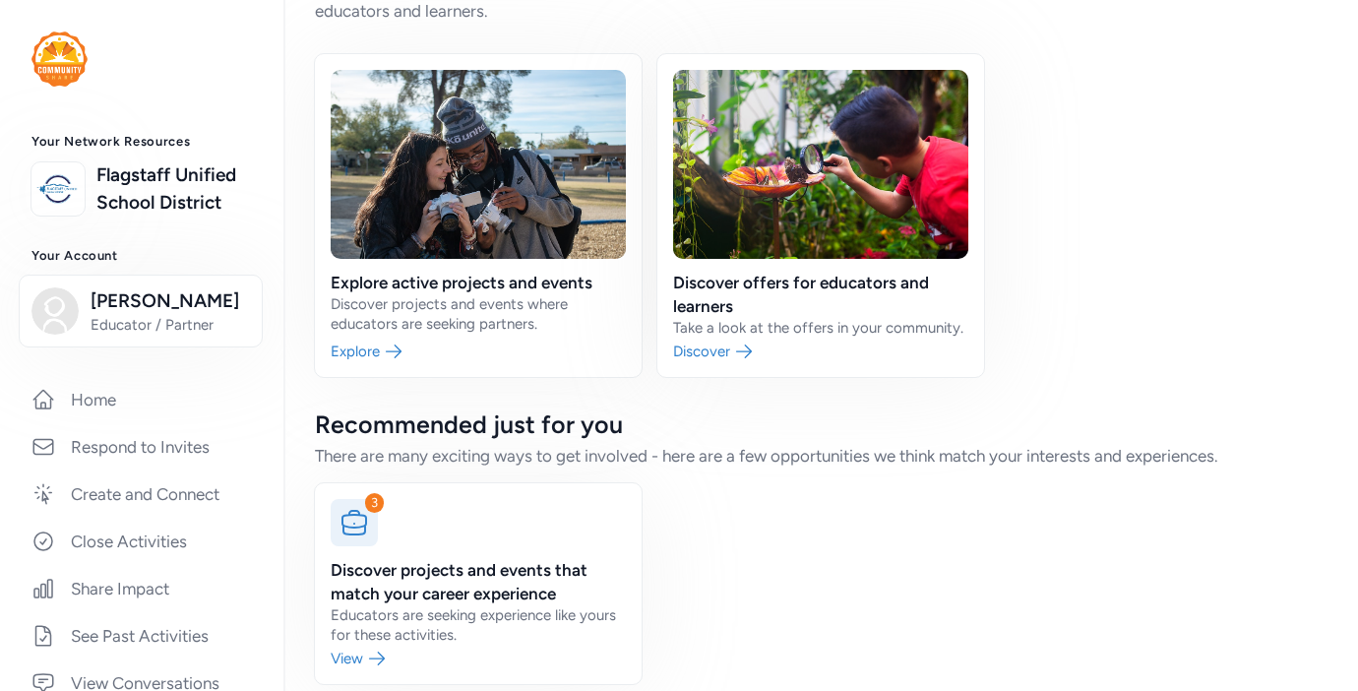
scroll to position [120, 0]
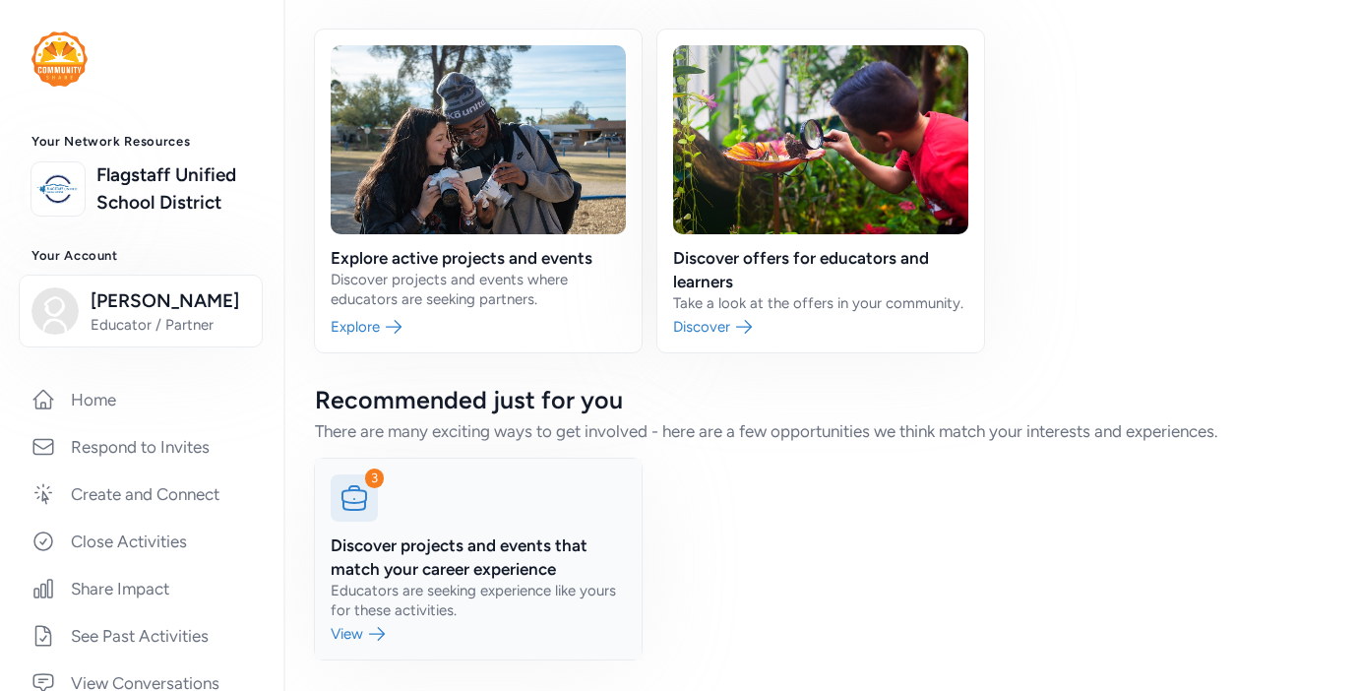
click at [376, 629] on link at bounding box center [478, 558] width 327 height 201
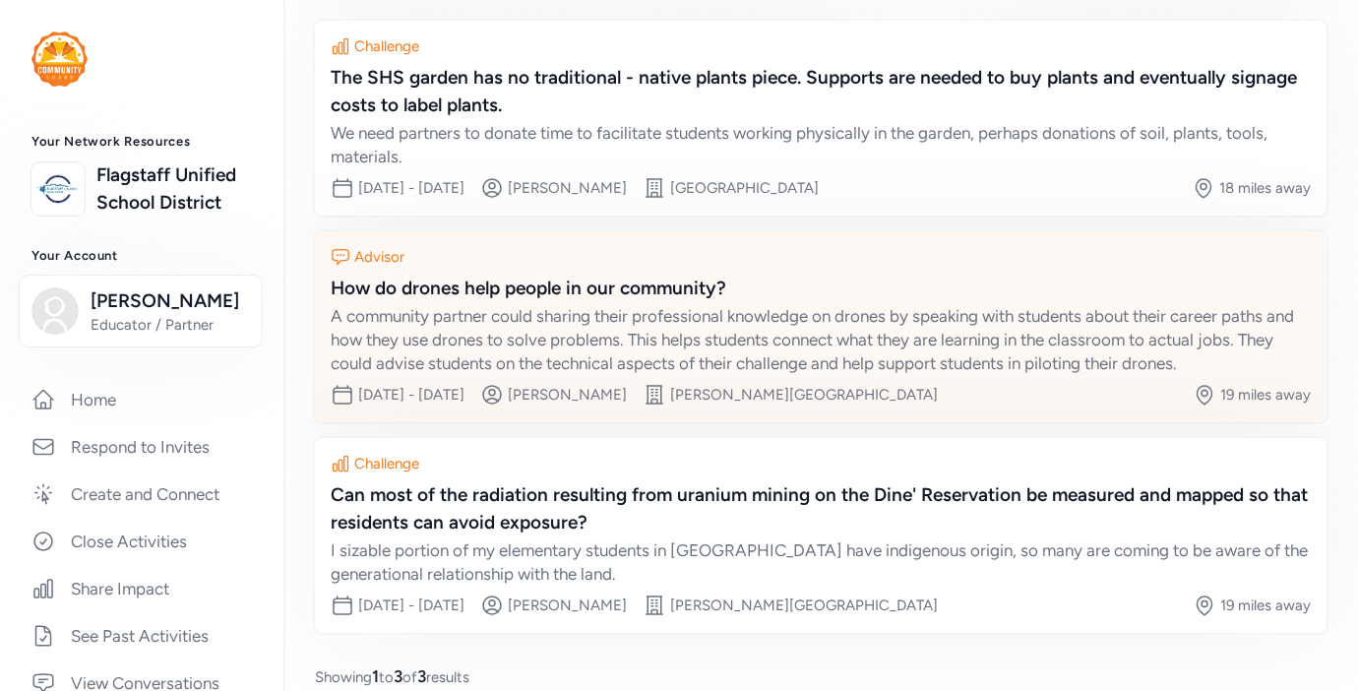
scroll to position [227, 0]
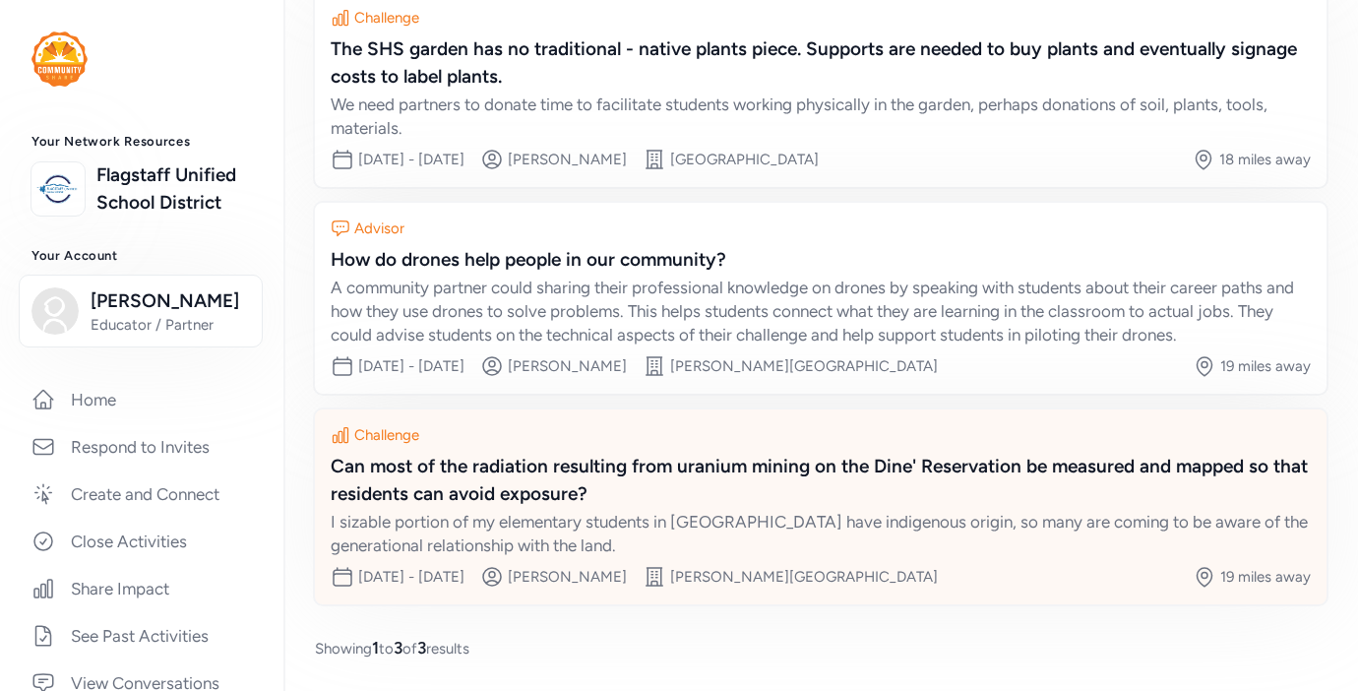
click at [563, 477] on div "Can most of the radiation resulting from uranium mining on the Dine' Reservatio…" at bounding box center [821, 480] width 980 height 55
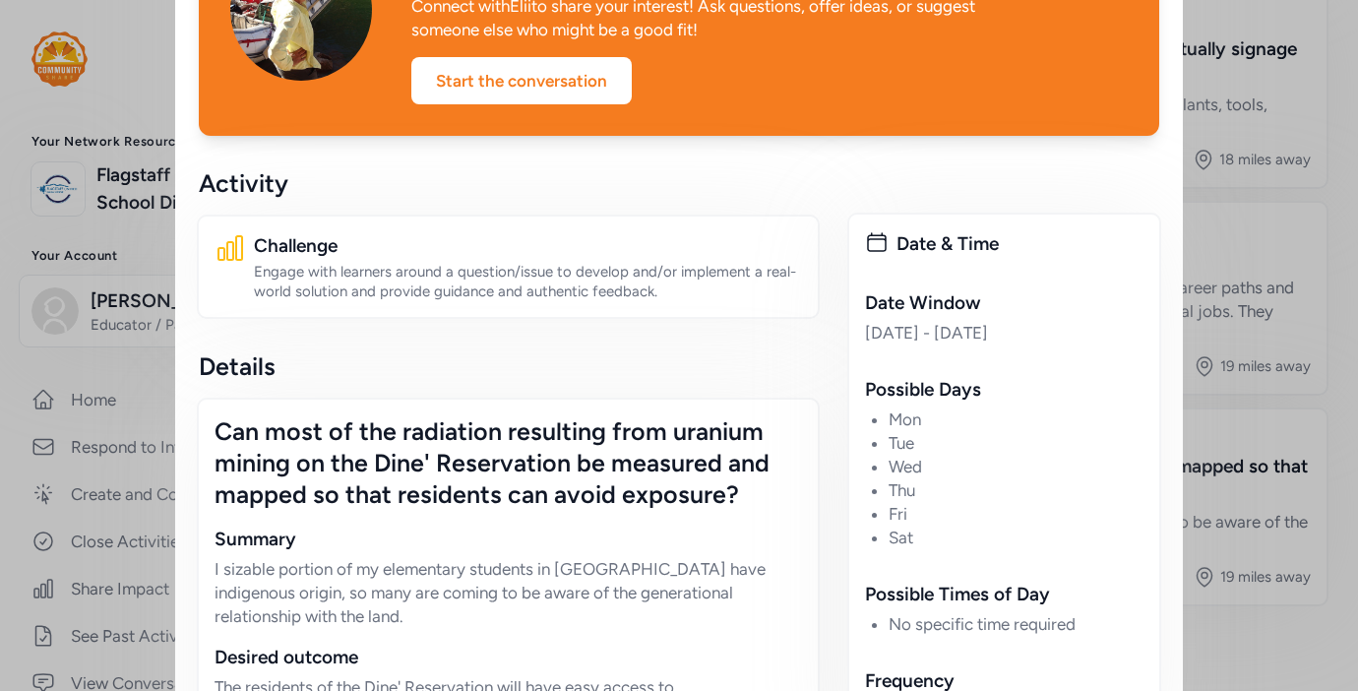
scroll to position [40, 0]
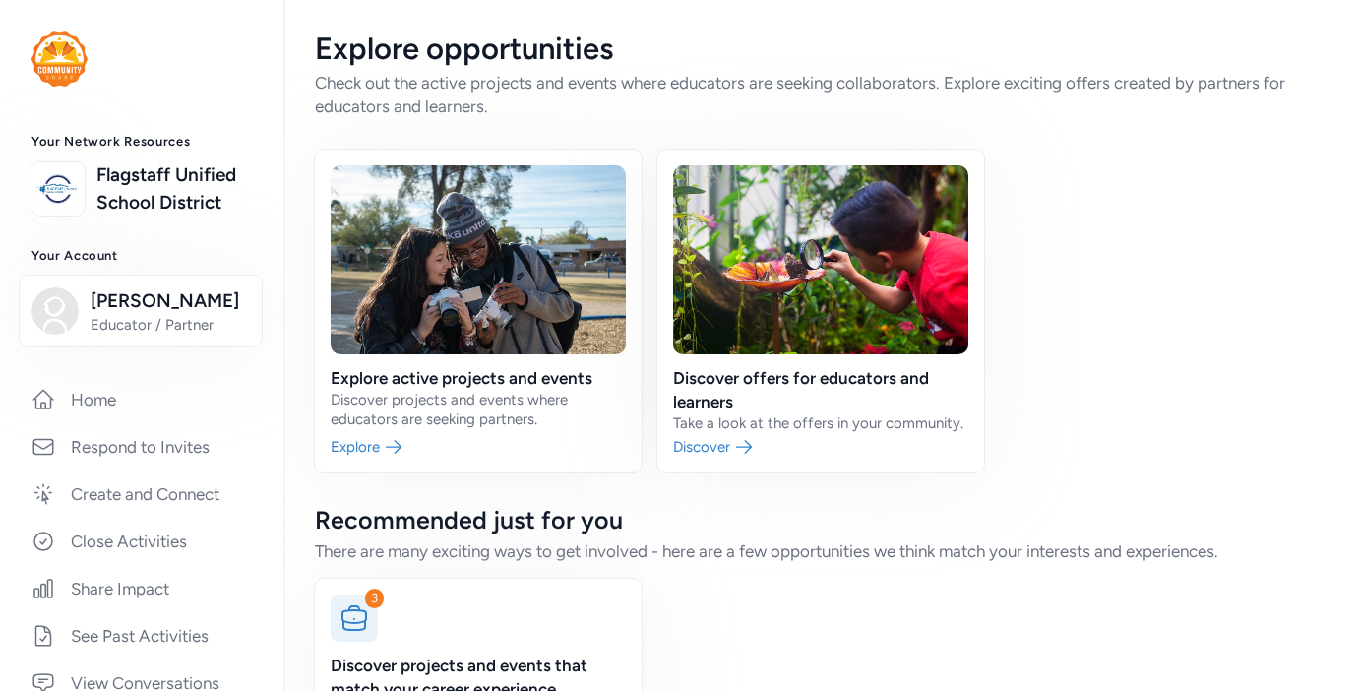
scroll to position [120, 0]
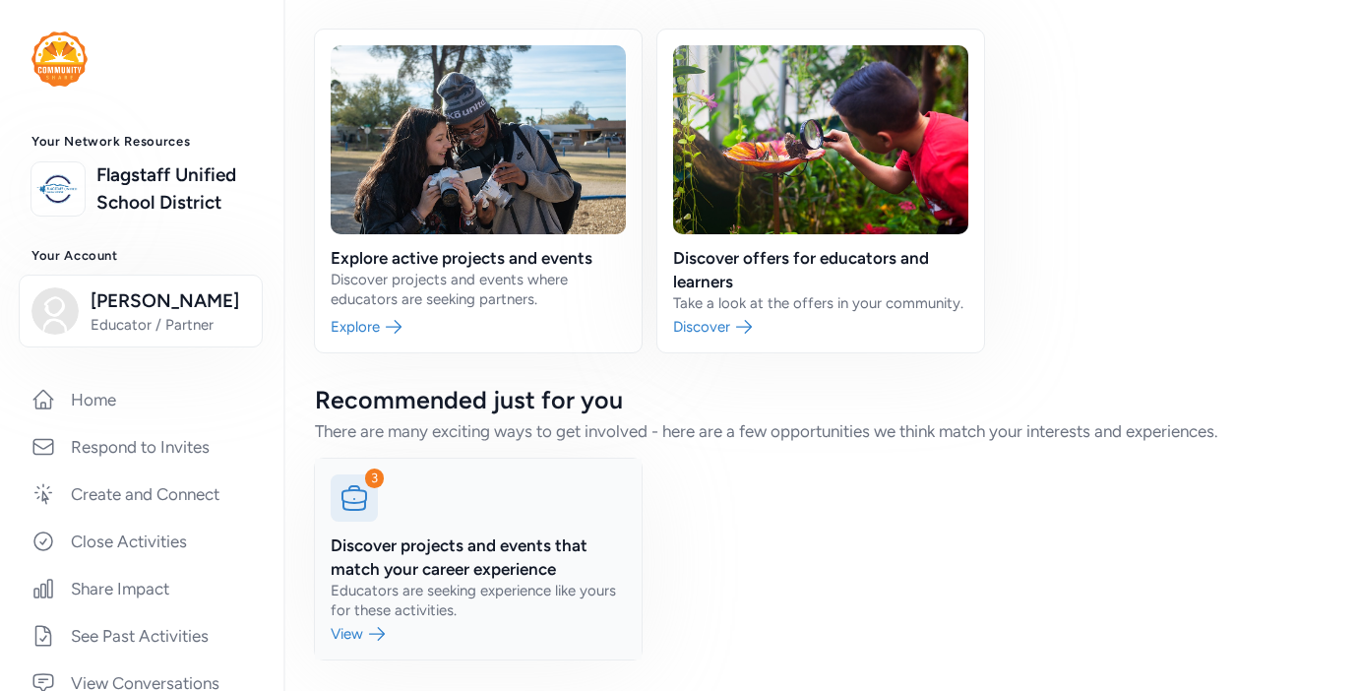
click at [368, 510] on icon at bounding box center [353, 497] width 31 height 31
click at [359, 634] on link at bounding box center [478, 558] width 327 height 201
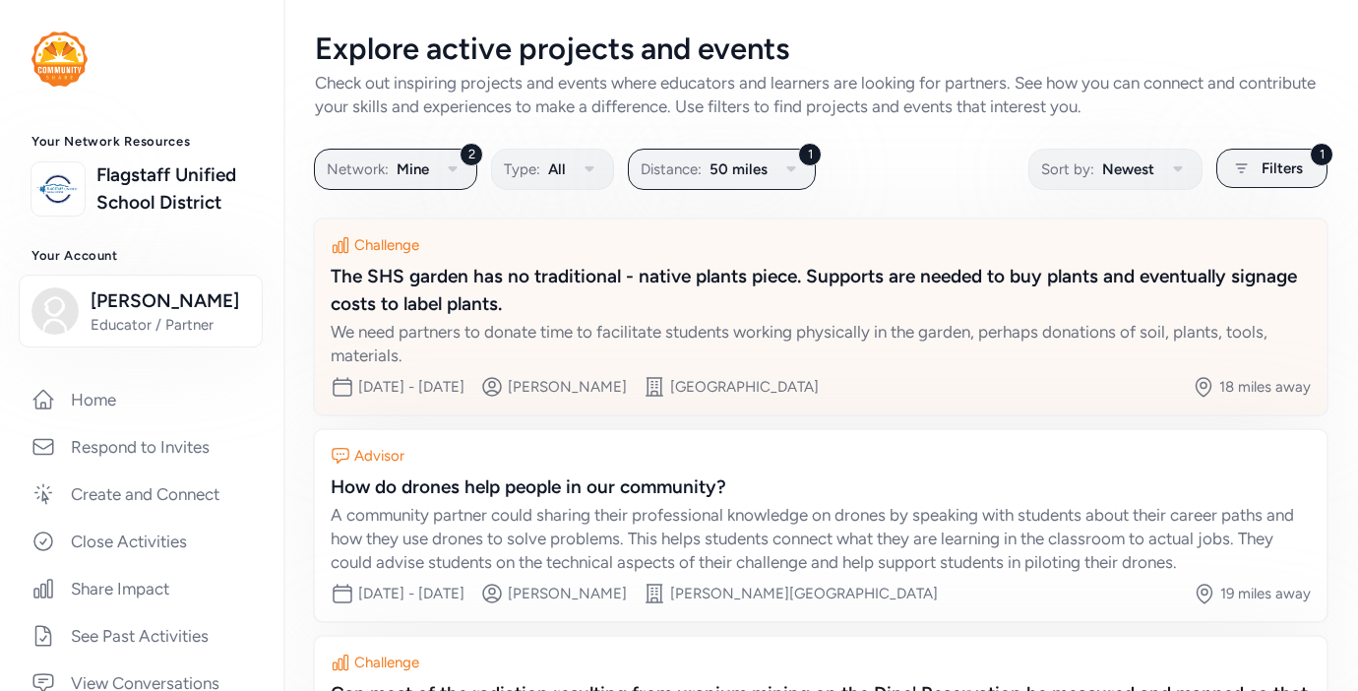
click at [452, 297] on div "The SHS garden has no traditional - native plants piece. Supports are needed to…" at bounding box center [821, 290] width 980 height 55
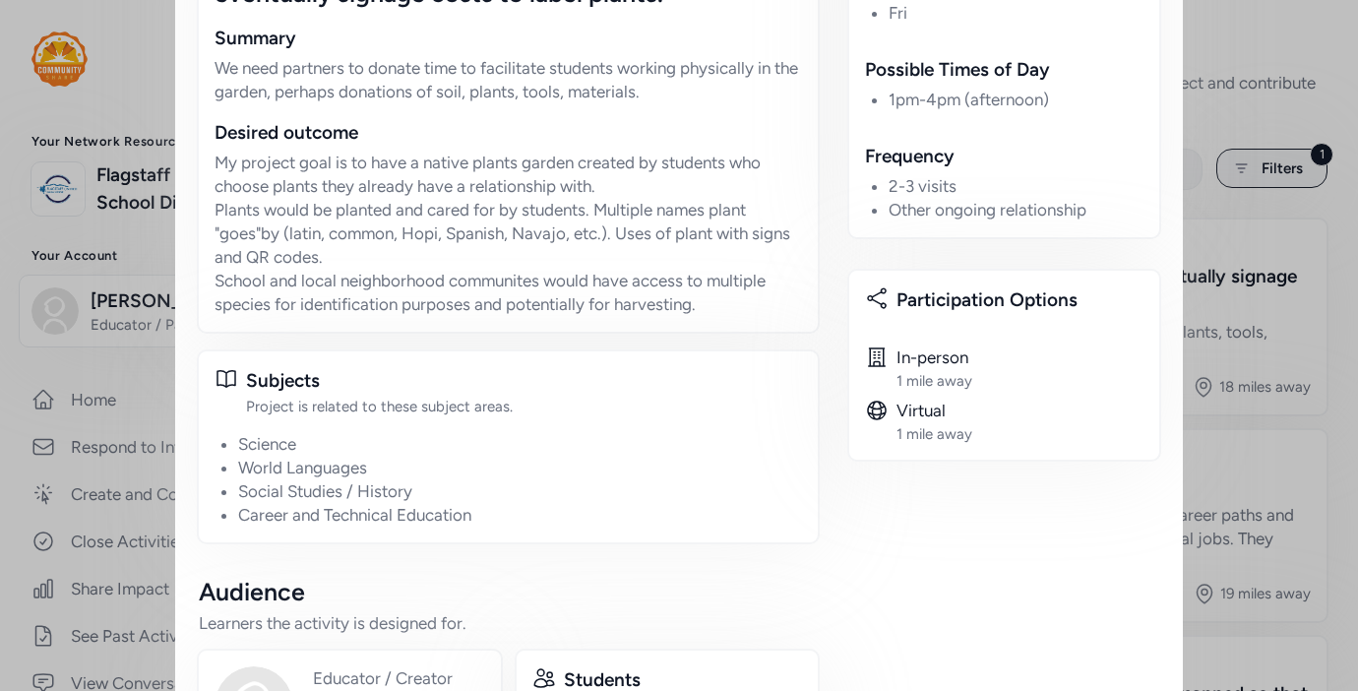
scroll to position [1322, 0]
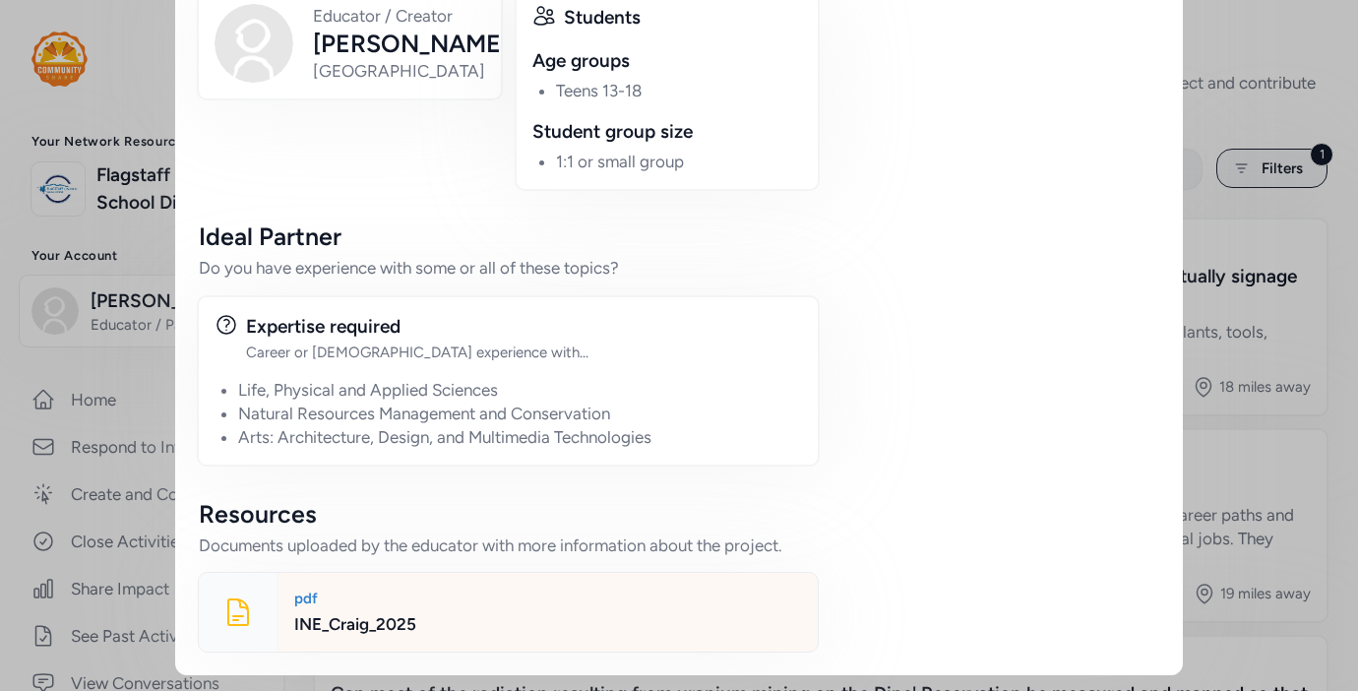
click at [294, 610] on div "pdf INE_Craig_2025" at bounding box center [547, 612] width 540 height 79
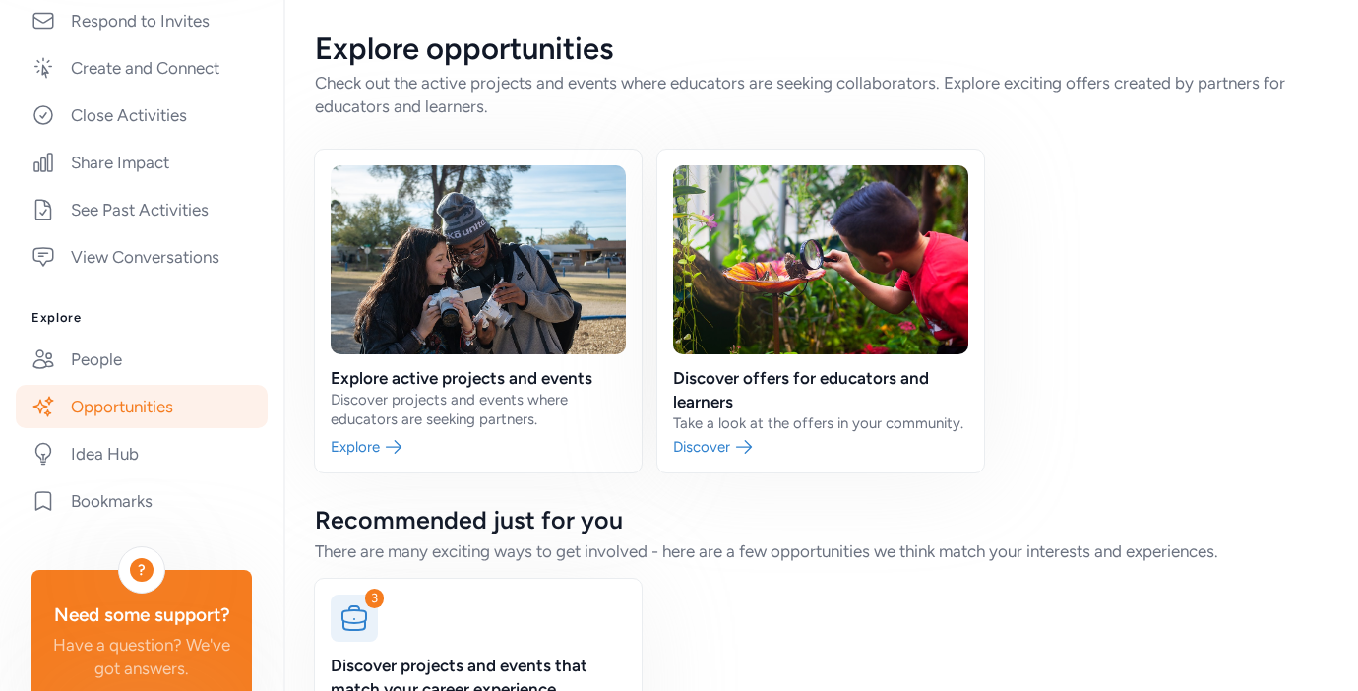
scroll to position [516, 0]
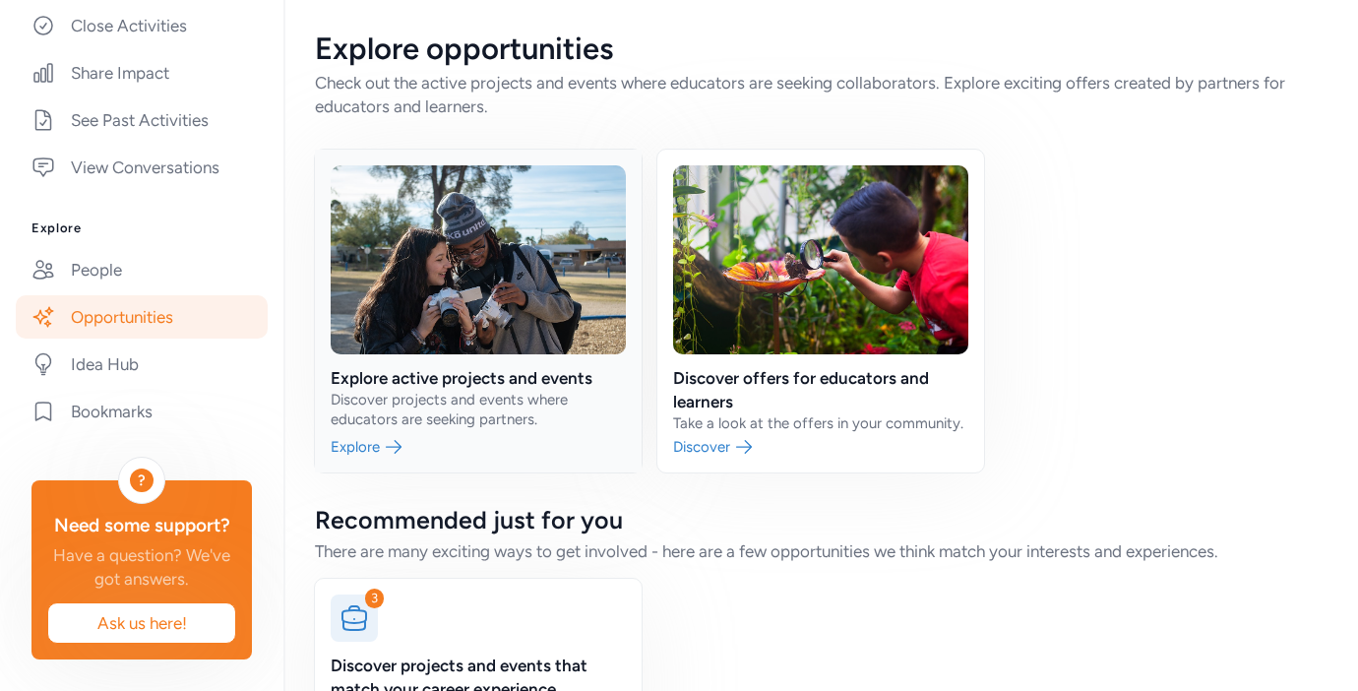
click at [426, 382] on link at bounding box center [478, 311] width 327 height 323
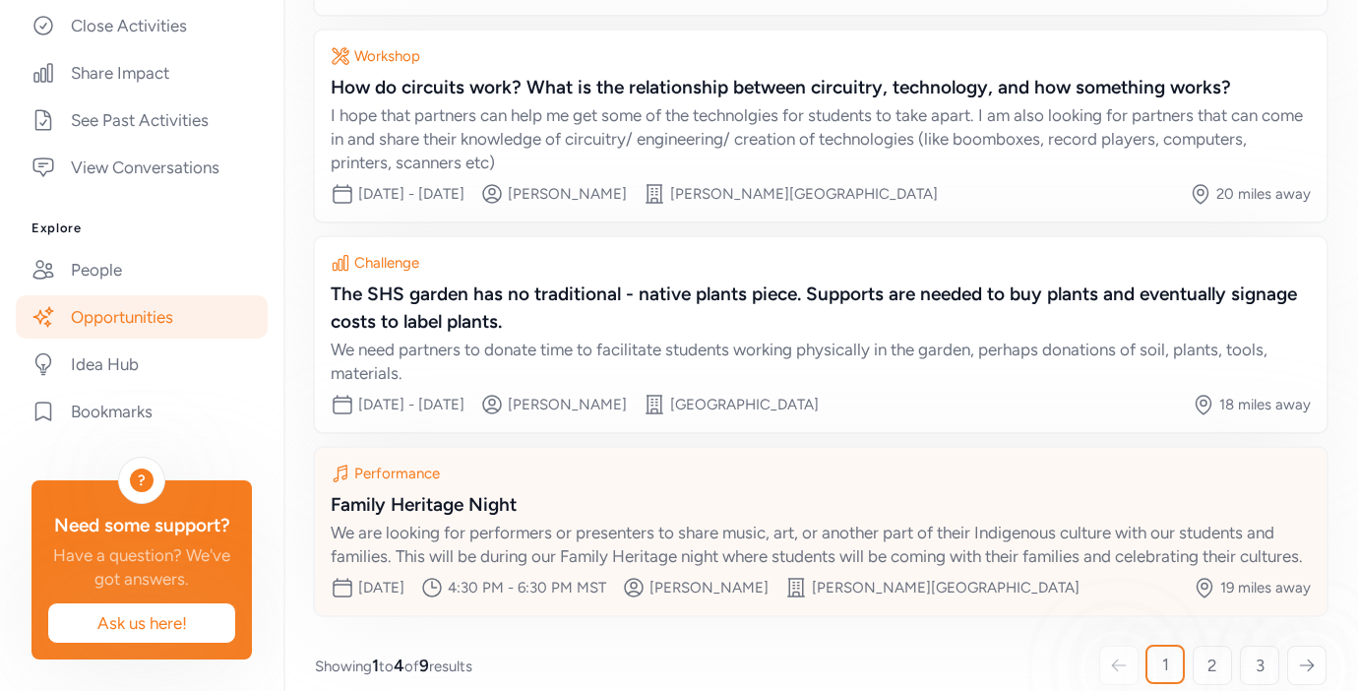
scroll to position [396, 0]
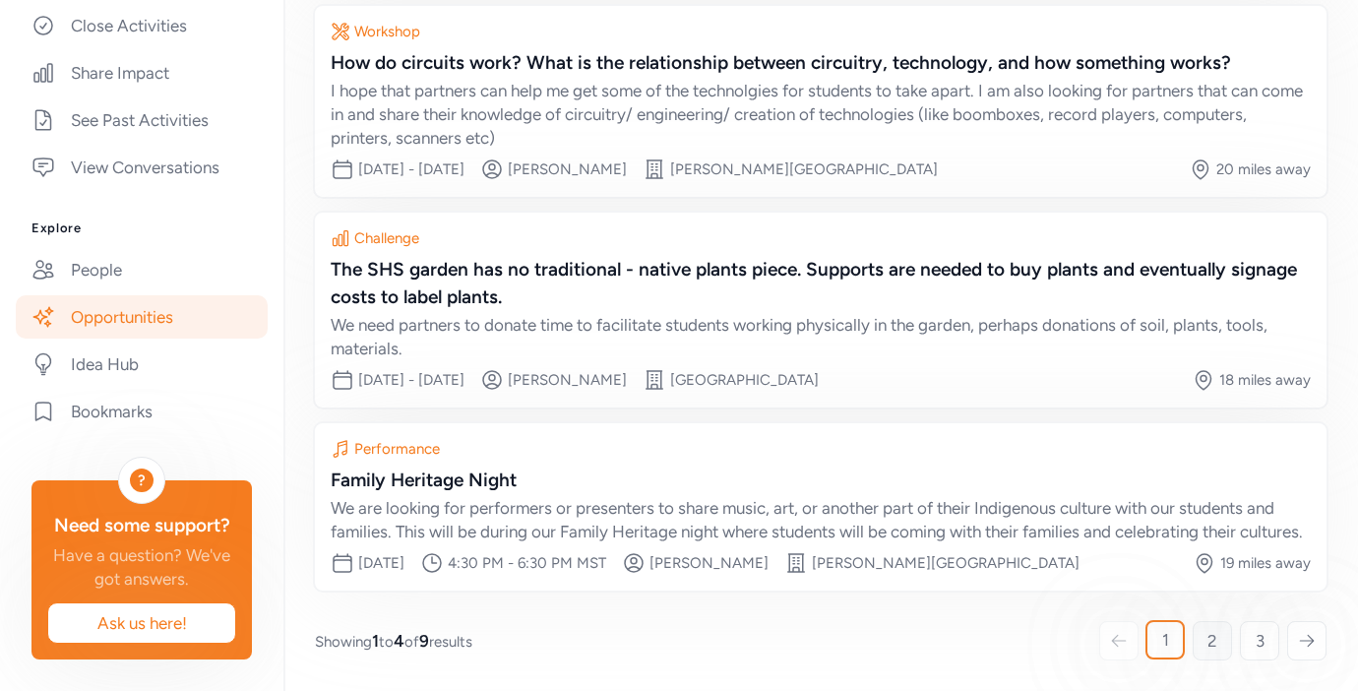
click at [1207, 634] on span "2" at bounding box center [1212, 641] width 10 height 24
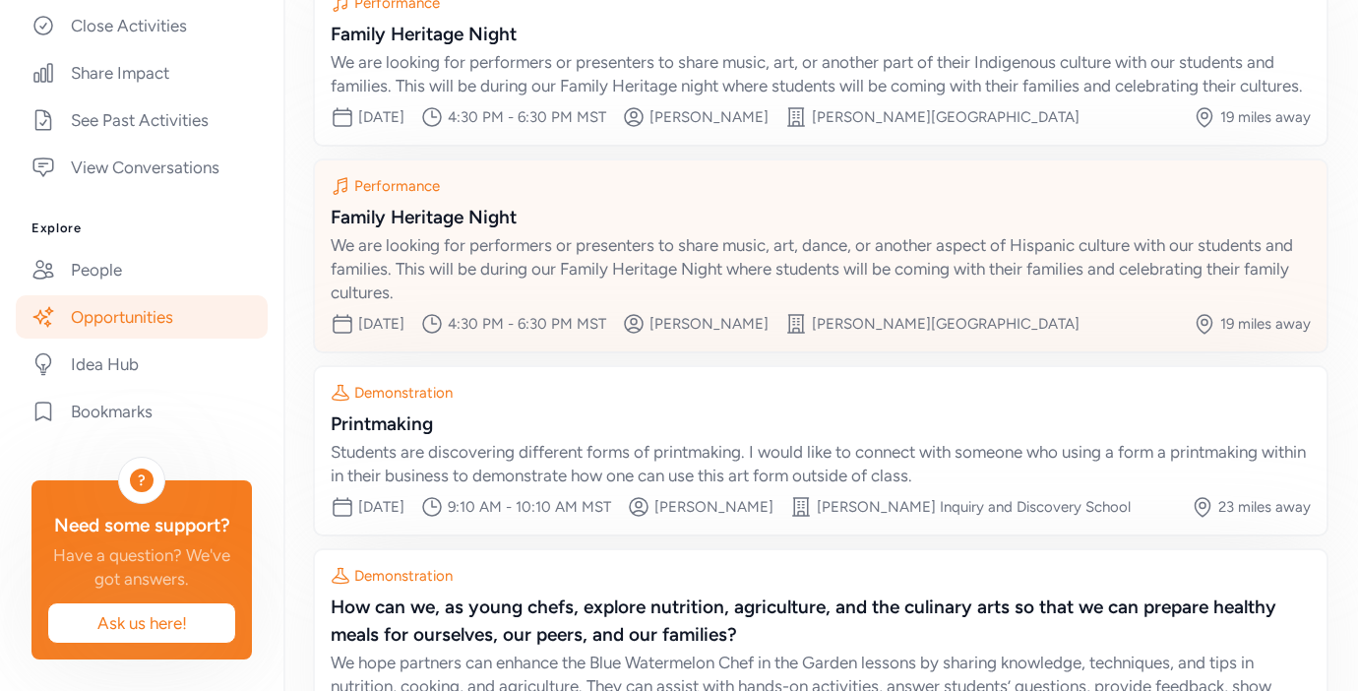
scroll to position [444, 0]
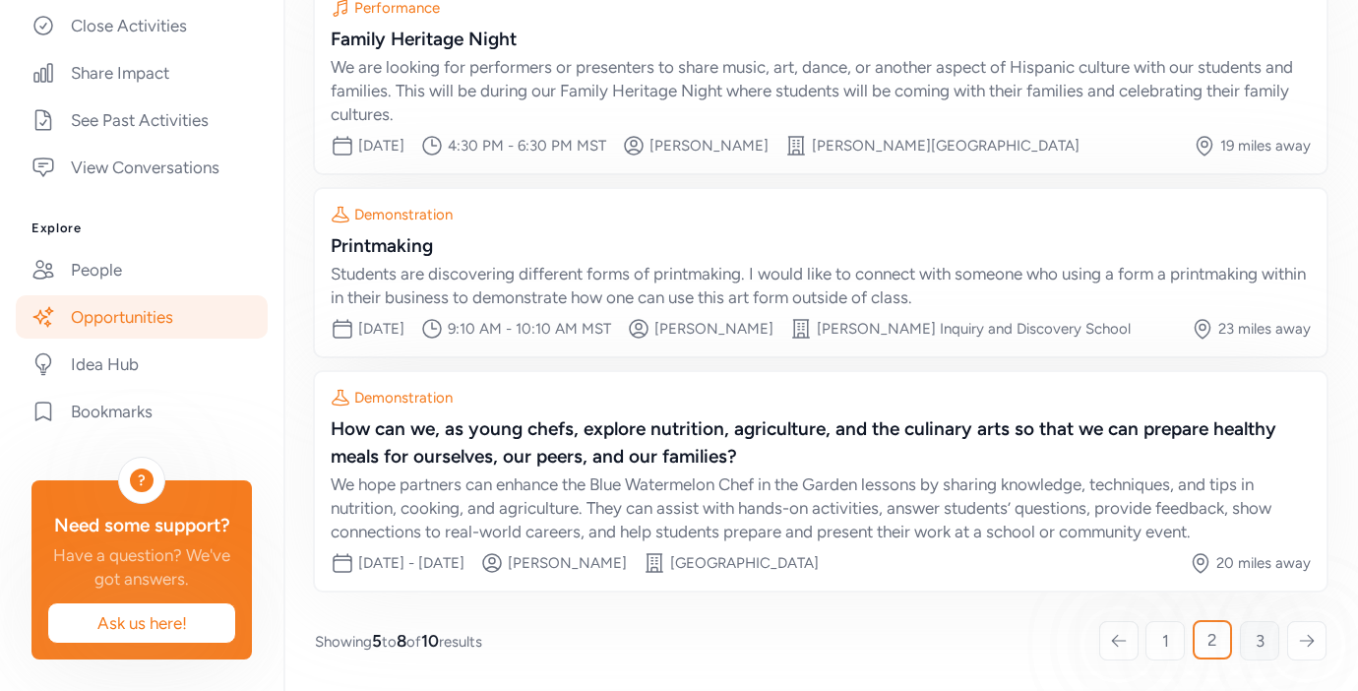
click at [1255, 636] on span "3" at bounding box center [1259, 641] width 9 height 24
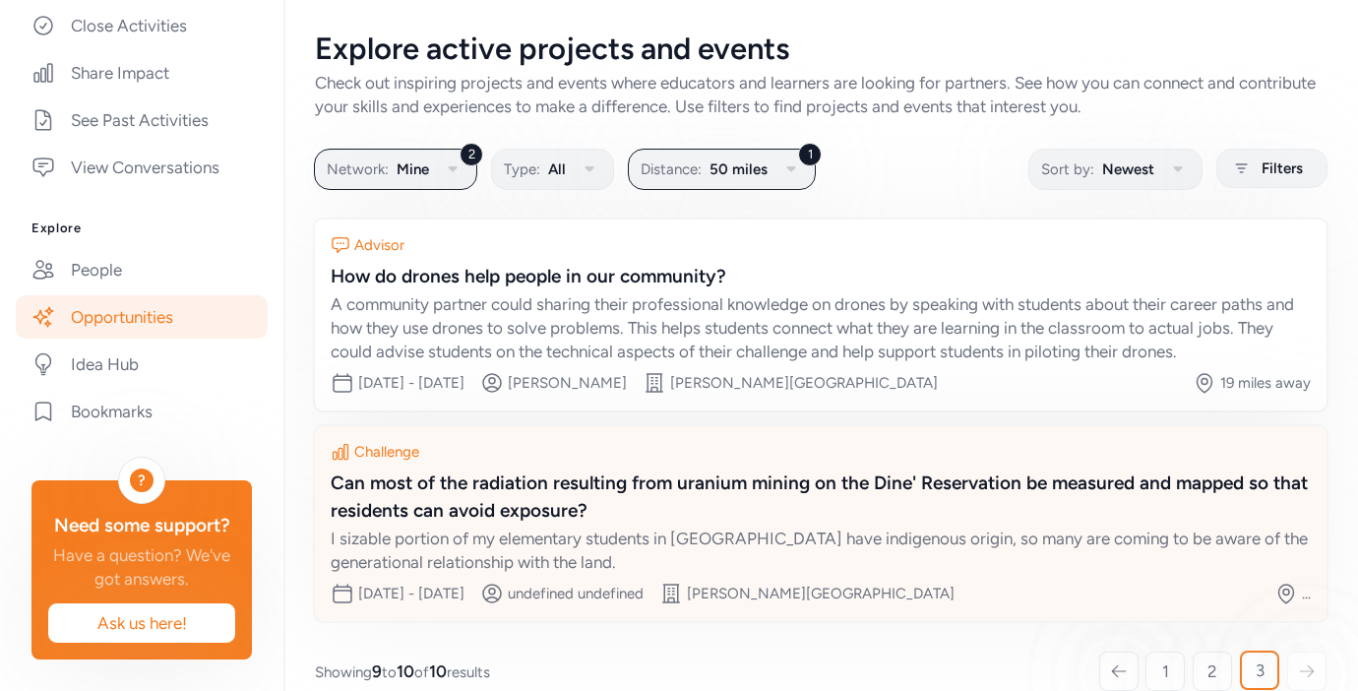
scroll to position [30, 0]
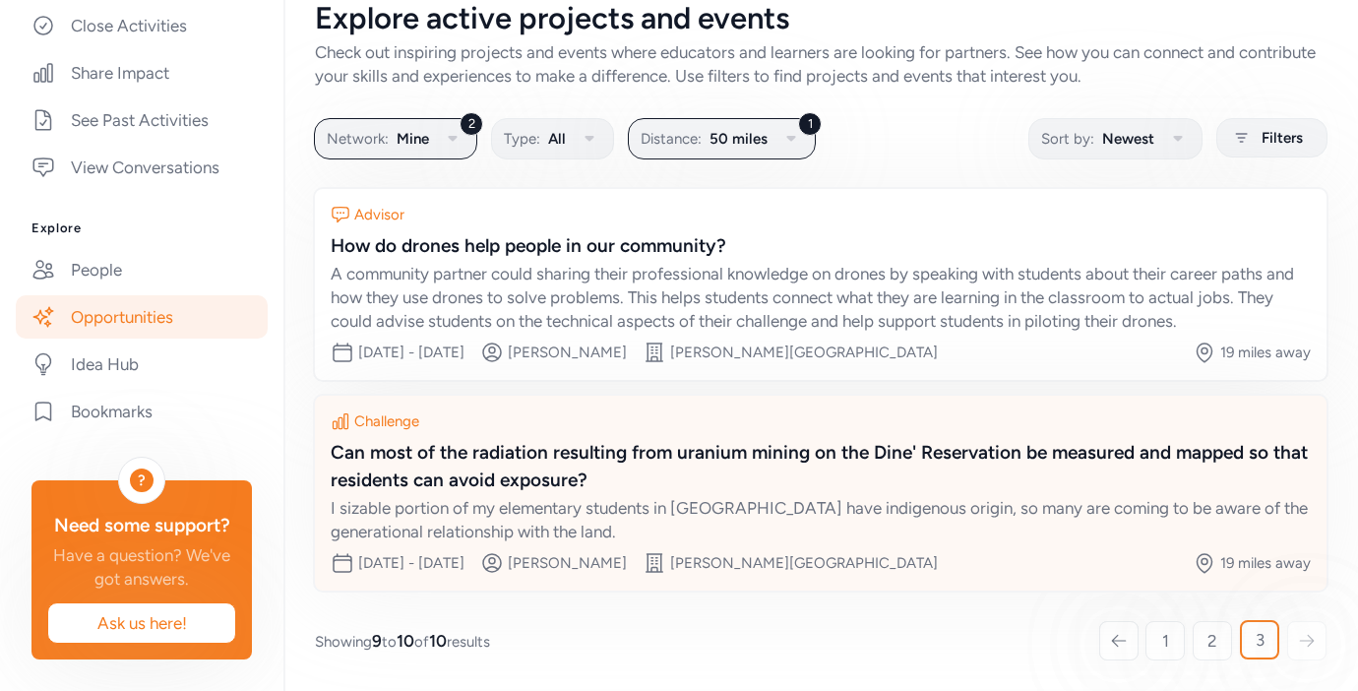
click at [659, 448] on div "Can most of the radiation resulting from uranium mining on the Dine' Reservatio…" at bounding box center [821, 466] width 980 height 55
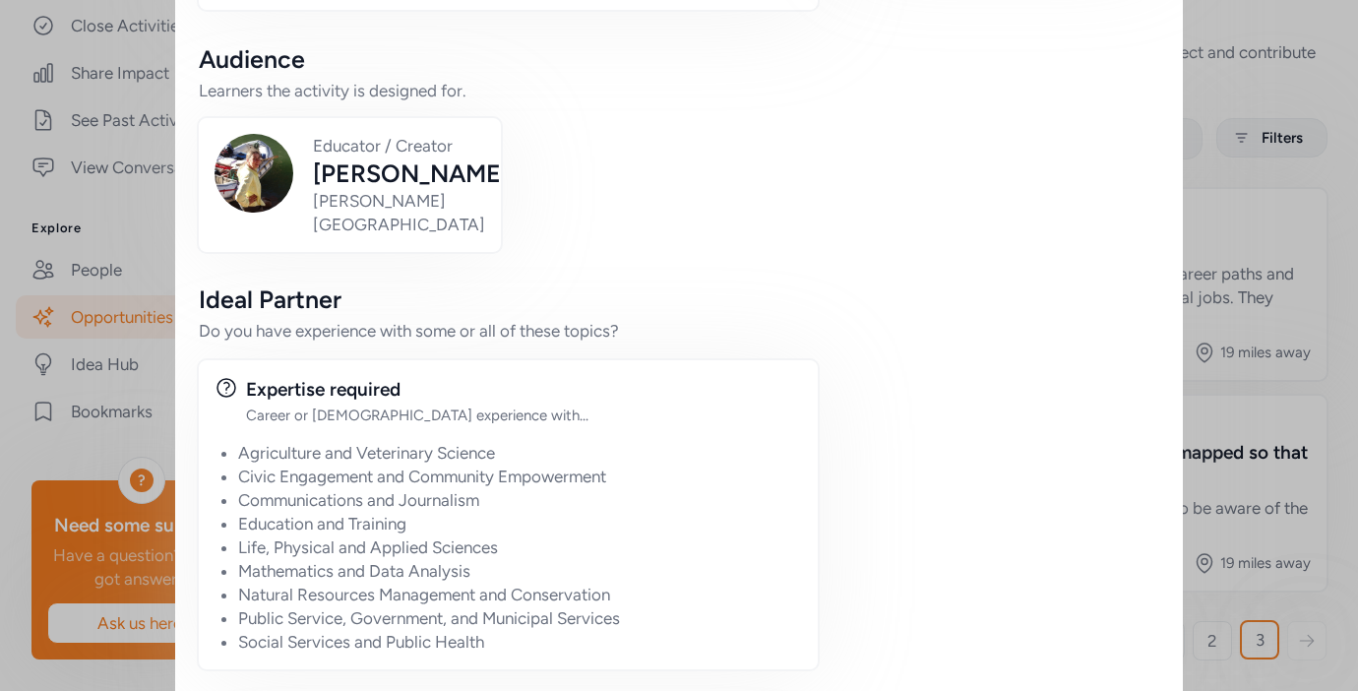
scroll to position [1468, 0]
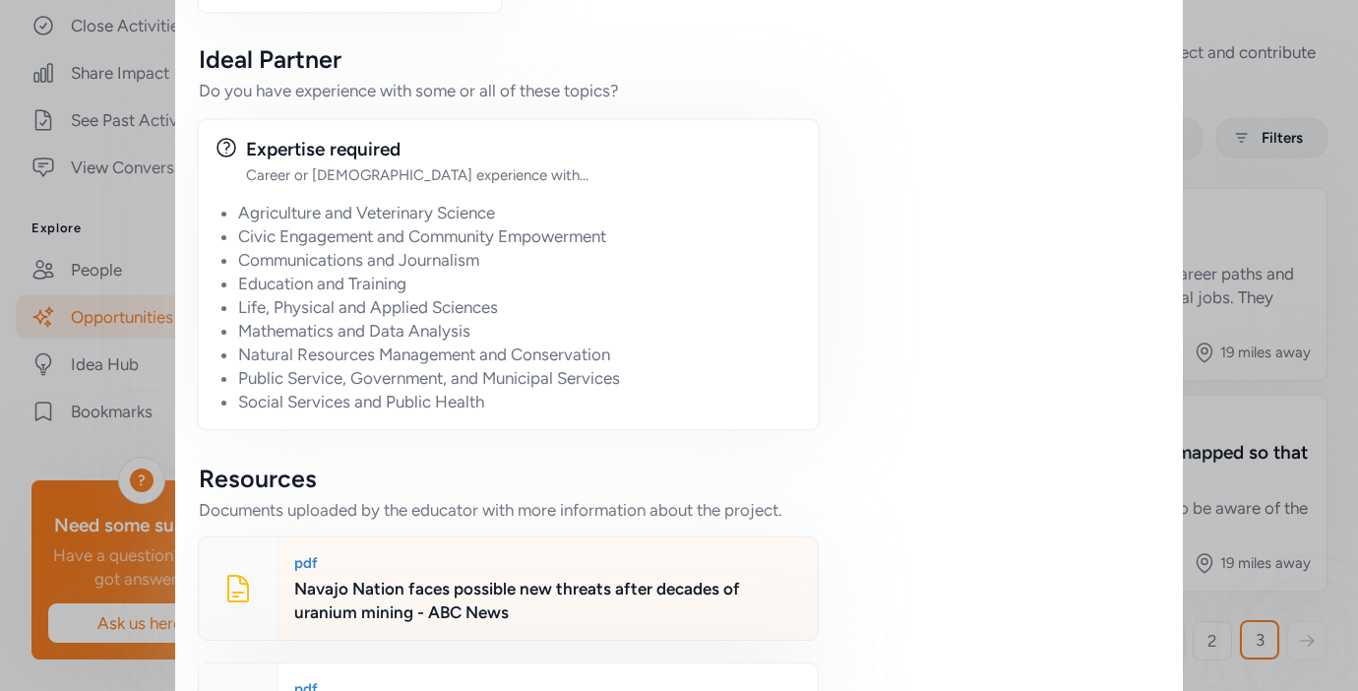
click at [434, 577] on div "Navajo Nation faces possible new threats after decades of uranium mining - ABC …" at bounding box center [548, 600] width 508 height 47
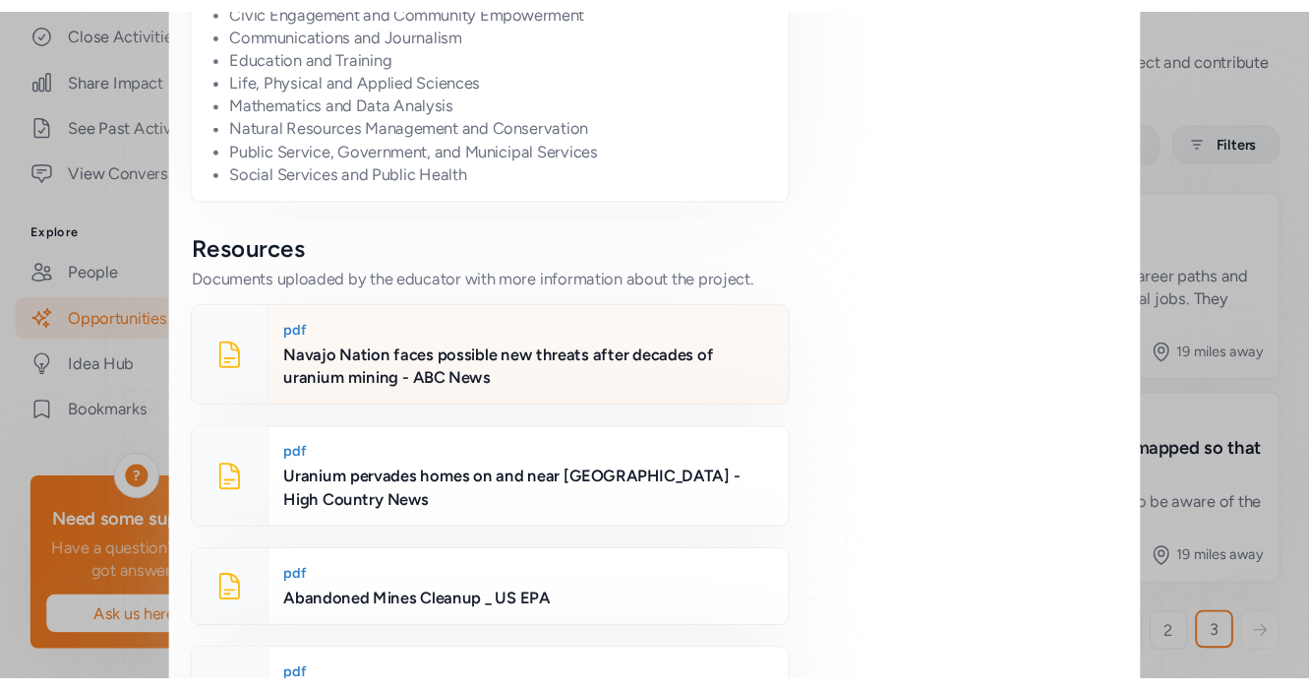
scroll to position [1775, 0]
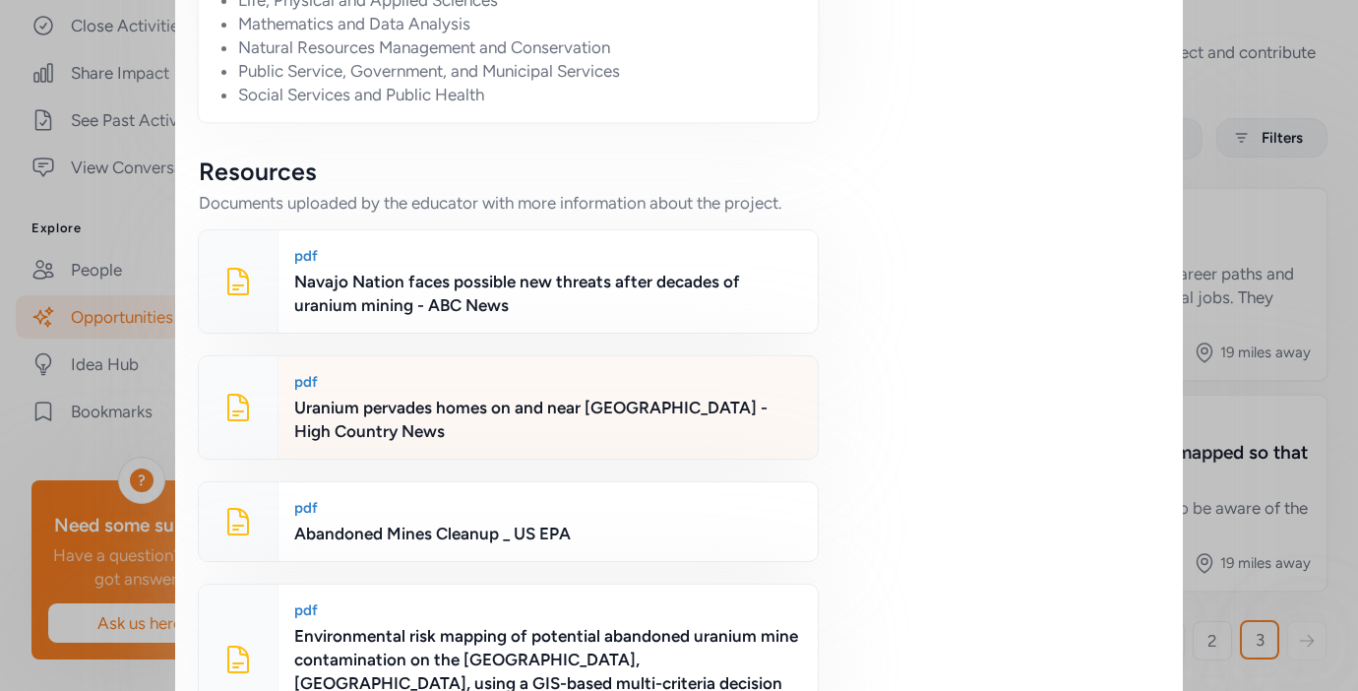
click at [511, 395] on div "Uranium pervades homes on and near Navajo Nation - High Country News" at bounding box center [548, 418] width 508 height 47
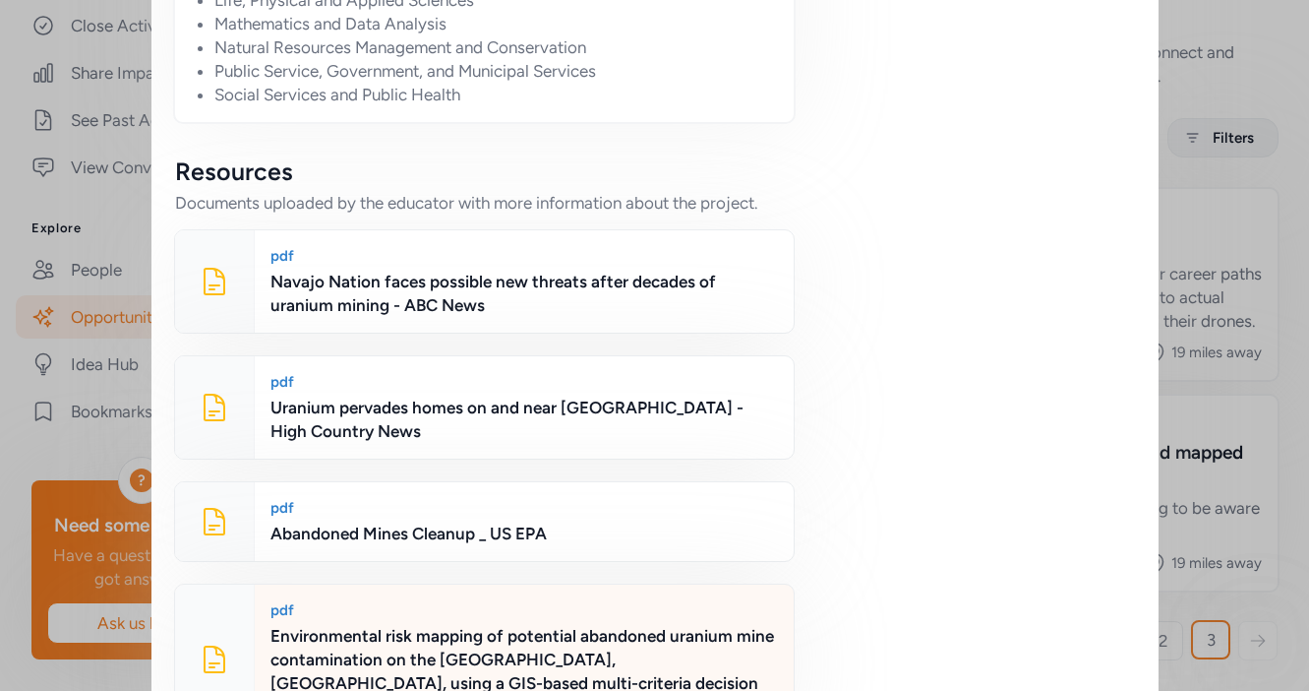
click at [469, 624] on div "Environmental risk mapping of potential abandoned uranium mine contamination on…" at bounding box center [525, 671] width 508 height 94
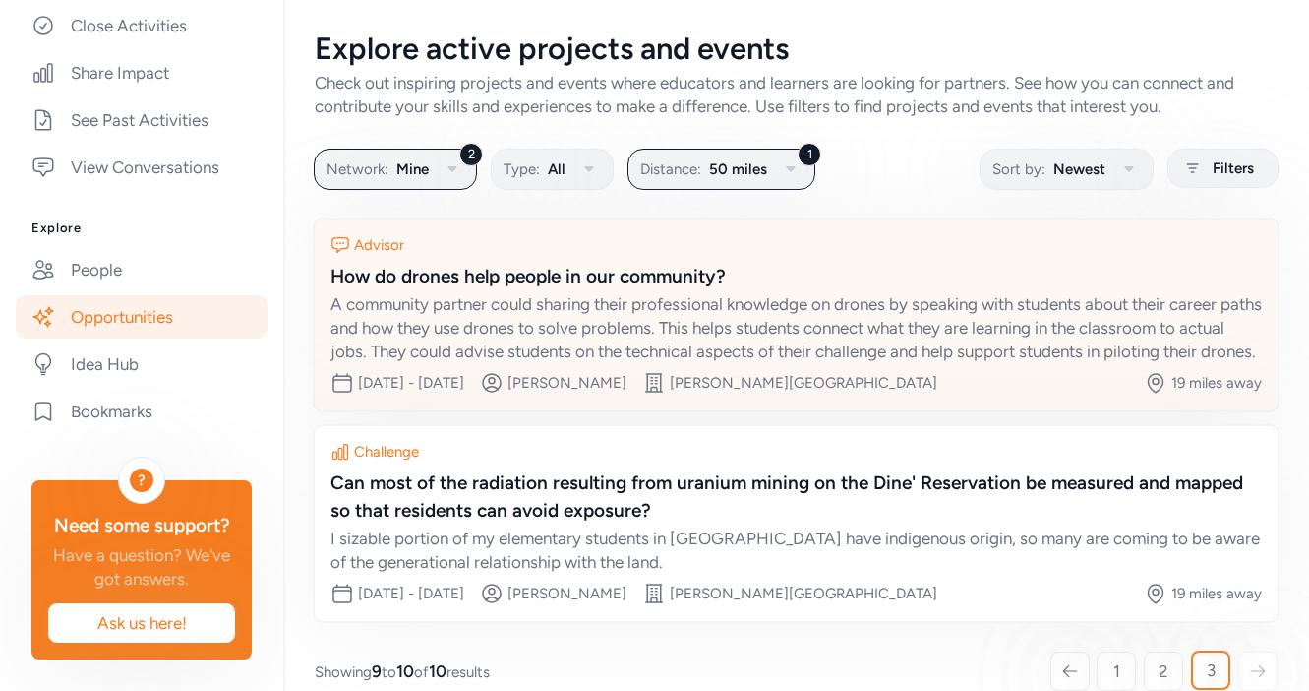
scroll to position [30, 0]
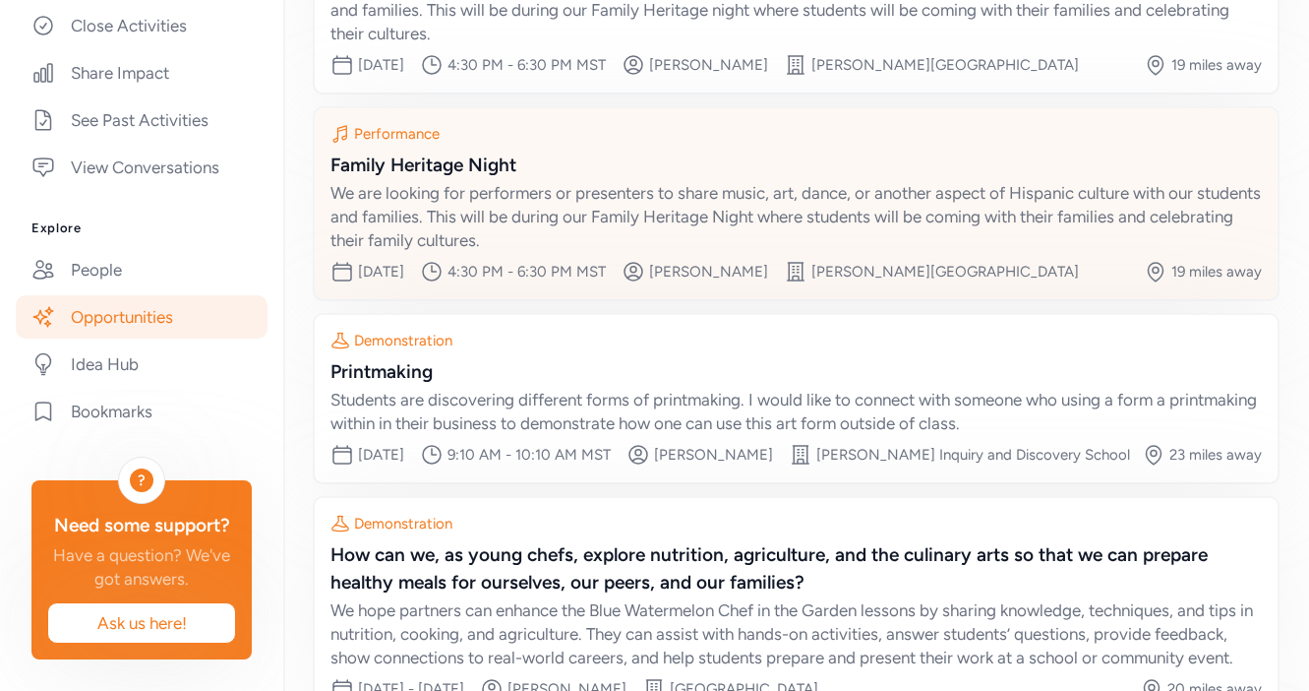
scroll to position [444, 0]
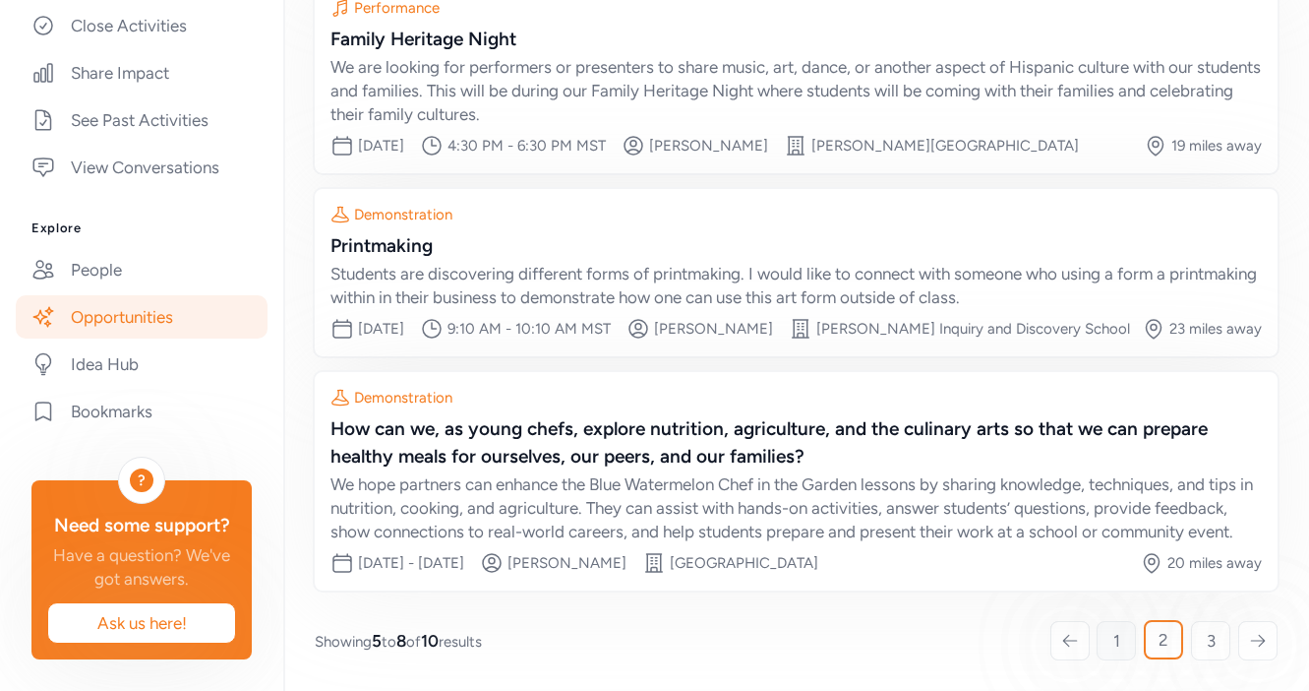
click at [1119, 637] on span "1" at bounding box center [1117, 641] width 7 height 24
